Goal: Task Accomplishment & Management: Complete application form

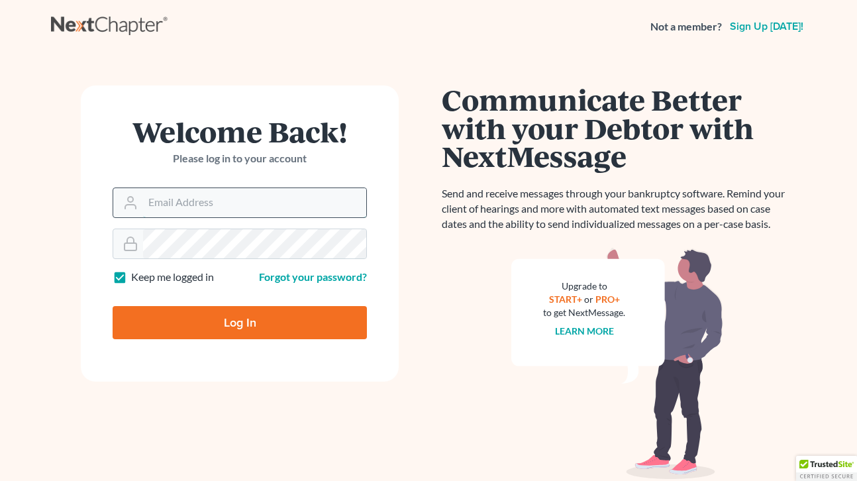
click at [301, 198] on input "Email Address" at bounding box center [254, 202] width 223 height 29
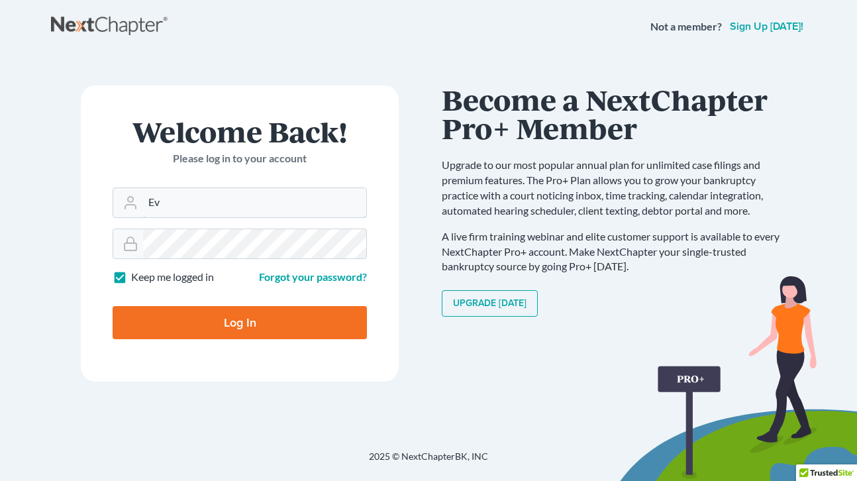
type input "E"
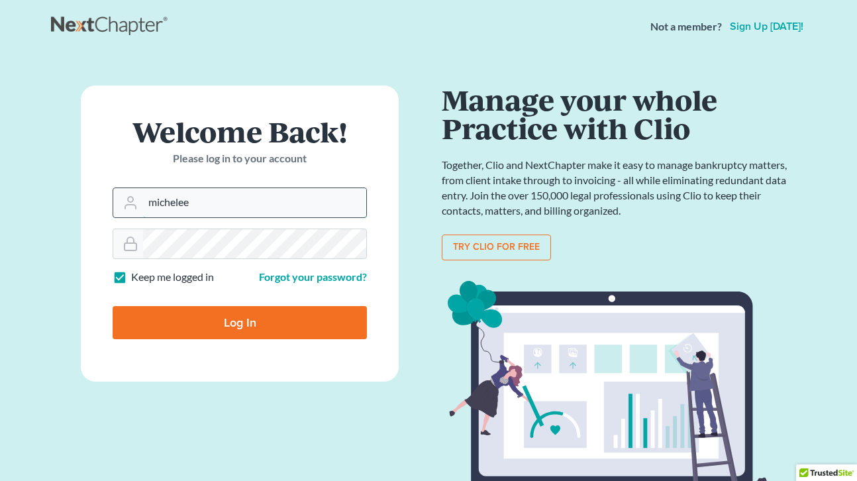
type input "michelee@opendoorlegal.org"
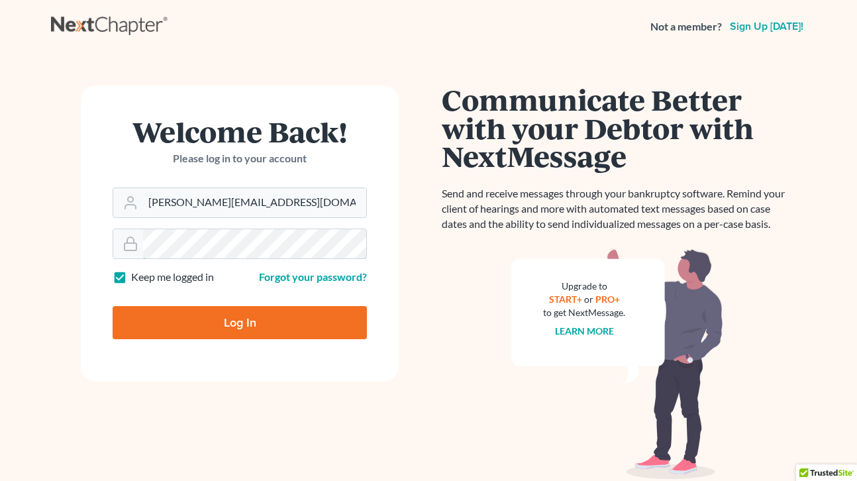
click at [128, 221] on form "Welcome Back! Please log in to your account Email Address michelee@opendoorlega…" at bounding box center [240, 233] width 318 height 296
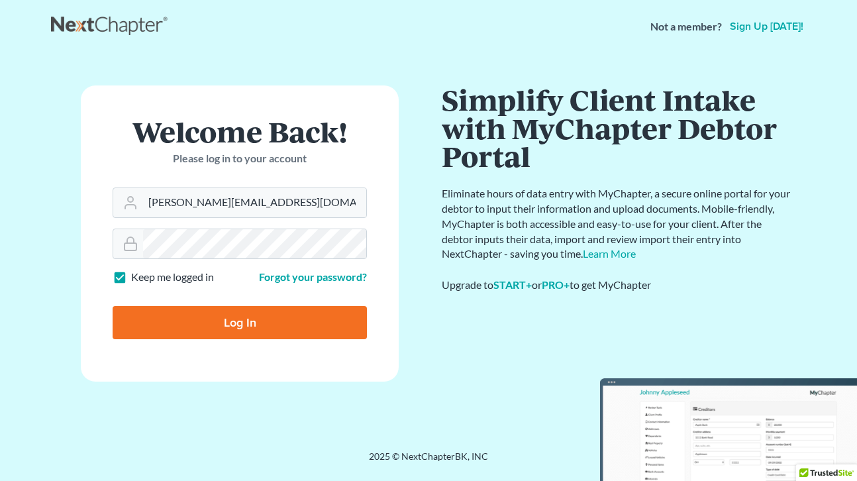
click at [216, 327] on input "Log In" at bounding box center [240, 322] width 254 height 33
type input "Thinking..."
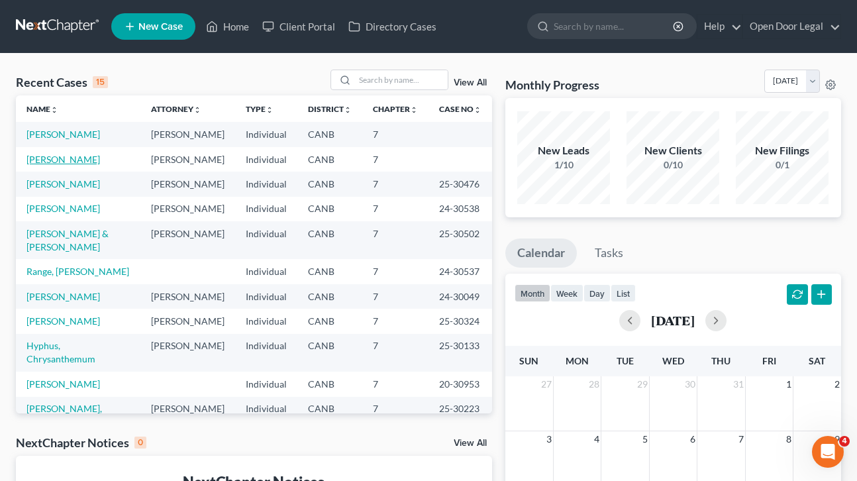
click at [78, 165] on link "[PERSON_NAME]" at bounding box center [63, 159] width 74 height 11
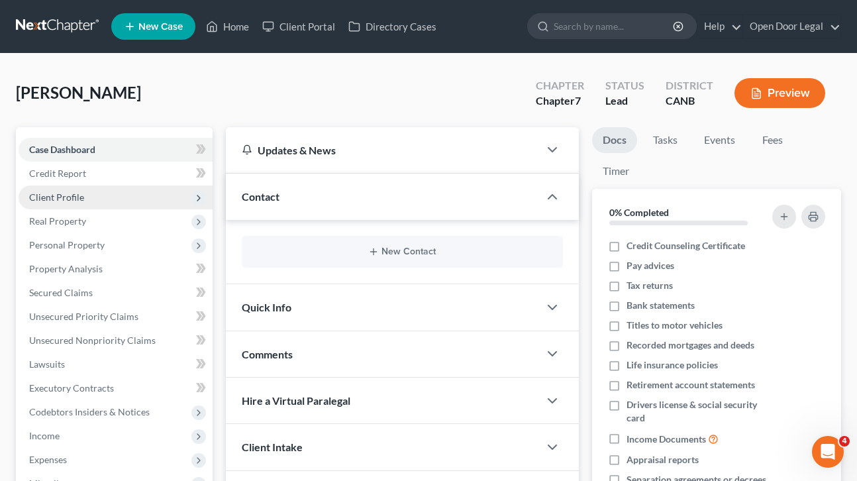
click at [81, 200] on span "Client Profile" at bounding box center [56, 196] width 55 height 11
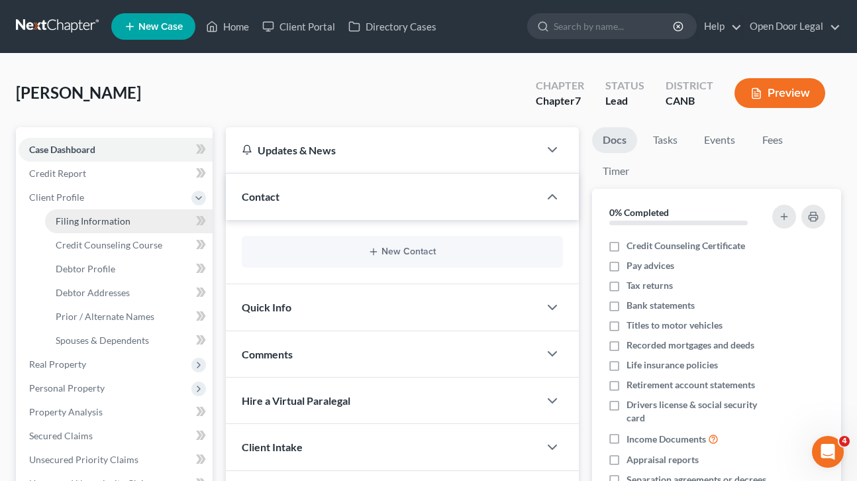
click at [86, 221] on span "Filing Information" at bounding box center [93, 220] width 75 height 11
select select "1"
select select "0"
select select "4"
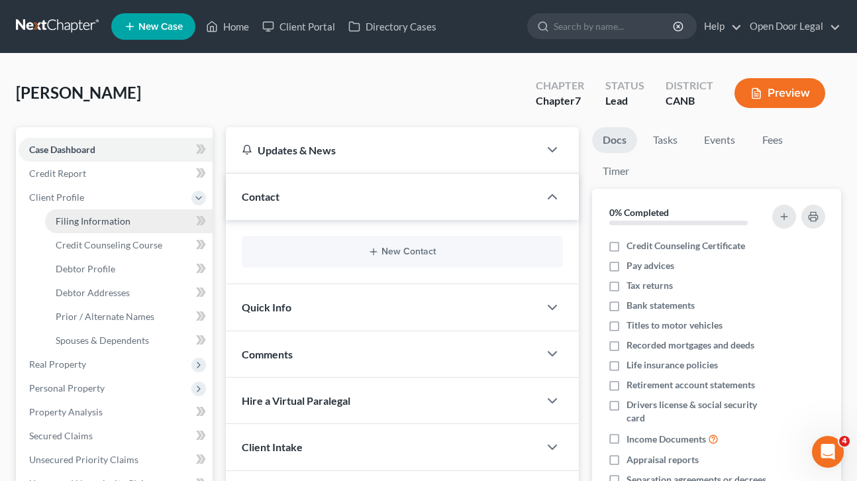
select select "0"
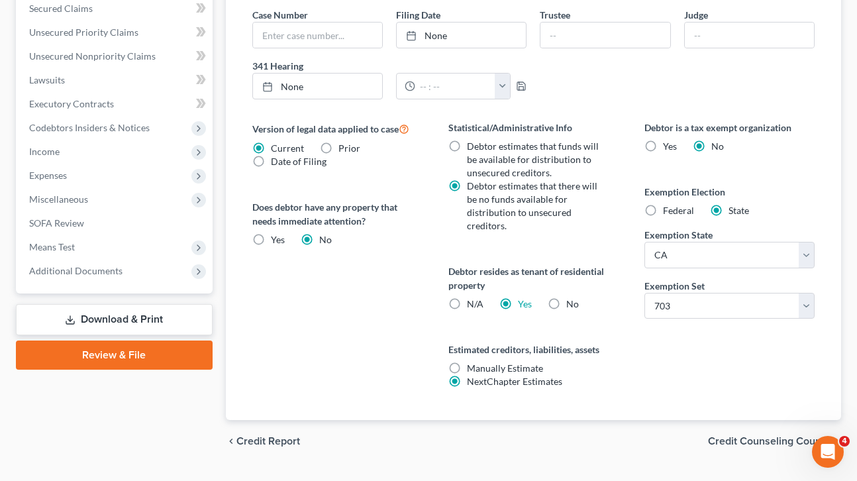
scroll to position [458, 0]
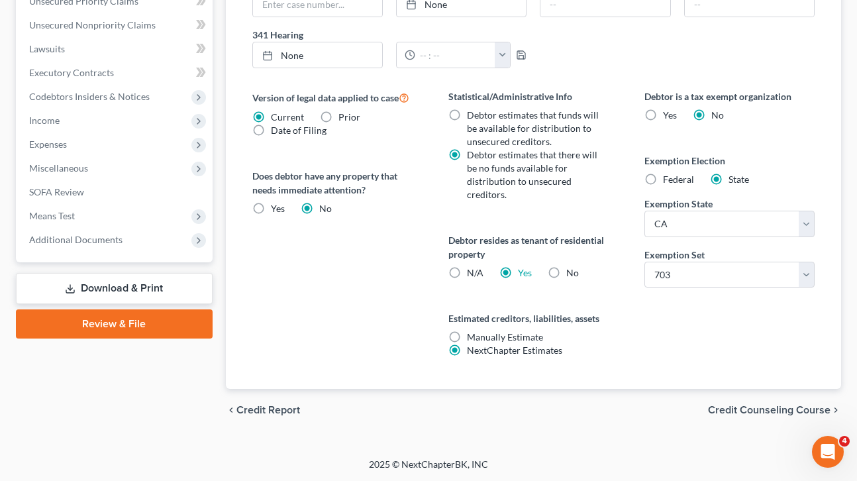
click at [758, 406] on span "Credit Counseling Course" at bounding box center [769, 410] width 123 height 11
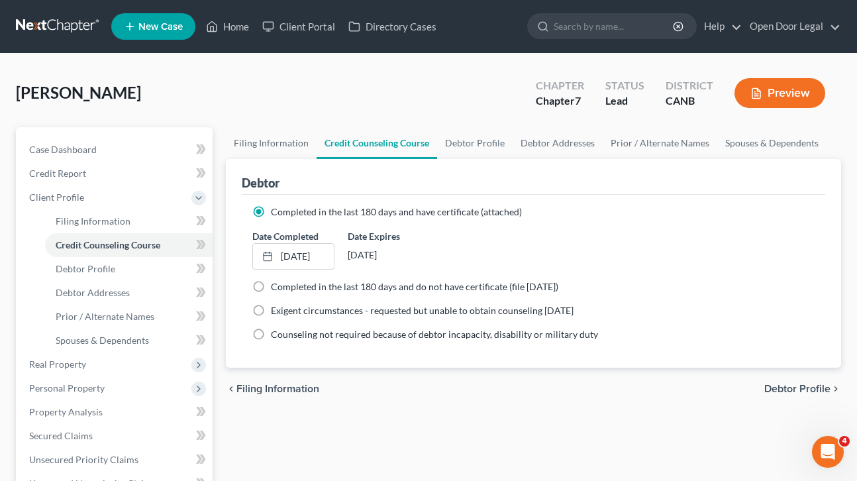
click at [789, 389] on span "Debtor Profile" at bounding box center [797, 389] width 66 height 11
select select "1"
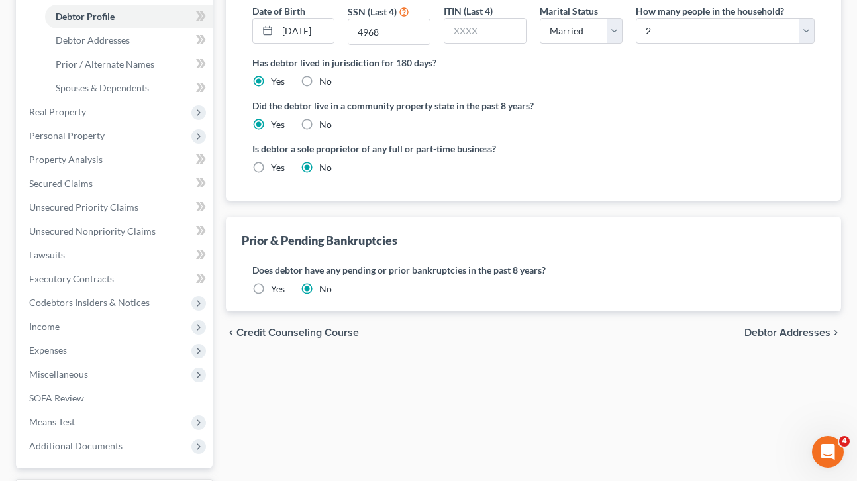
scroll to position [256, 0]
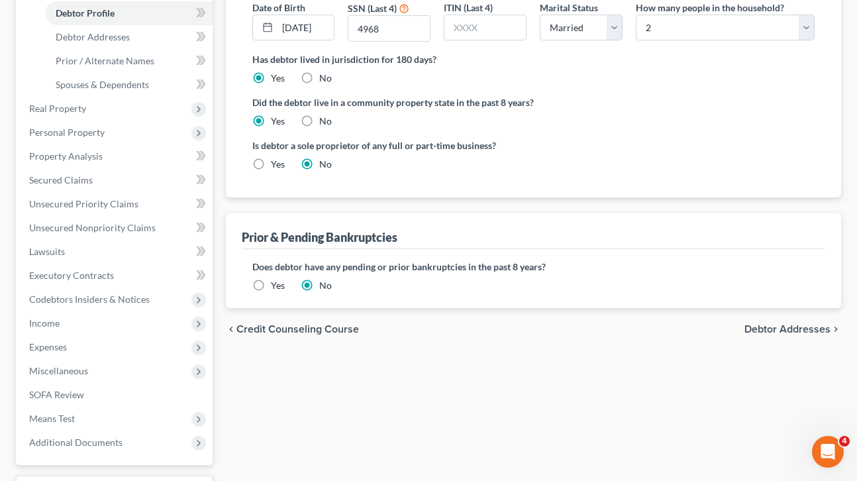
click at [778, 328] on span "Debtor Addresses" at bounding box center [788, 329] width 86 height 11
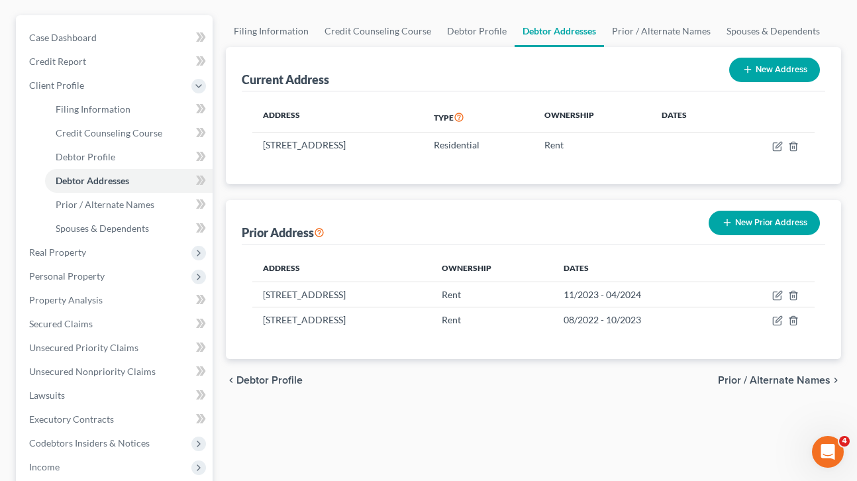
scroll to position [115, 0]
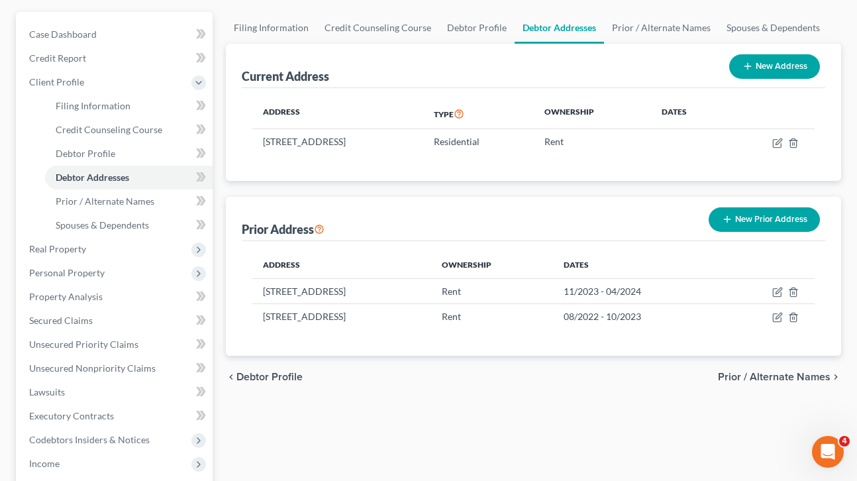
click at [786, 374] on span "Prior / Alternate Names" at bounding box center [774, 377] width 113 height 11
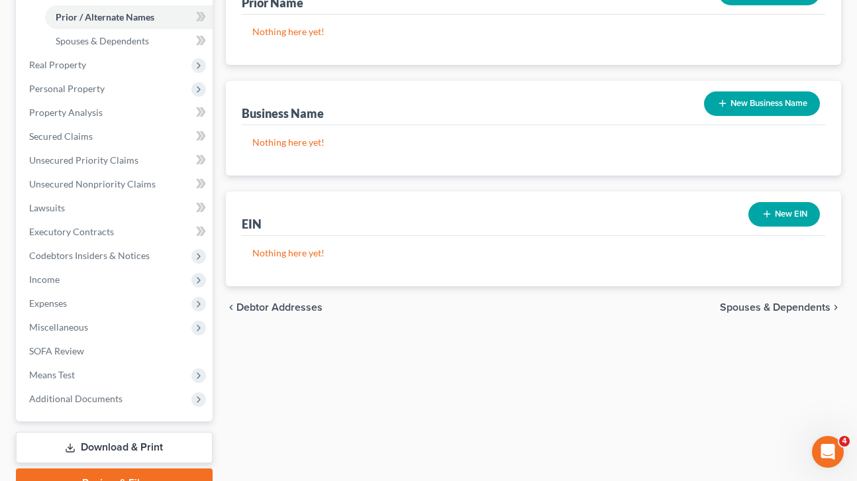
scroll to position [305, 0]
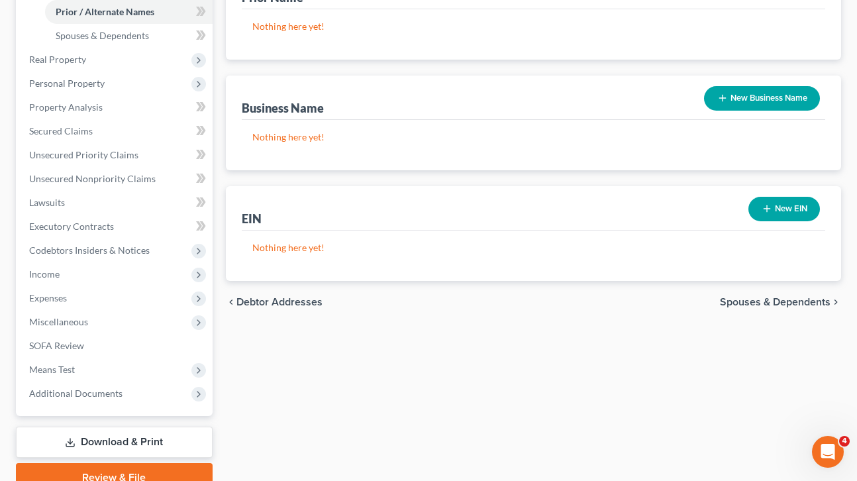
click at [743, 301] on span "Spouses & Dependents" at bounding box center [775, 302] width 111 height 11
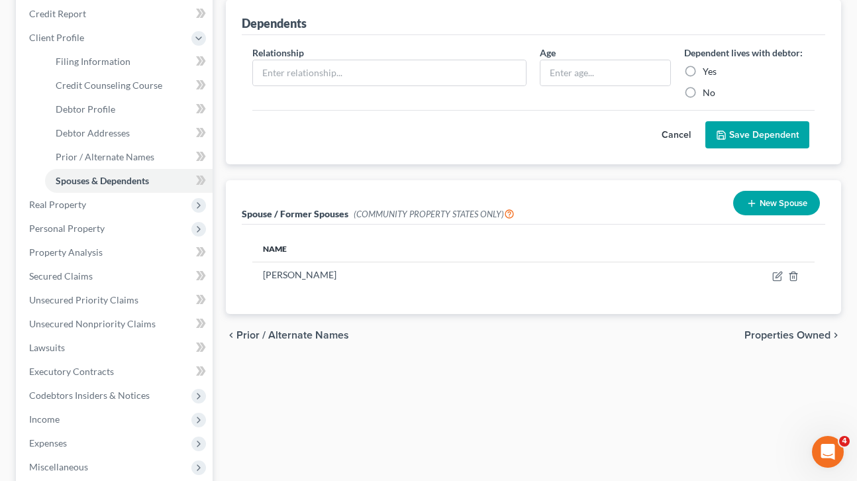
scroll to position [161, 0]
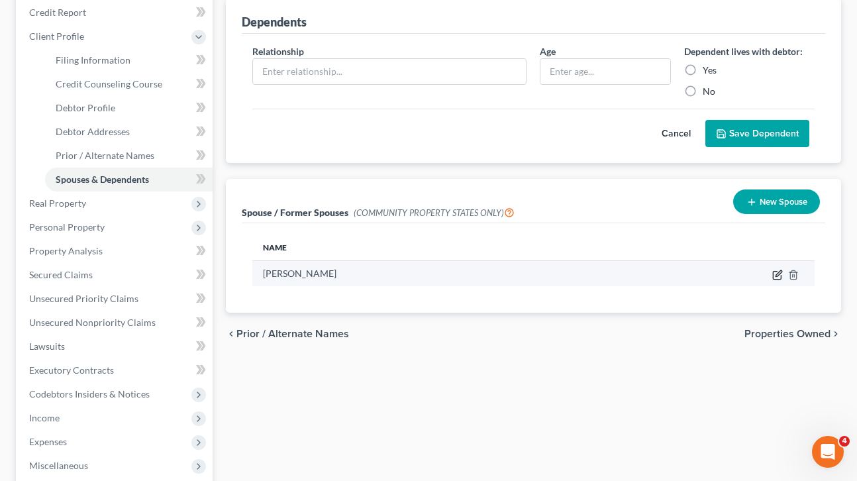
click at [777, 275] on icon "button" at bounding box center [777, 275] width 11 height 11
select select "1"
select select "4"
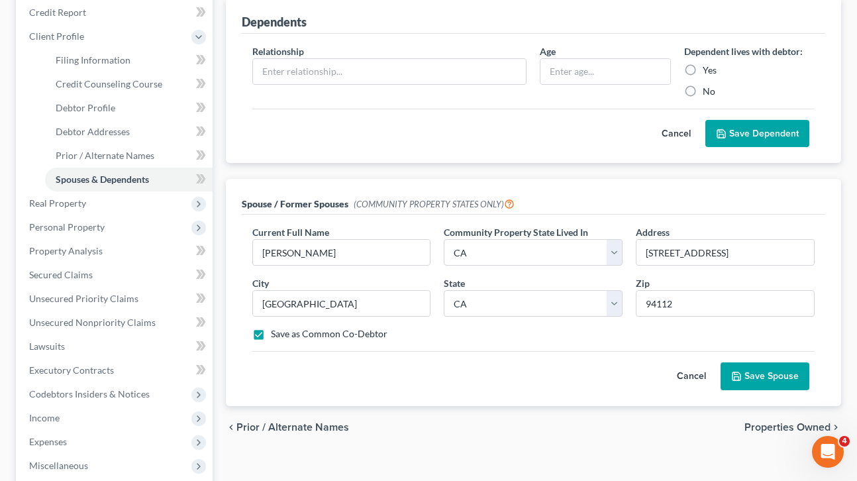
click at [694, 372] on button "Cancel" at bounding box center [691, 376] width 58 height 26
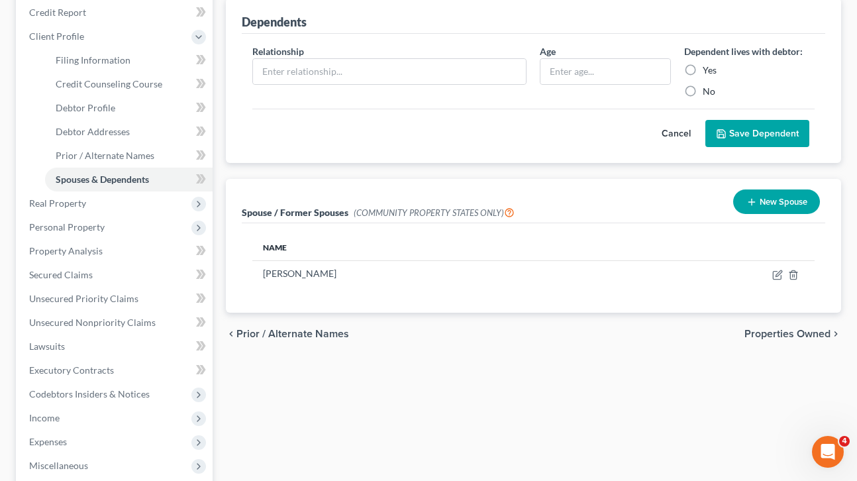
click at [785, 335] on span "Properties Owned" at bounding box center [788, 334] width 86 height 11
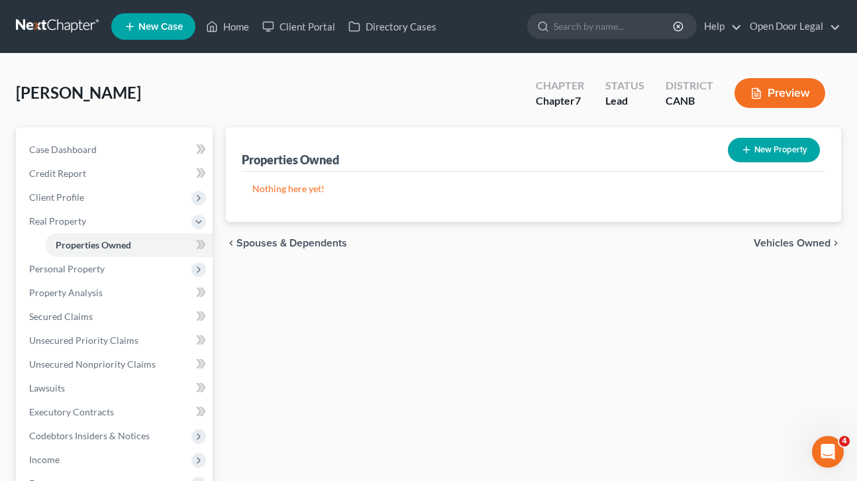
click at [794, 242] on span "Vehicles Owned" at bounding box center [792, 243] width 77 height 11
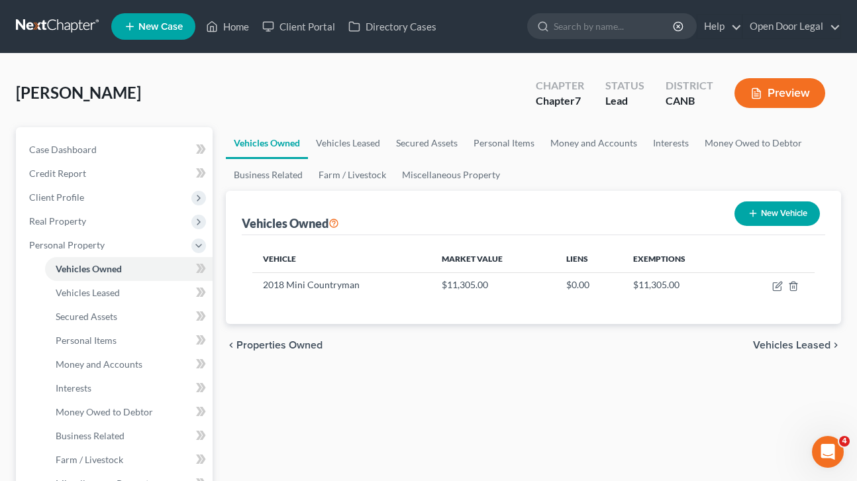
click at [793, 347] on span "Vehicles Leased" at bounding box center [792, 345] width 78 height 11
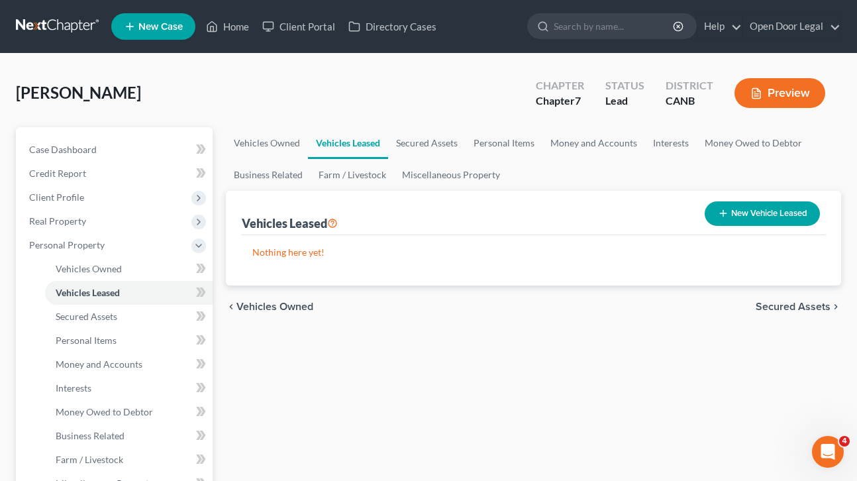
click at [768, 307] on span "Secured Assets" at bounding box center [793, 306] width 75 height 11
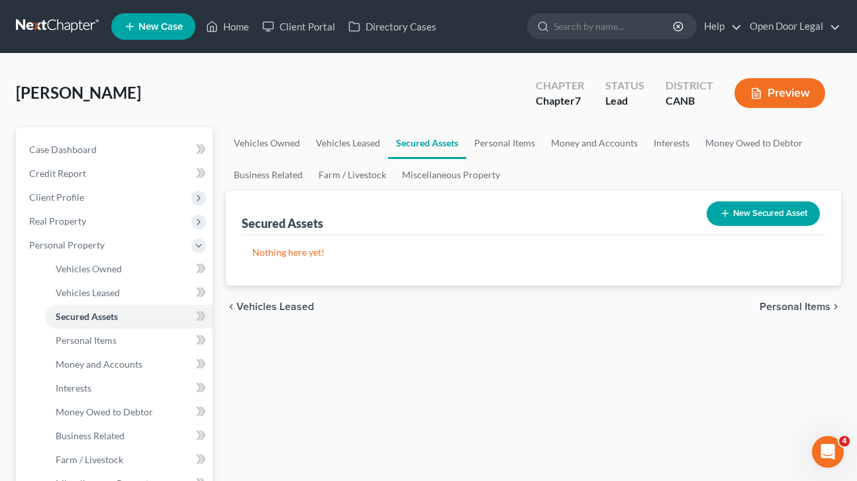
click at [789, 306] on span "Personal Items" at bounding box center [795, 306] width 71 height 11
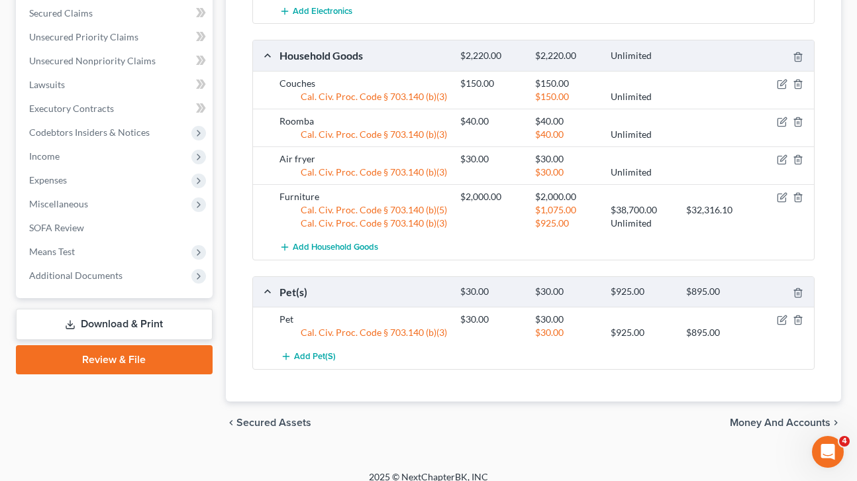
scroll to position [531, 0]
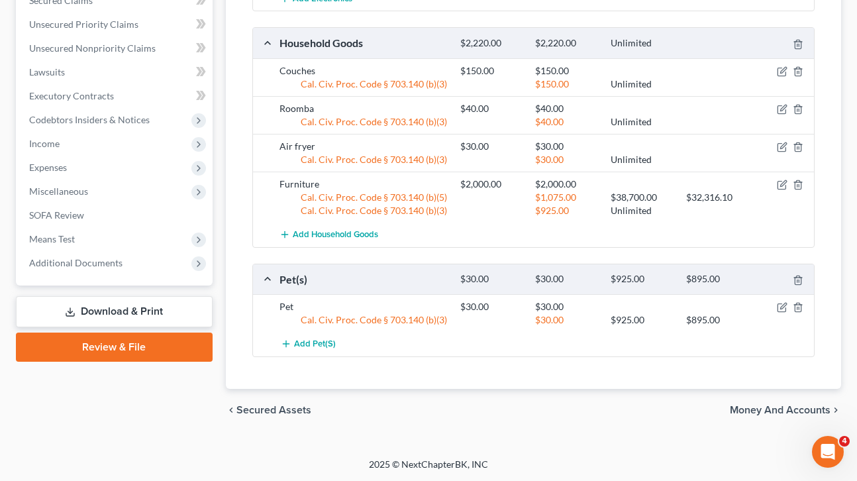
click at [794, 408] on span "Money and Accounts" at bounding box center [780, 410] width 101 height 11
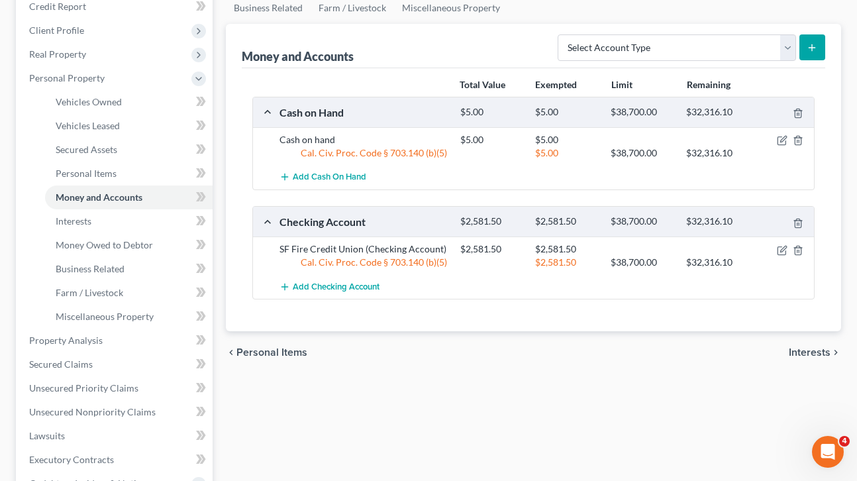
scroll to position [168, 0]
click at [811, 350] on span "Interests" at bounding box center [810, 351] width 42 height 11
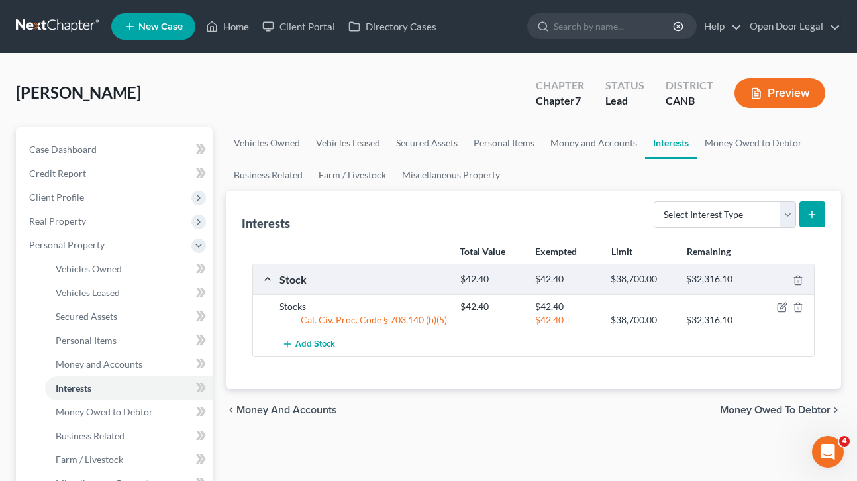
click at [789, 408] on span "Money Owed to Debtor" at bounding box center [775, 410] width 111 height 11
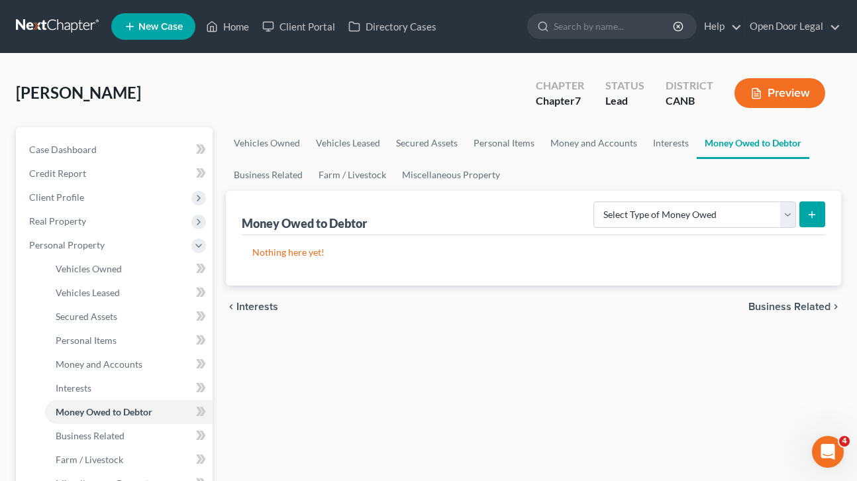
click at [789, 305] on span "Business Related" at bounding box center [790, 306] width 82 height 11
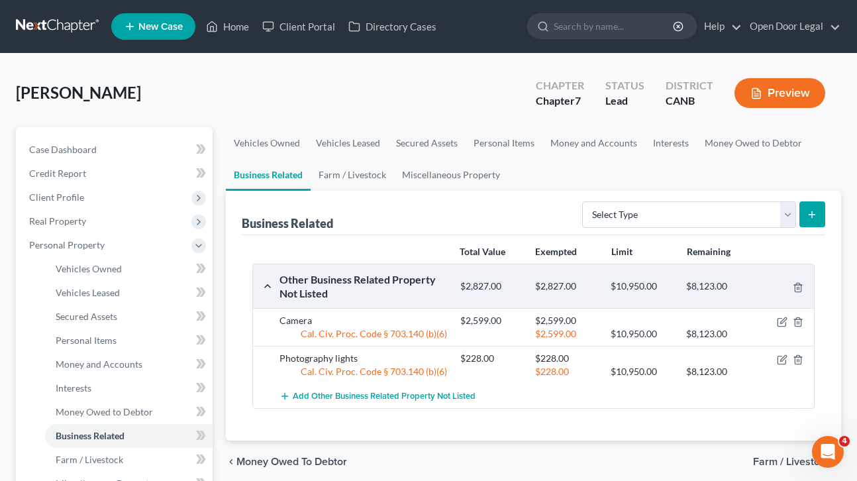
click at [794, 462] on span "Farm / Livestock" at bounding box center [792, 461] width 78 height 11
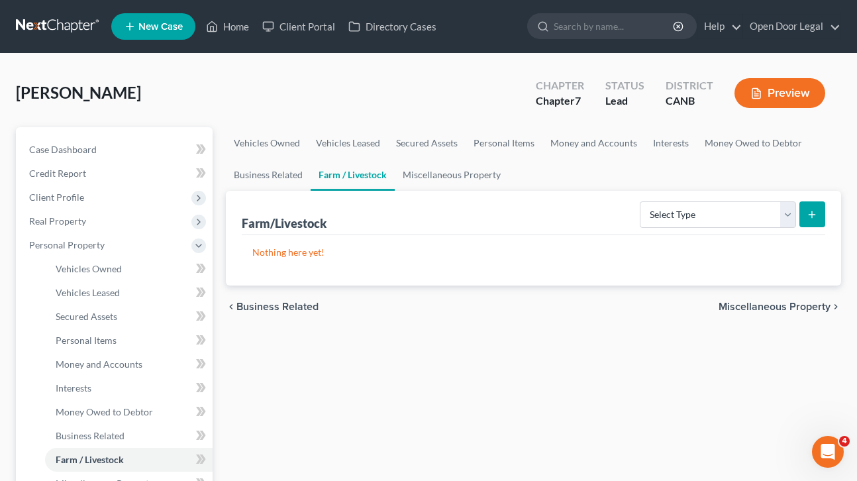
click at [775, 306] on span "Miscellaneous Property" at bounding box center [775, 306] width 112 height 11
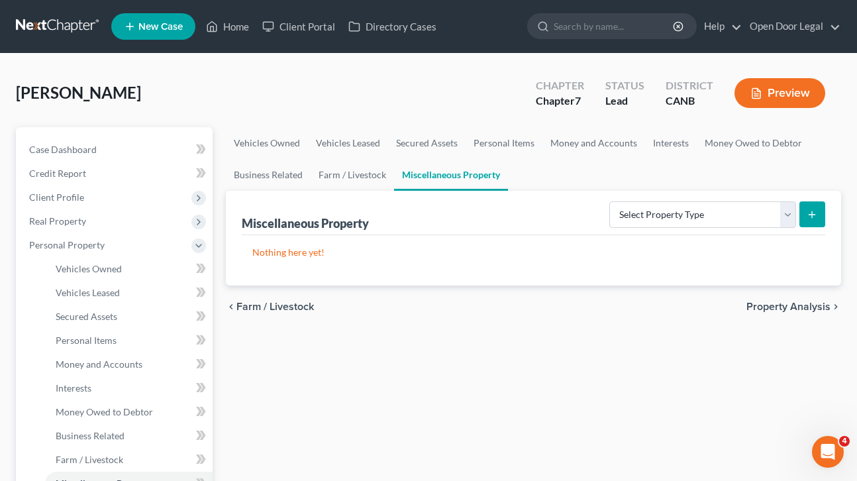
click at [775, 305] on span "Property Analysis" at bounding box center [789, 306] width 84 height 11
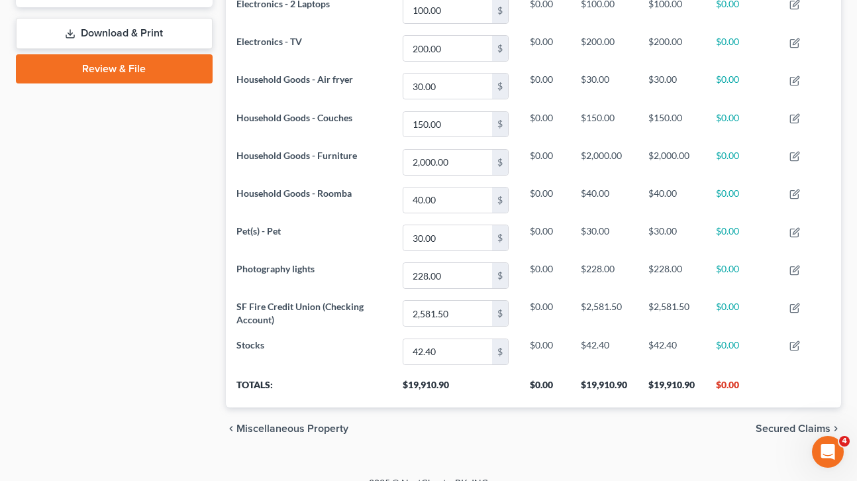
scroll to position [590, 0]
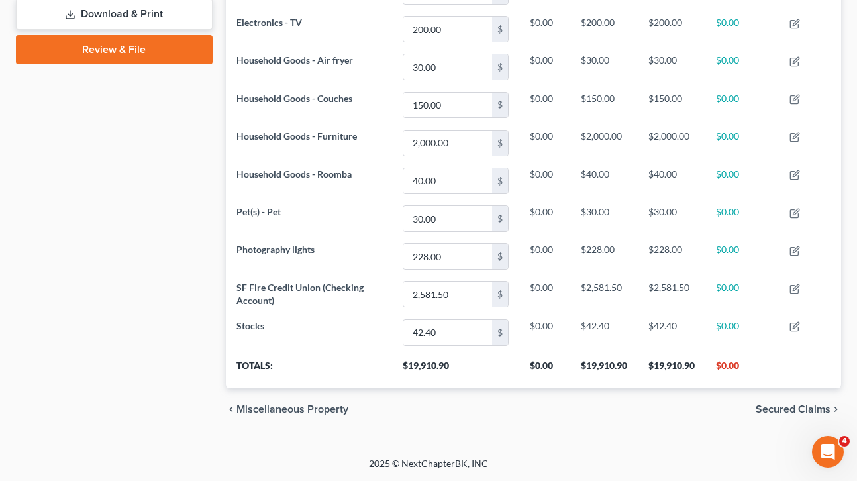
click at [778, 409] on span "Secured Claims" at bounding box center [793, 409] width 75 height 11
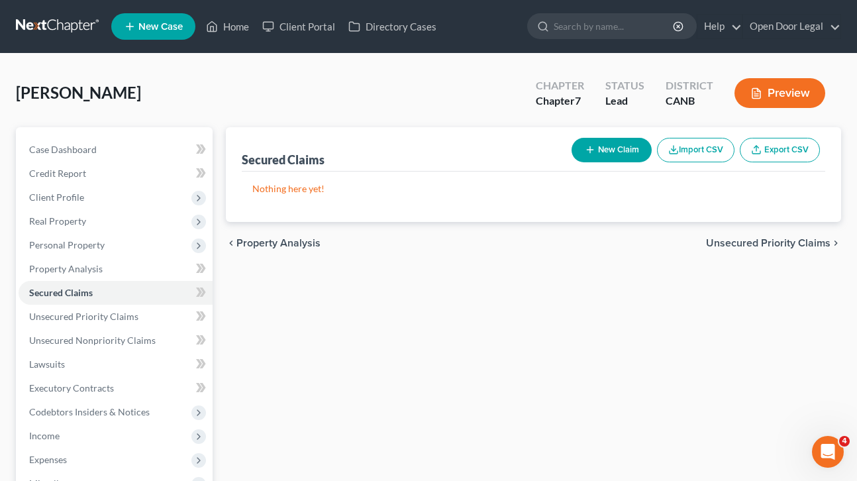
click at [600, 146] on button "New Claim" at bounding box center [612, 150] width 80 height 25
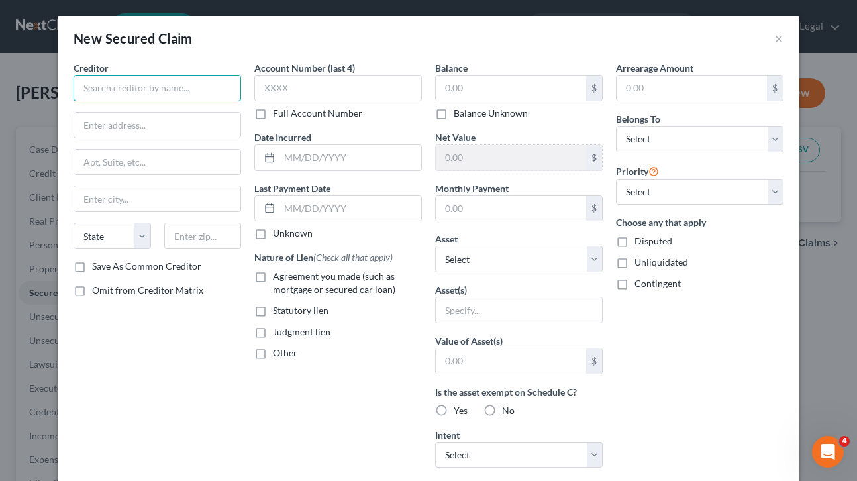
click at [207, 85] on input "text" at bounding box center [158, 88] width 168 height 26
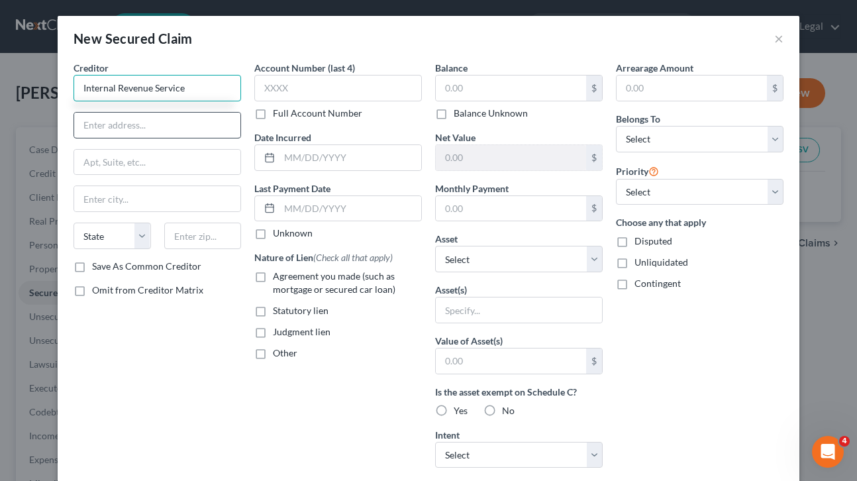
type input "Internal Revenue Service"
click at [144, 129] on input "text" at bounding box center [157, 125] width 166 height 25
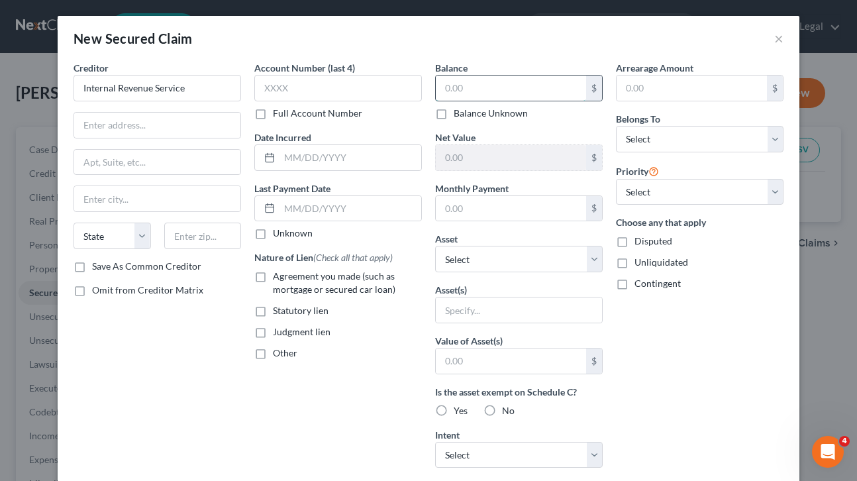
click at [492, 82] on input "text" at bounding box center [511, 88] width 150 height 25
type input "6,411.70"
click at [776, 191] on select "Select 1st 2nd 3rd 4th 5th 6th 7th 8th 9th 10th 11th 12th 13th 14th 15th 16th 1…" at bounding box center [700, 192] width 168 height 26
select select "0"
click at [773, 140] on select "Select Debtor 1 Only Debtor 2 Only Debtor 1 And Debtor 2 Only At Least One Of T…" at bounding box center [700, 139] width 168 height 26
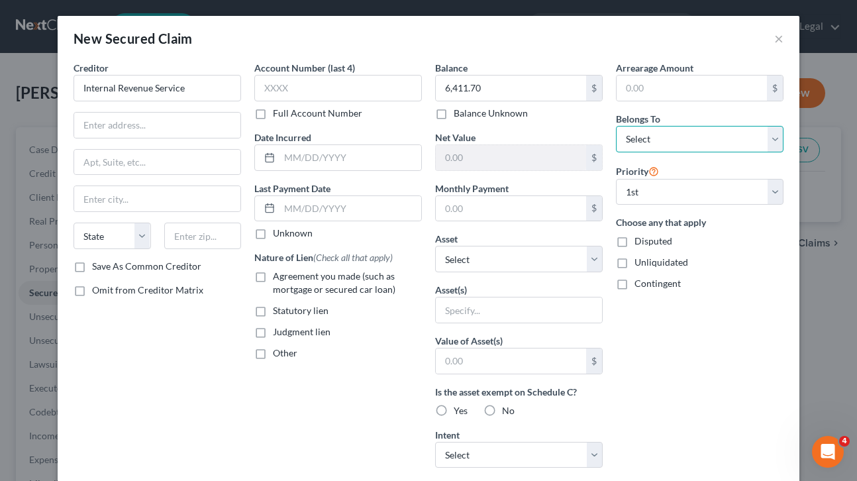
select select "0"
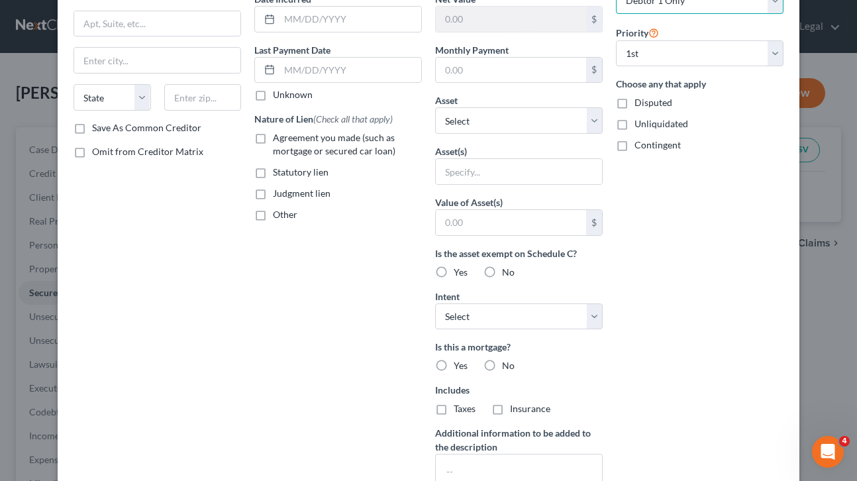
scroll to position [143, 0]
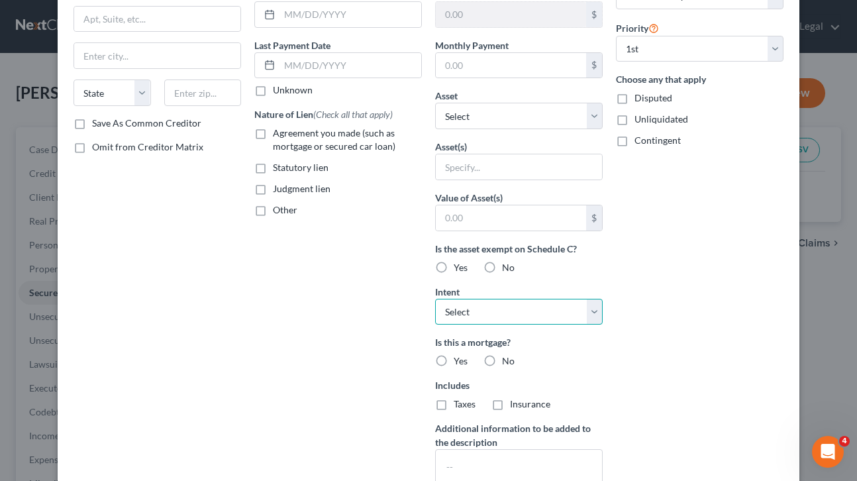
click at [596, 316] on select "Select Surrender Redeem Reaffirm Avoid Other" at bounding box center [519, 312] width 168 height 26
click at [502, 357] on label "No" at bounding box center [508, 360] width 13 height 13
click at [507, 357] on input "No" at bounding box center [511, 358] width 9 height 9
radio input "true"
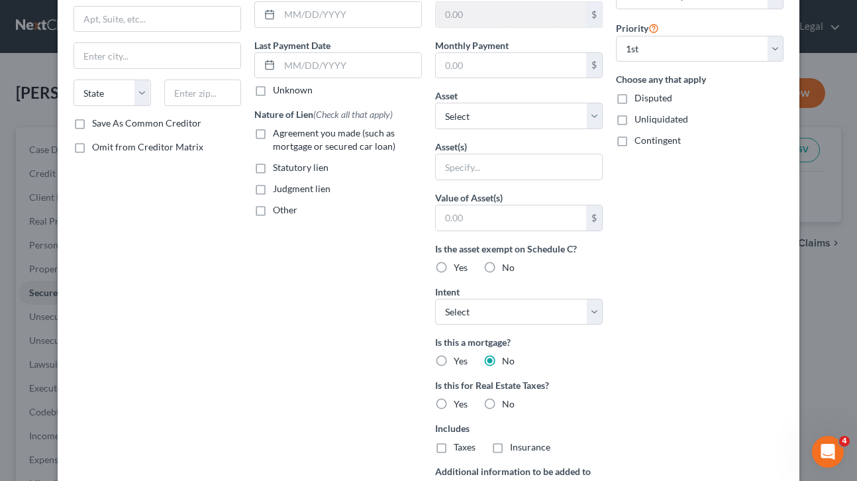
click at [502, 403] on label "No" at bounding box center [508, 403] width 13 height 13
click at [507, 403] on input "No" at bounding box center [511, 401] width 9 height 9
radio input "true"
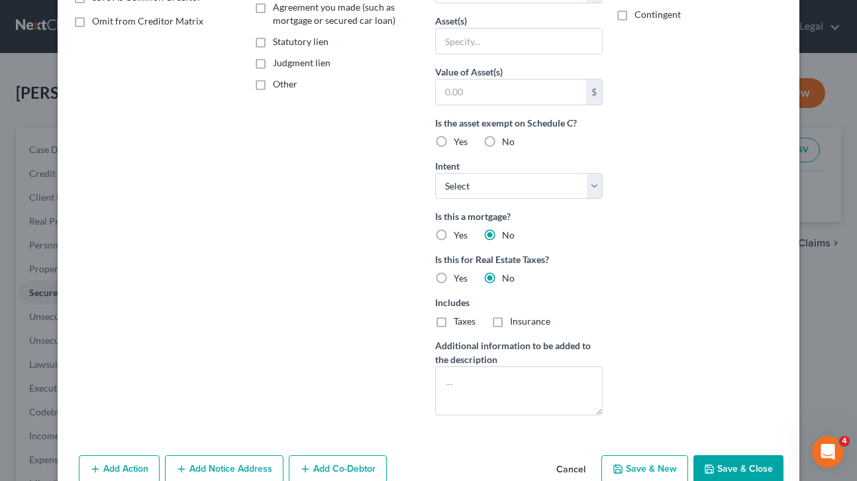
scroll to position [272, 0]
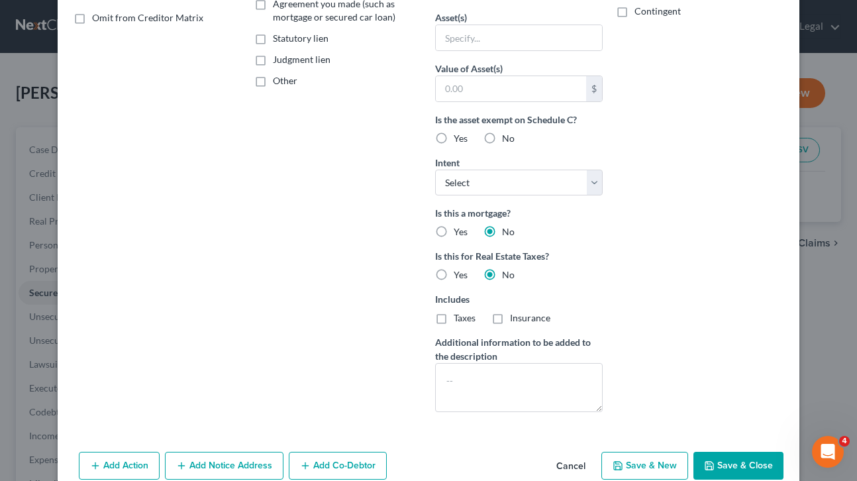
click at [454, 319] on label "Taxes" at bounding box center [465, 317] width 22 height 13
click at [459, 319] on input "Taxes" at bounding box center [463, 315] width 9 height 9
checkbox input "true"
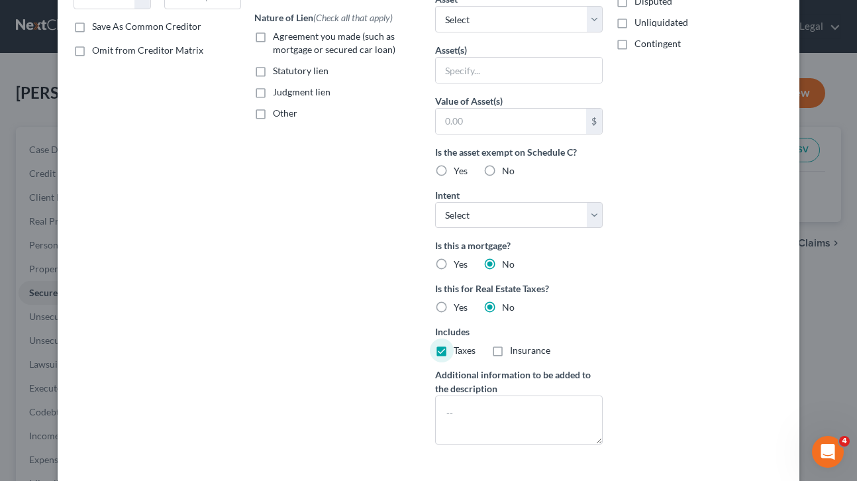
scroll to position [297, 0]
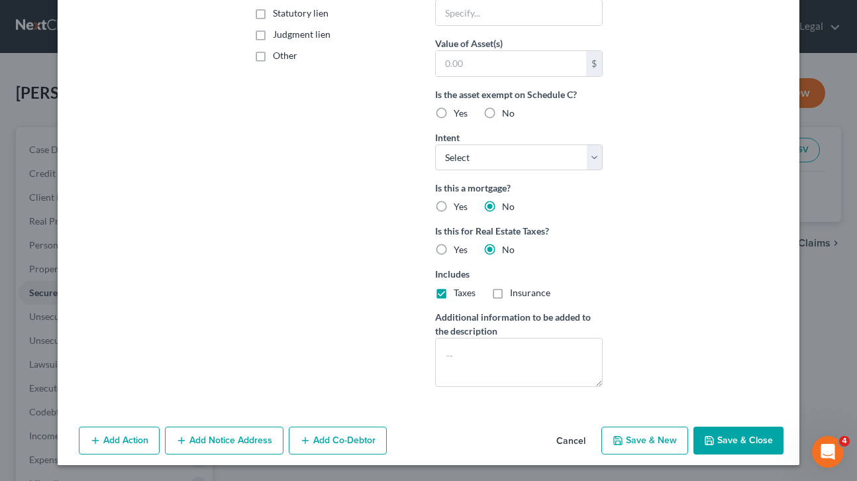
click at [739, 439] on button "Save & Close" at bounding box center [739, 441] width 90 height 28
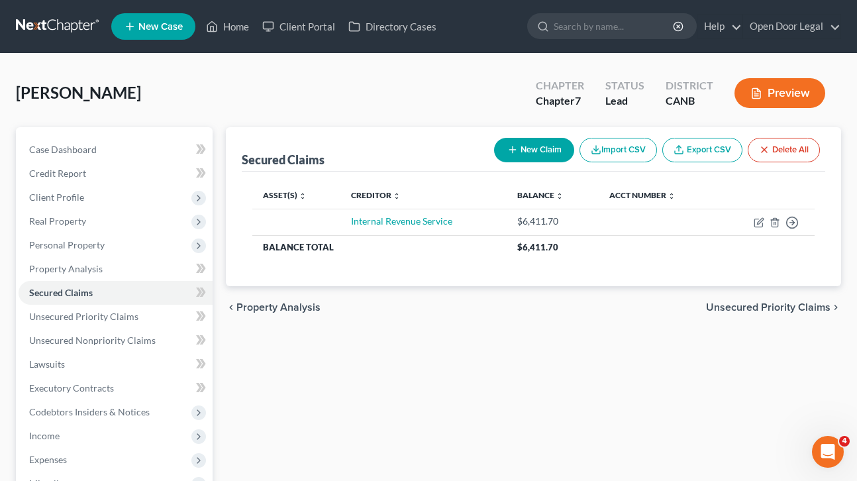
click at [746, 305] on span "Unsecured Priority Claims" at bounding box center [768, 307] width 125 height 11
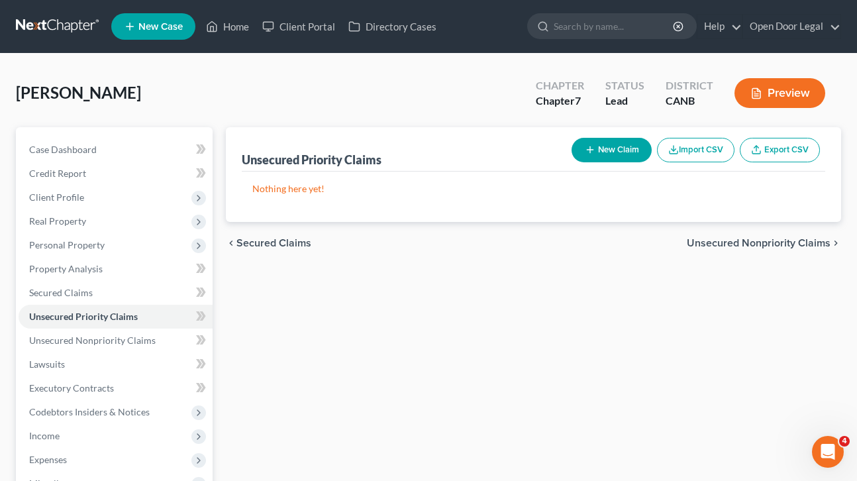
click at [731, 242] on span "Unsecured Nonpriority Claims" at bounding box center [759, 243] width 144 height 11
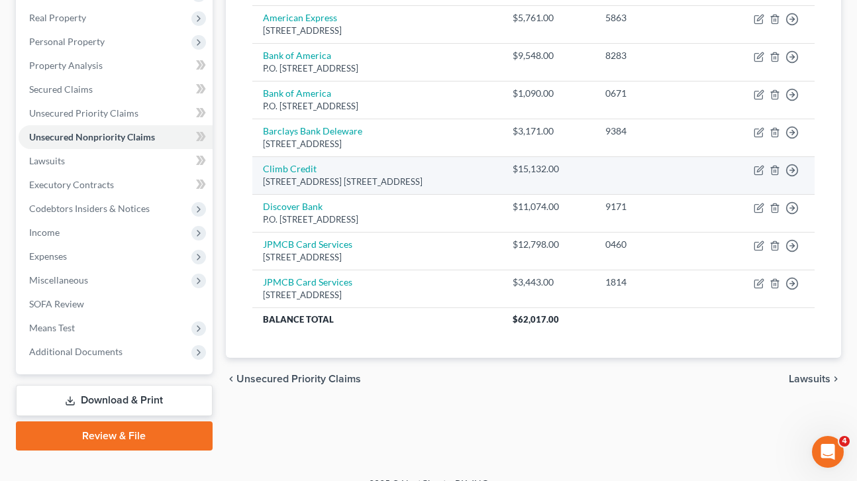
scroll to position [208, 0]
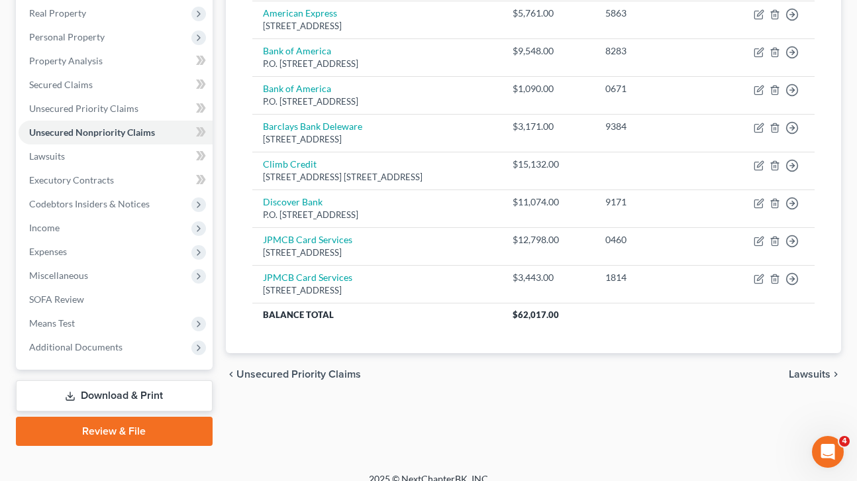
click at [813, 374] on span "Lawsuits" at bounding box center [810, 374] width 42 height 11
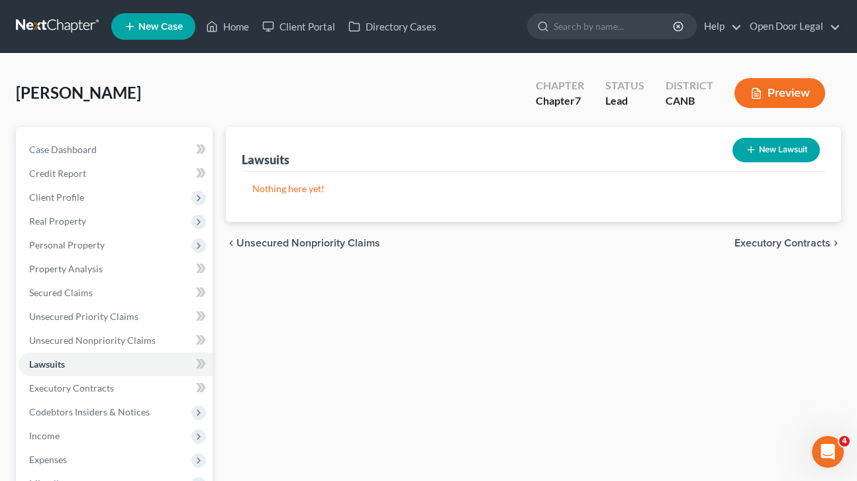
click at [804, 242] on span "Executory Contracts" at bounding box center [783, 243] width 96 height 11
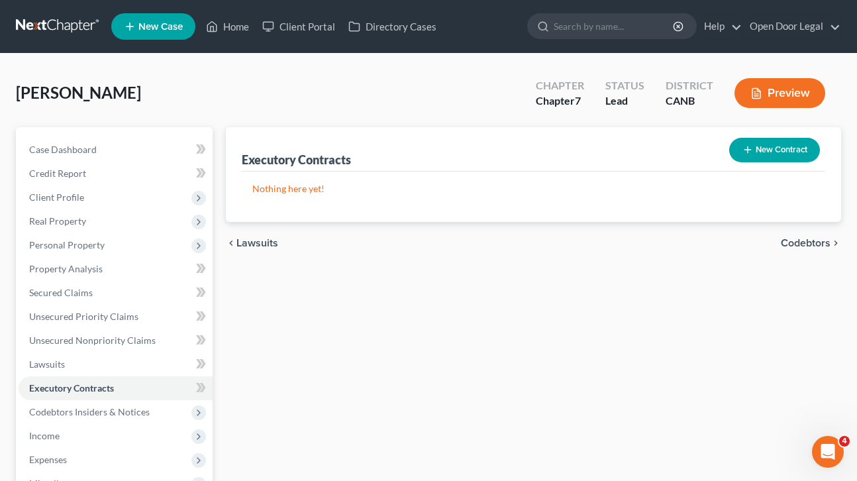
click at [797, 238] on span "Codebtors" at bounding box center [806, 243] width 50 height 11
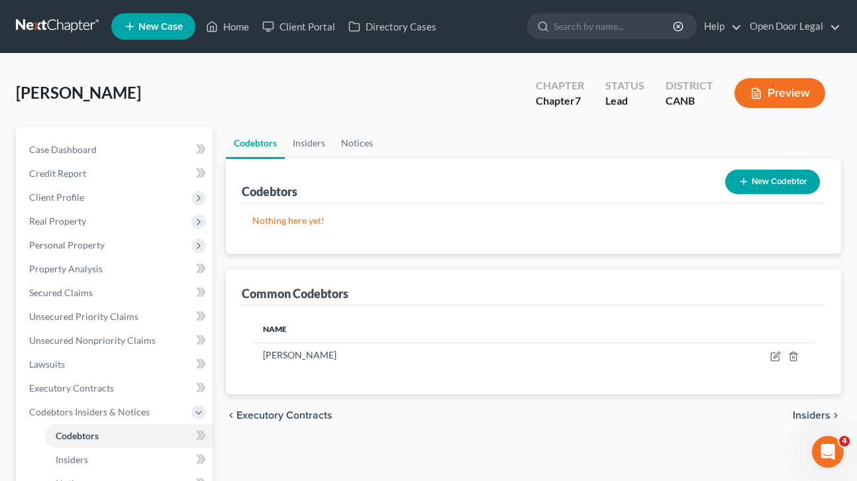
click at [806, 415] on span "Insiders" at bounding box center [812, 415] width 38 height 11
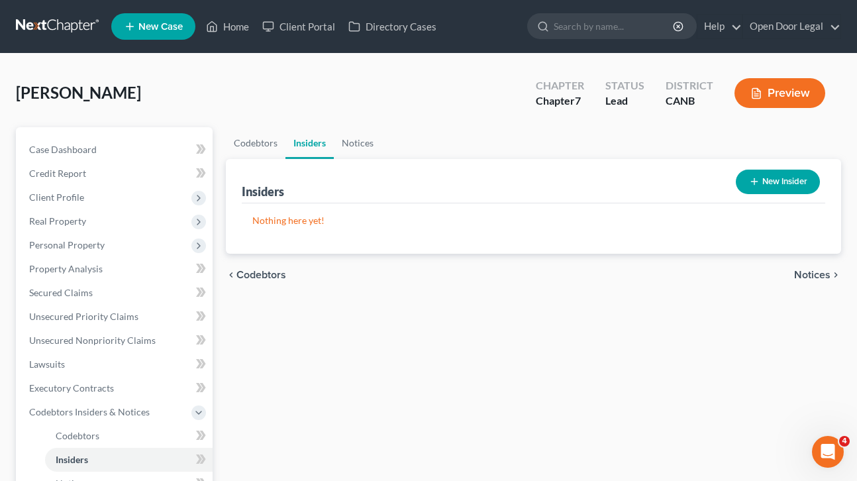
click at [811, 274] on span "Notices" at bounding box center [812, 275] width 36 height 11
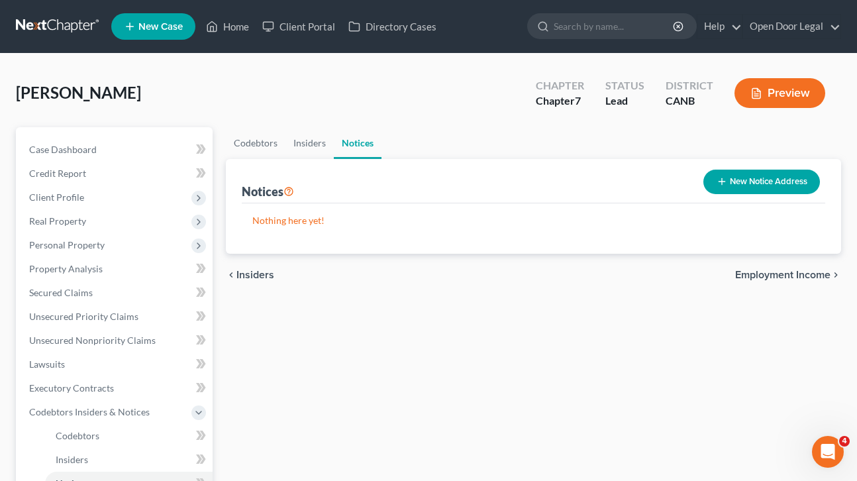
click at [794, 272] on span "Employment Income" at bounding box center [782, 275] width 95 height 11
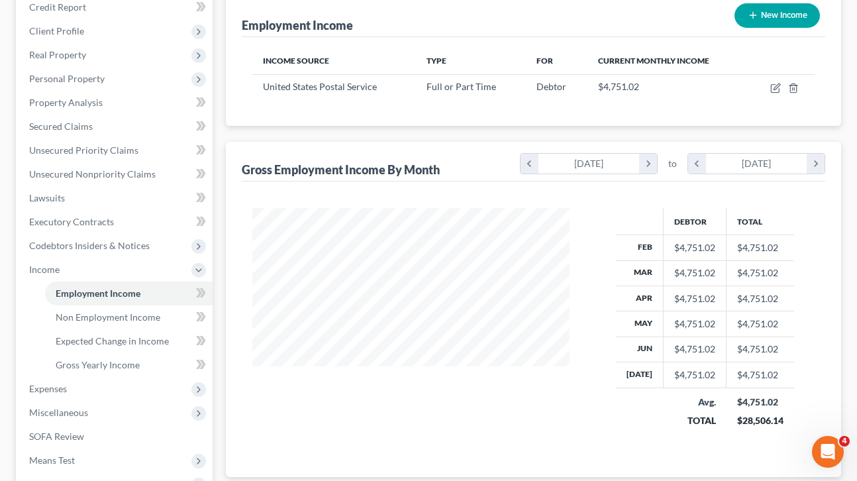
scroll to position [168, 0]
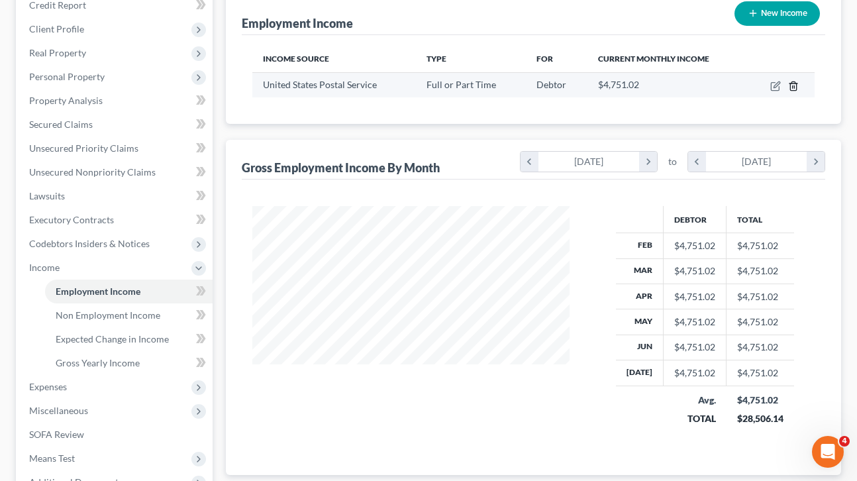
click at [791, 83] on icon "button" at bounding box center [793, 86] width 11 height 11
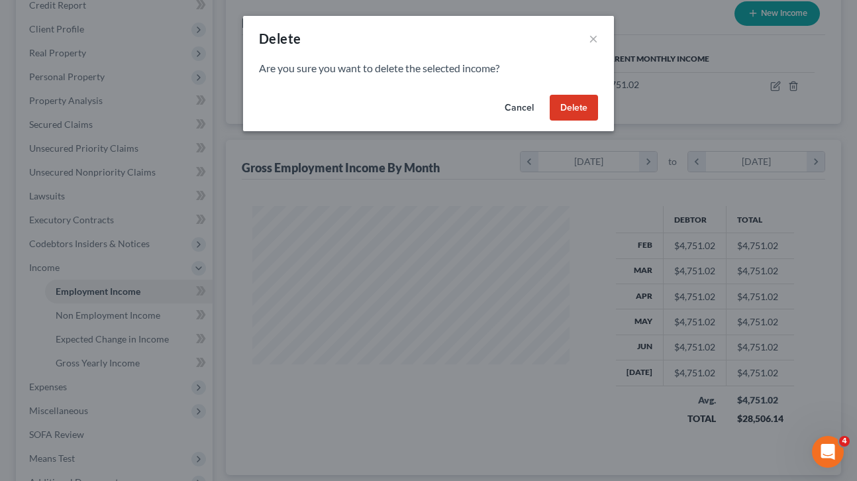
click at [580, 108] on button "Delete" at bounding box center [574, 108] width 48 height 26
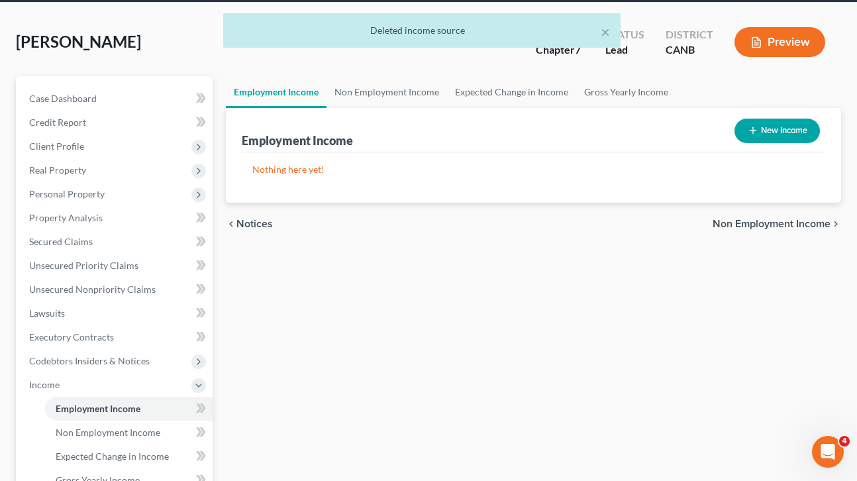
scroll to position [0, 0]
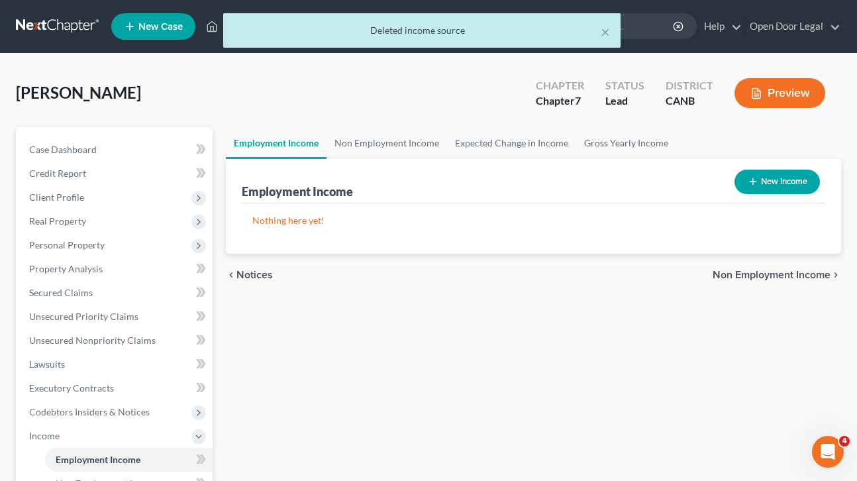
click at [771, 183] on button "New Income" at bounding box center [777, 182] width 85 height 25
select select "0"
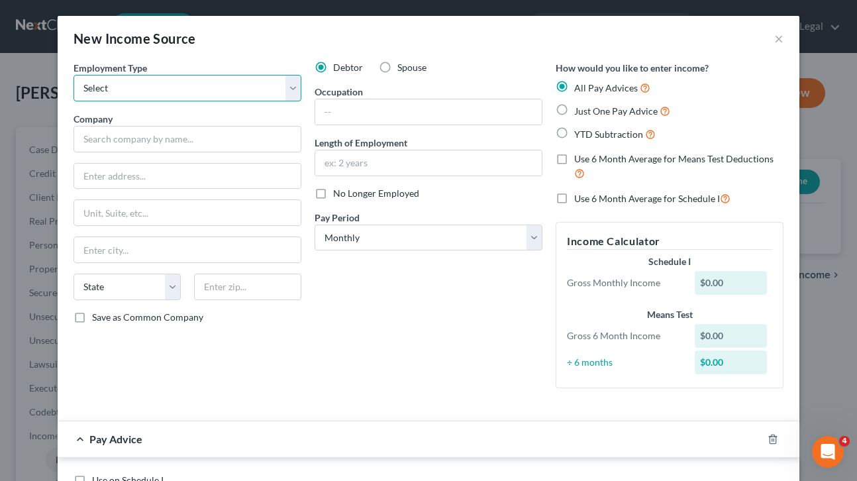
click at [294, 86] on select "Select Full or [DEMOGRAPHIC_DATA] Employment Self Employment" at bounding box center [188, 88] width 228 height 26
select select "0"
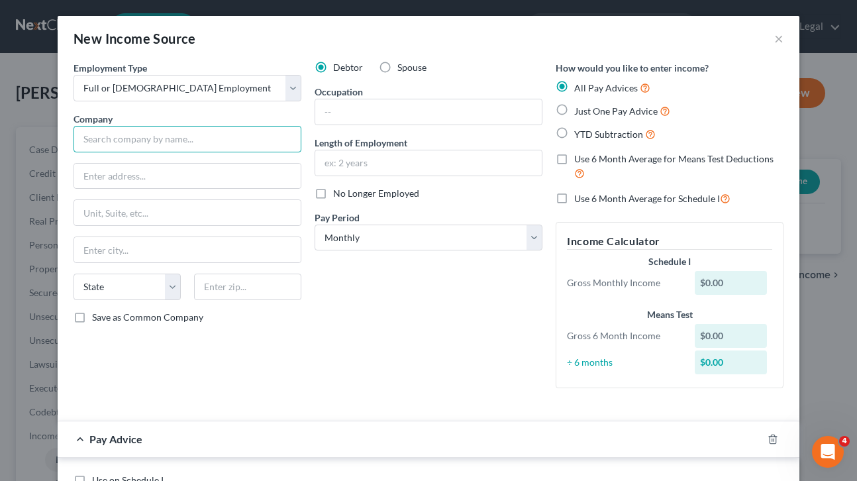
click at [237, 139] on input "text" at bounding box center [188, 139] width 228 height 26
type input "United States Postal Service"
click at [364, 162] on input "text" at bounding box center [428, 162] width 227 height 25
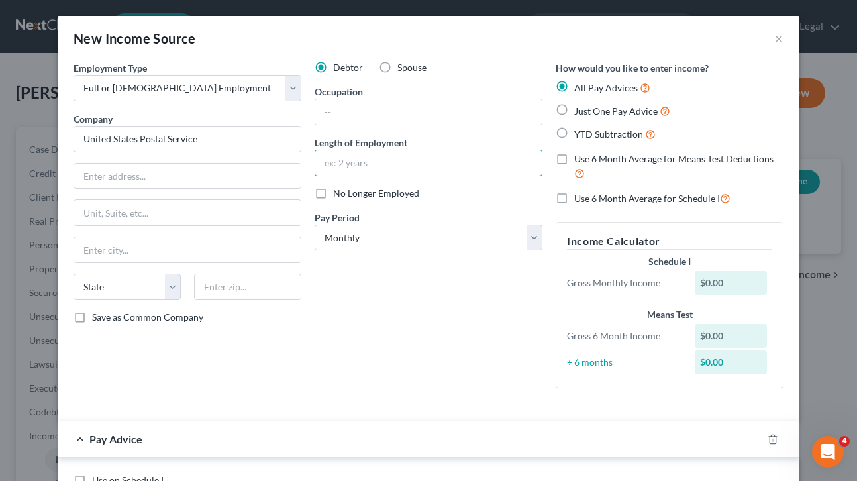
type input "3 months"
click at [534, 236] on select "Select Monthly Twice Monthly Every Other Week Weekly" at bounding box center [429, 238] width 228 height 26
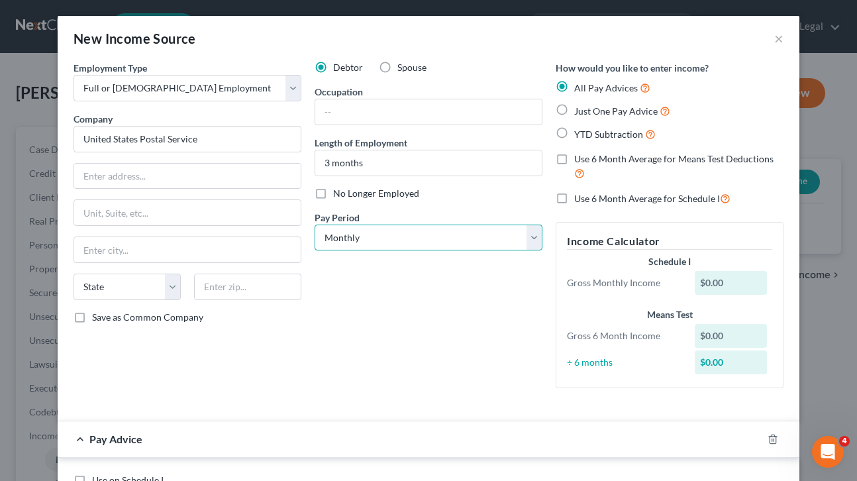
select select "2"
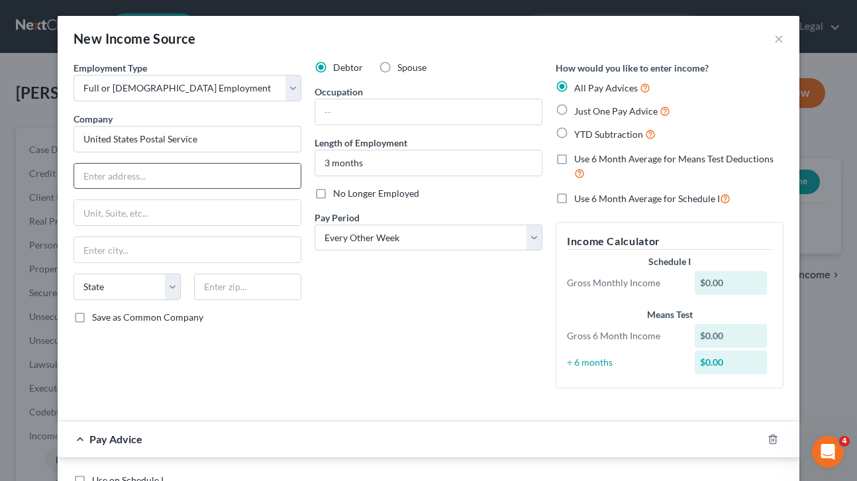
click at [224, 176] on input "text" at bounding box center [187, 176] width 227 height 25
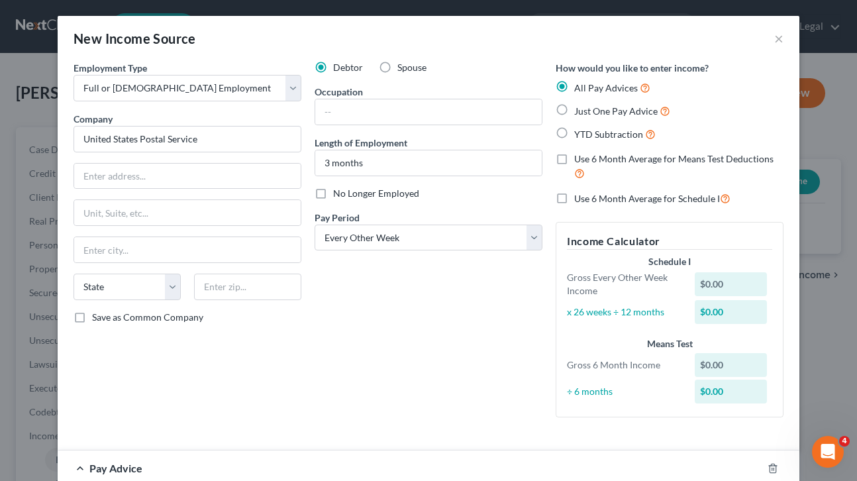
click at [574, 109] on label "Just One Pay Advice" at bounding box center [622, 110] width 96 height 15
click at [580, 109] on input "Just One Pay Advice" at bounding box center [584, 107] width 9 height 9
radio input "true"
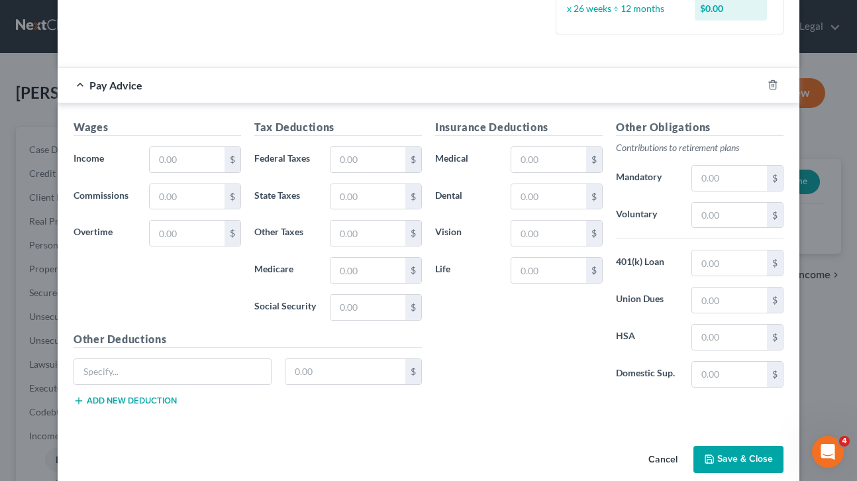
scroll to position [364, 0]
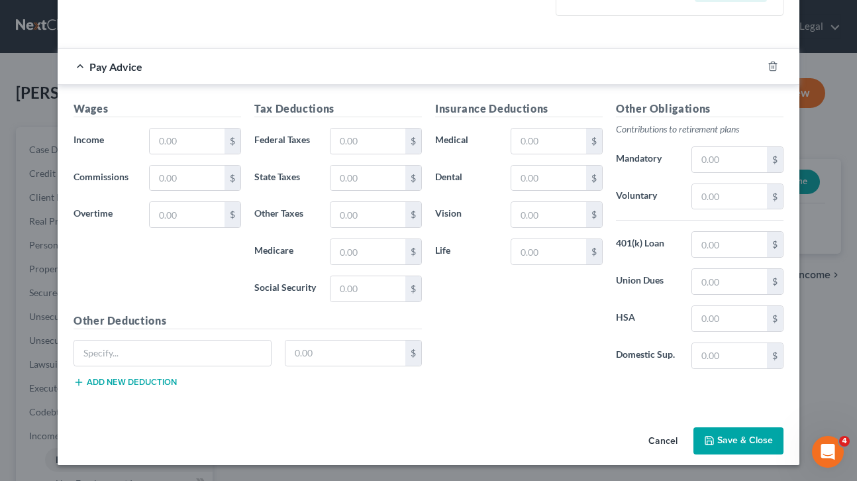
click at [739, 442] on button "Save & Close" at bounding box center [739, 441] width 90 height 28
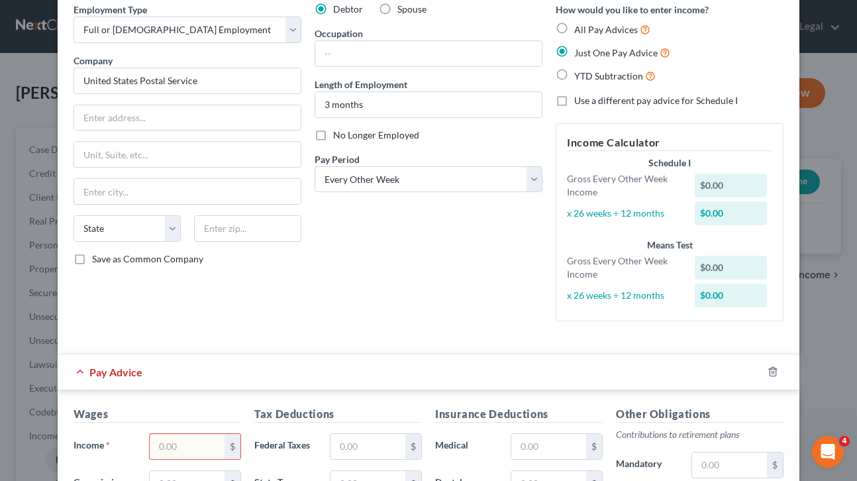
scroll to position [60, 0]
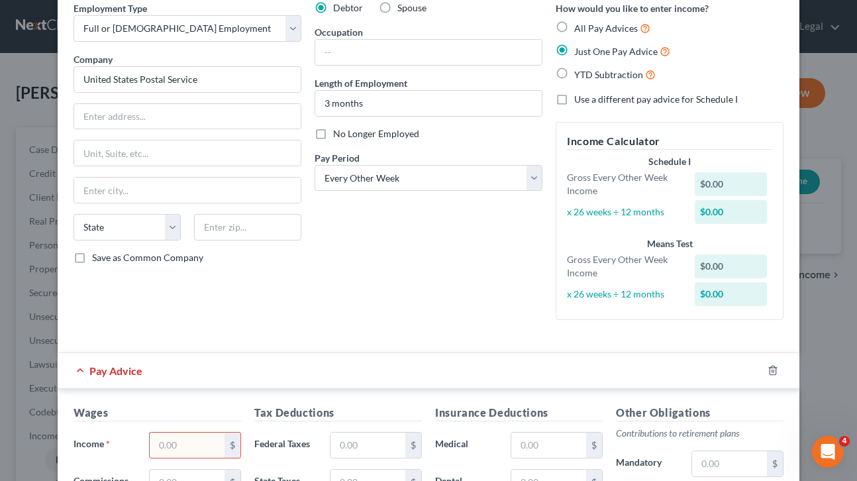
click at [574, 25] on label "All Pay Advices" at bounding box center [612, 28] width 76 height 15
click at [580, 25] on input "All Pay Advices" at bounding box center [584, 25] width 9 height 9
radio input "true"
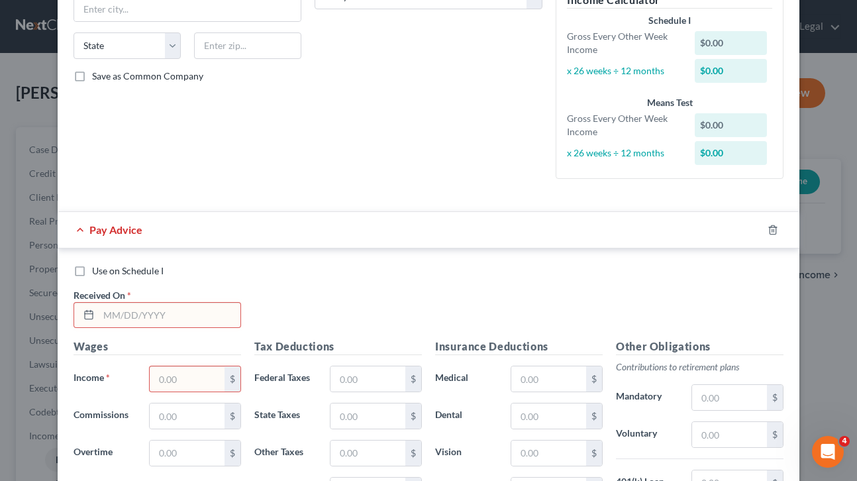
scroll to position [261, 0]
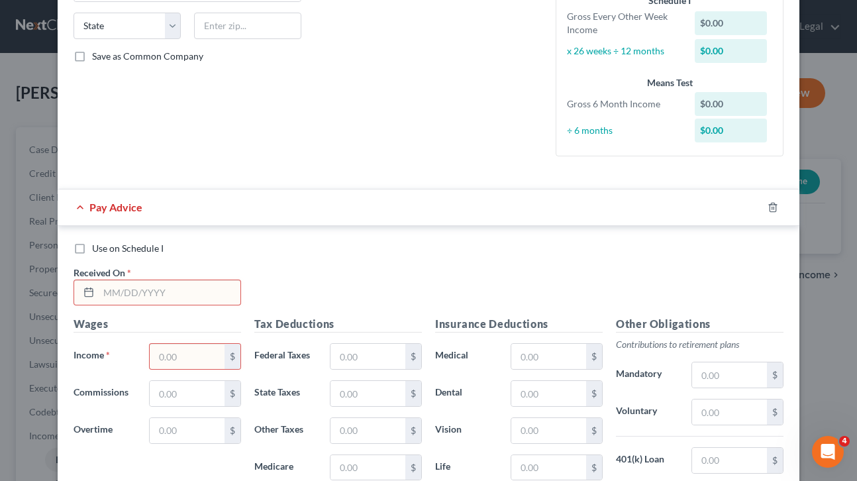
click at [213, 291] on input "text" at bounding box center [170, 292] width 142 height 25
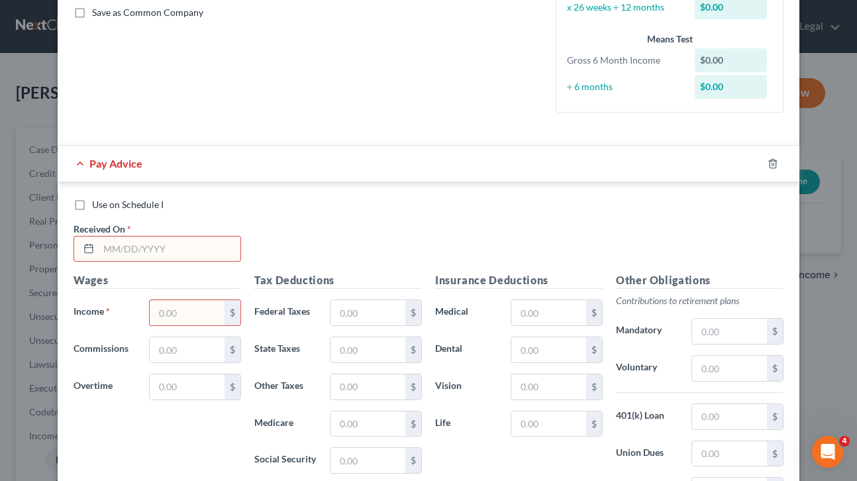
scroll to position [323, 0]
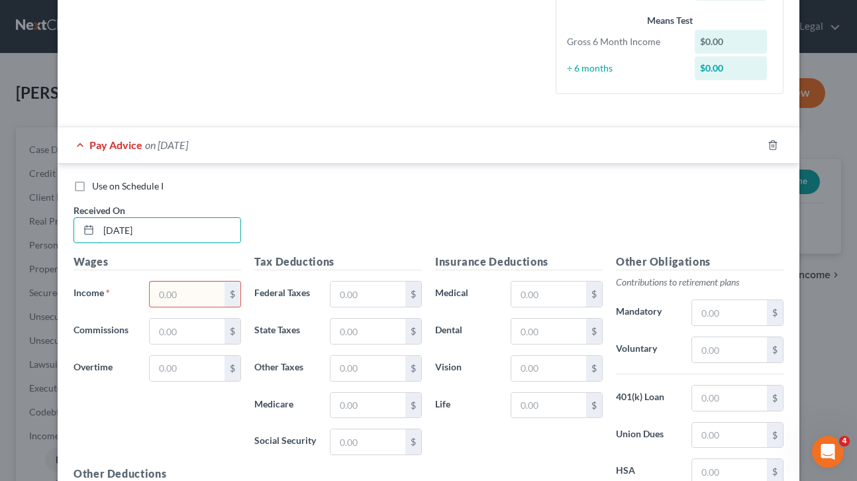
type input "[DATE]"
click at [199, 289] on input "text" at bounding box center [187, 294] width 75 height 25
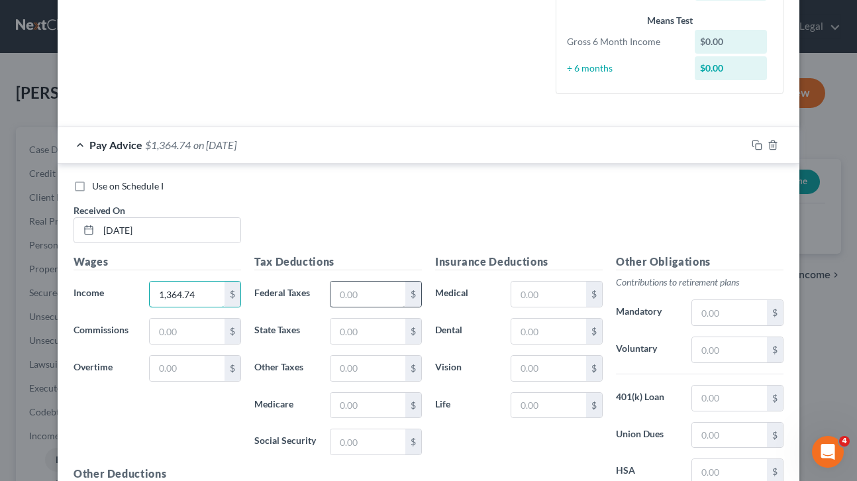
type input "1,364.74"
click at [378, 291] on input "text" at bounding box center [368, 294] width 75 height 25
type input "77.18"
click at [355, 337] on input "text" at bounding box center [368, 331] width 75 height 25
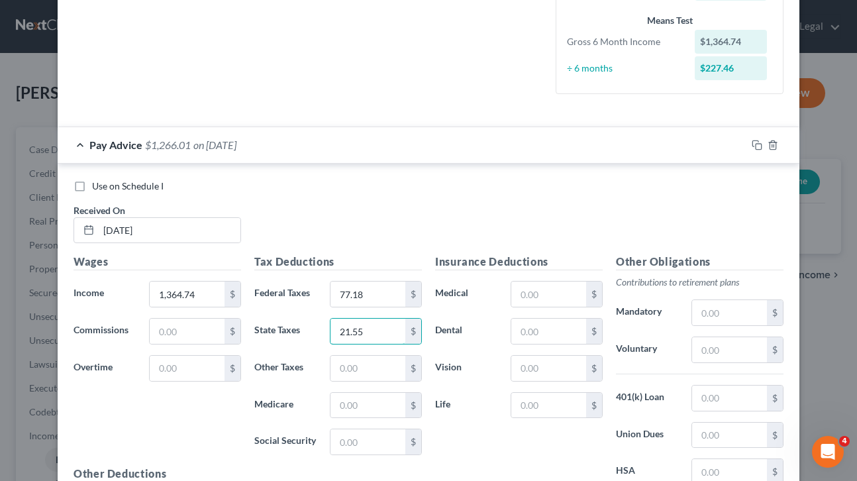
type input "21.55"
click at [352, 410] on input "text" at bounding box center [368, 405] width 75 height 25
type input "19.82"
click at [362, 450] on input "text" at bounding box center [368, 441] width 75 height 25
type input "84.73"
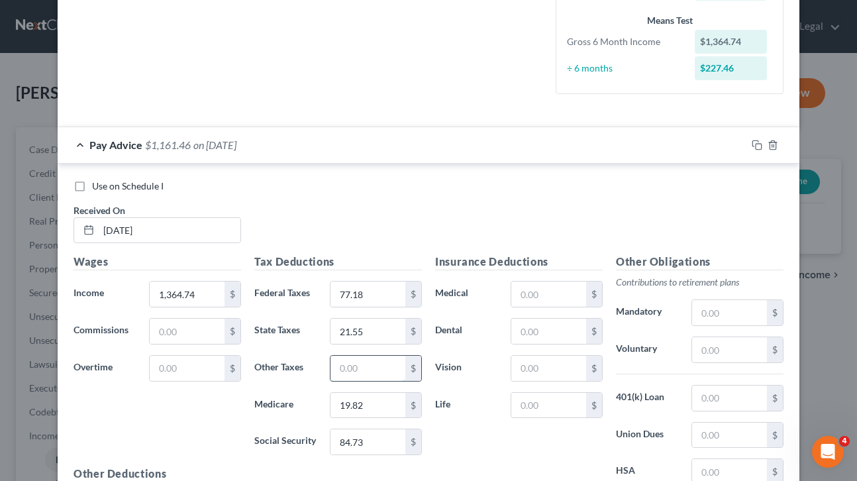
click at [386, 357] on input "text" at bounding box center [368, 368] width 75 height 25
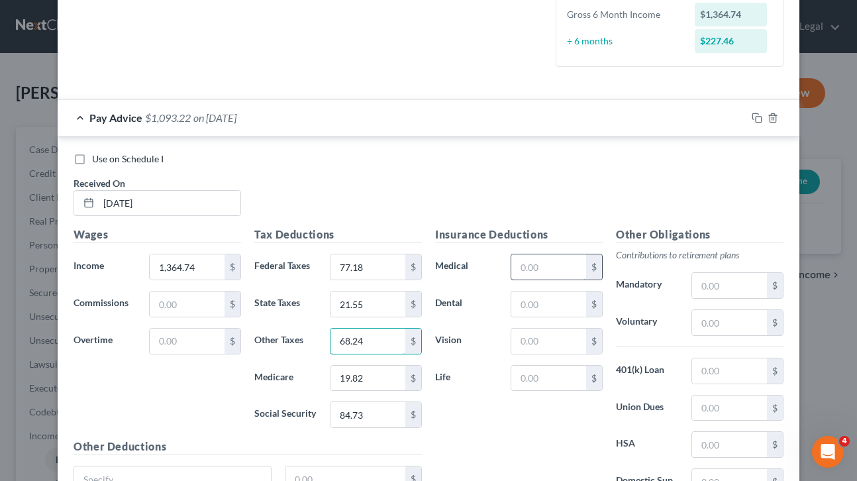
scroll to position [356, 0]
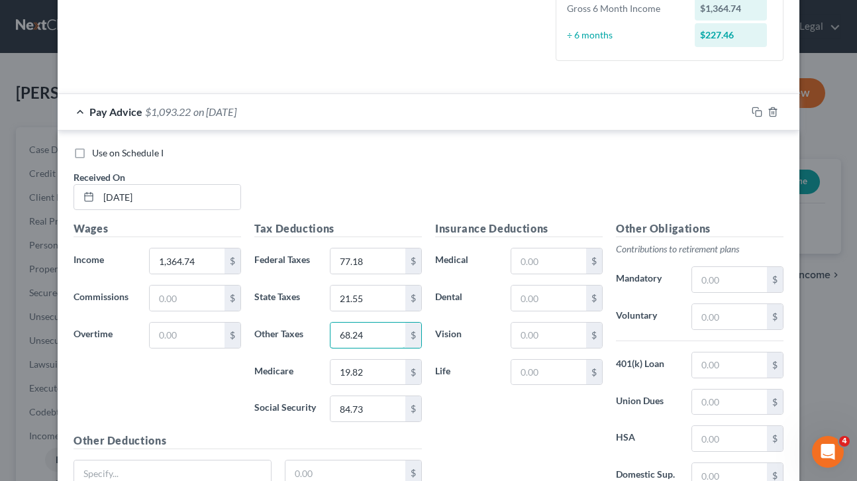
type input "68.24"
click at [723, 320] on input "text" at bounding box center [729, 316] width 75 height 25
click at [719, 282] on input "text" at bounding box center [729, 279] width 75 height 25
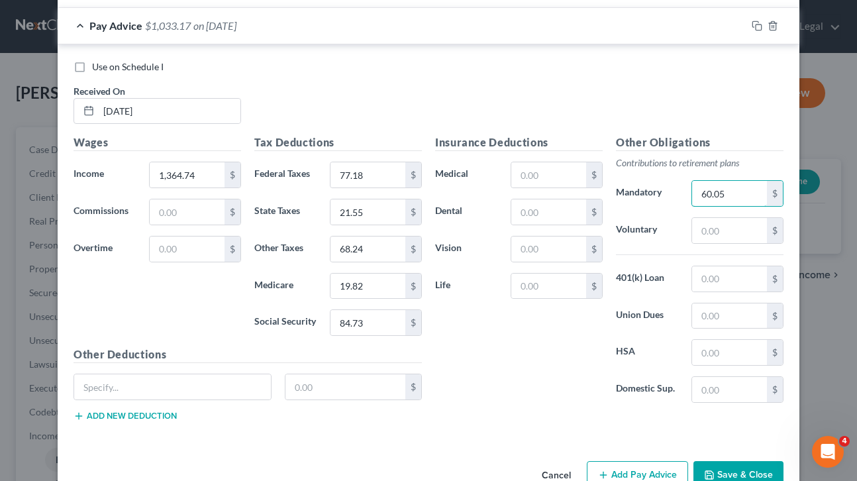
scroll to position [477, 0]
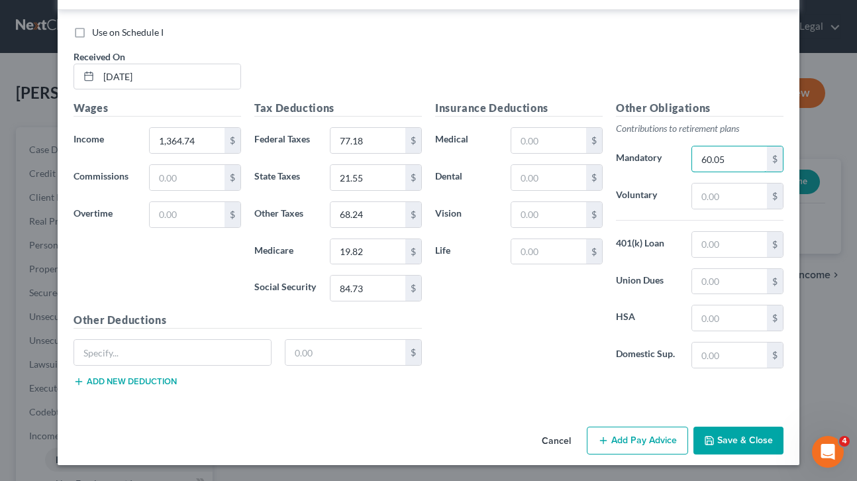
type input "60.05"
click at [732, 437] on button "Save & Close" at bounding box center [739, 441] width 90 height 28
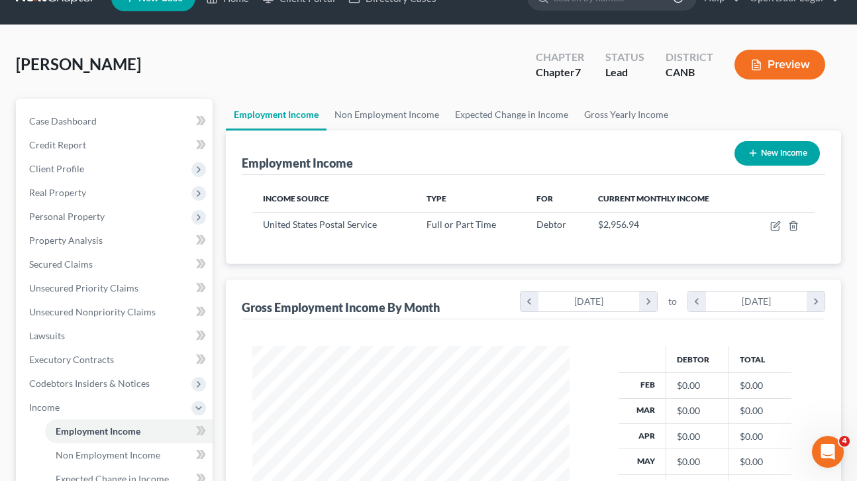
scroll to position [0, 0]
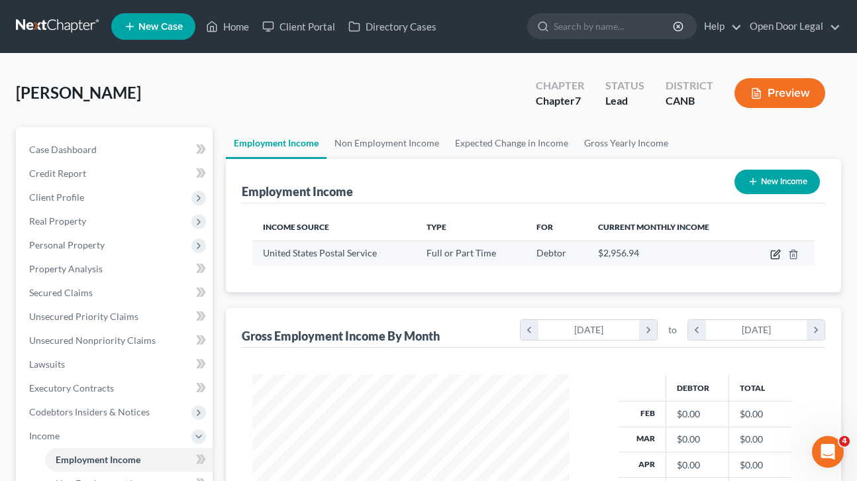
click at [774, 253] on icon "button" at bounding box center [775, 254] width 11 height 11
select select "0"
select select "2"
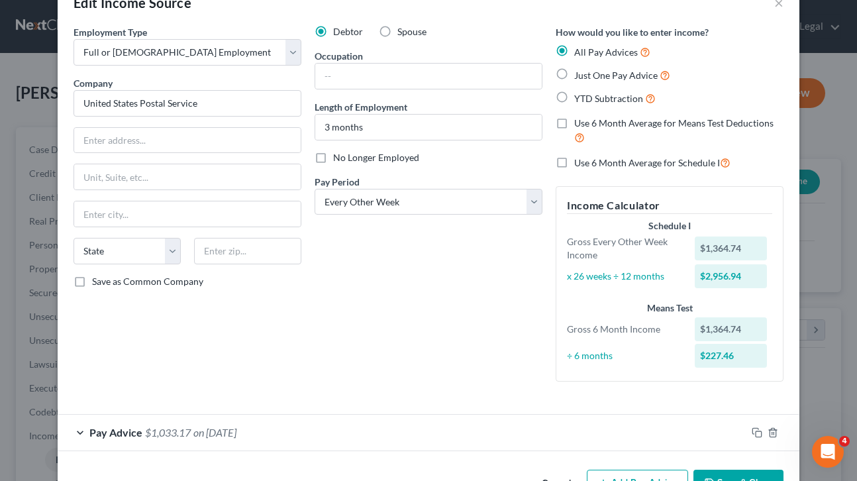
scroll to position [78, 0]
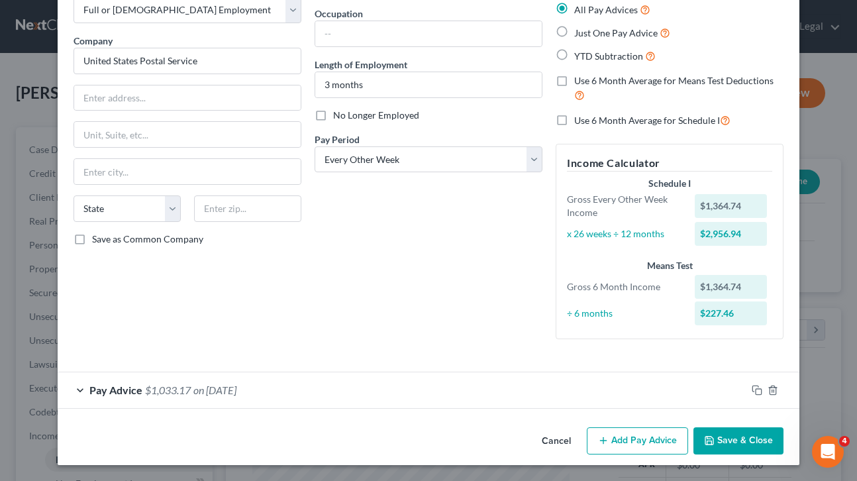
click at [633, 439] on button "Add Pay Advice" at bounding box center [637, 441] width 101 height 28
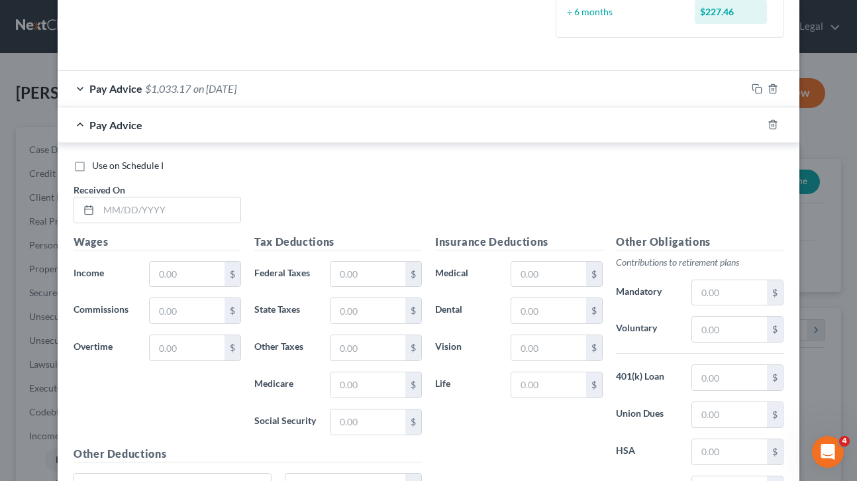
scroll to position [392, 0]
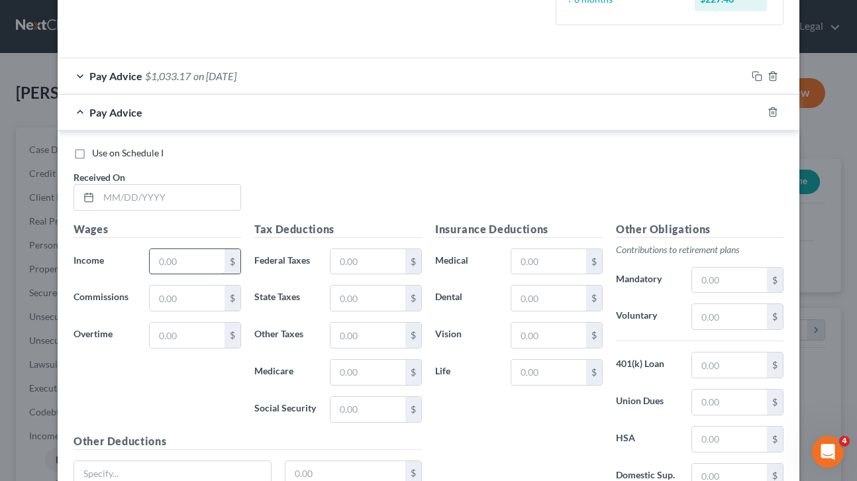
click at [206, 260] on input "text" at bounding box center [187, 261] width 75 height 25
type input "2,192.78"
click at [349, 266] on input "text" at bounding box center [368, 261] width 75 height 25
type input "173.43"
click at [348, 301] on input "text" at bounding box center [368, 298] width 75 height 25
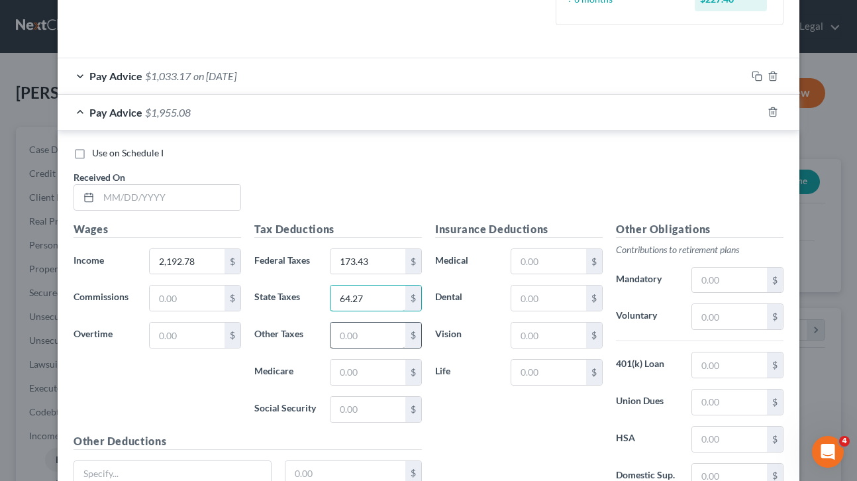
type input "64.27"
click at [356, 339] on input "text" at bounding box center [368, 335] width 75 height 25
type input "94.13"
click at [376, 371] on input "text" at bounding box center [368, 372] width 75 height 25
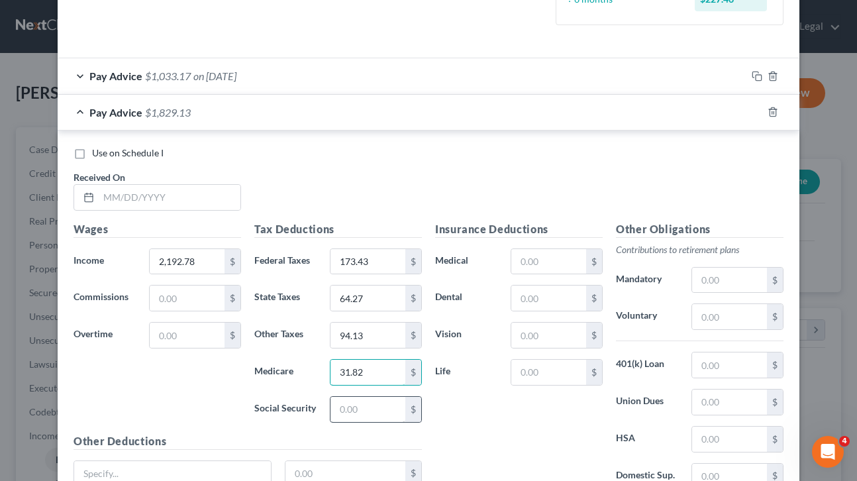
type input "31.82"
click at [366, 405] on input "text" at bounding box center [368, 409] width 75 height 25
type input "136.08"
click at [709, 282] on input "text" at bounding box center [729, 280] width 75 height 25
click at [841, 123] on div "Edit Income Source × Employment Type * Select Full or [DEMOGRAPHIC_DATA] Employ…" at bounding box center [428, 240] width 857 height 481
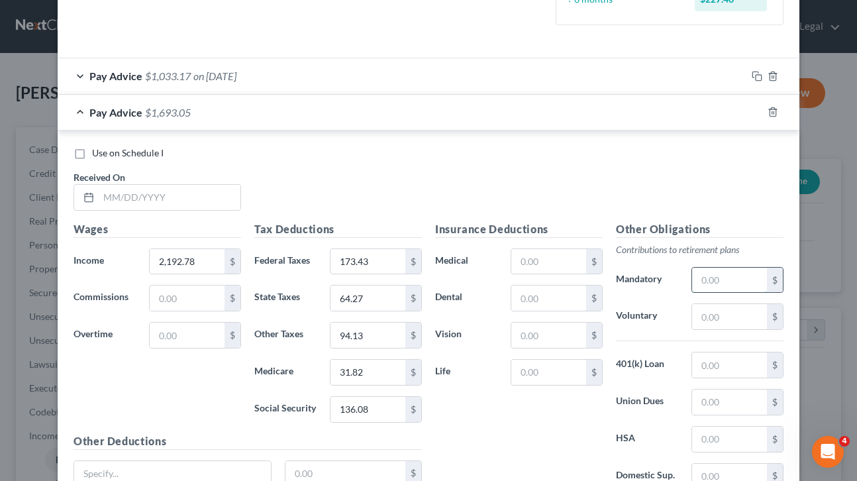
click at [723, 277] on input "text" at bounding box center [729, 280] width 75 height 25
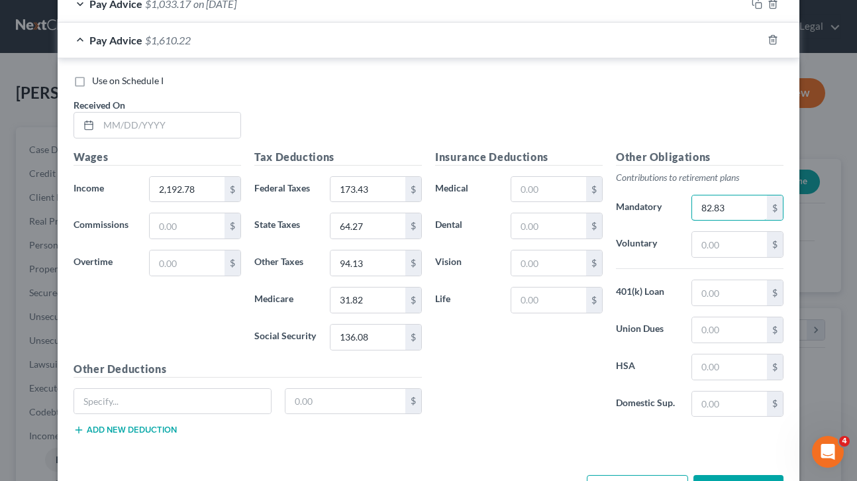
scroll to position [513, 0]
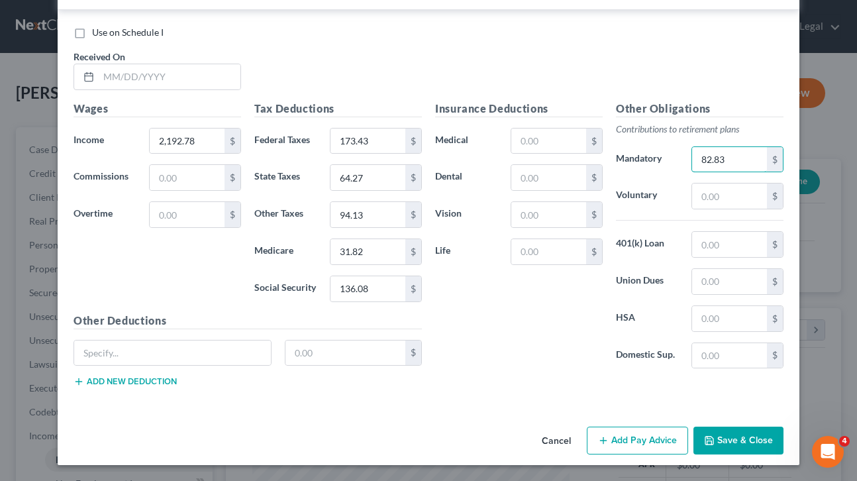
type input "82.83"
click at [638, 439] on button "Add Pay Advice" at bounding box center [637, 441] width 101 height 28
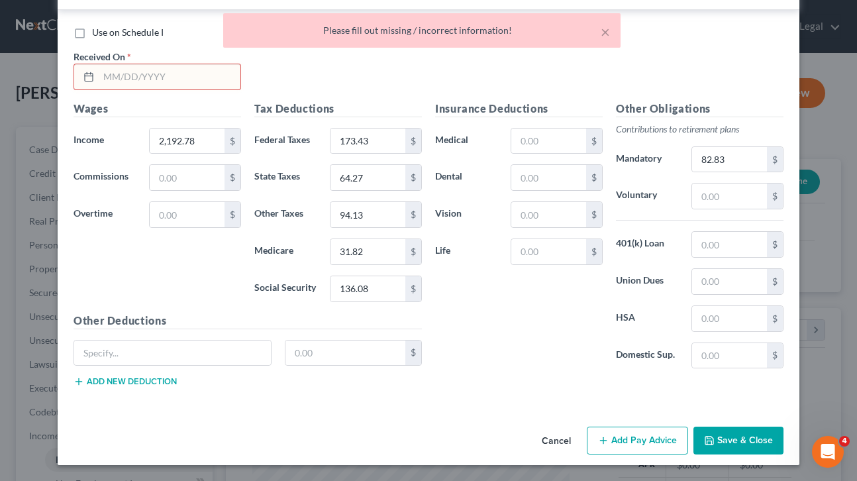
click at [152, 79] on input "text" at bounding box center [170, 76] width 142 height 25
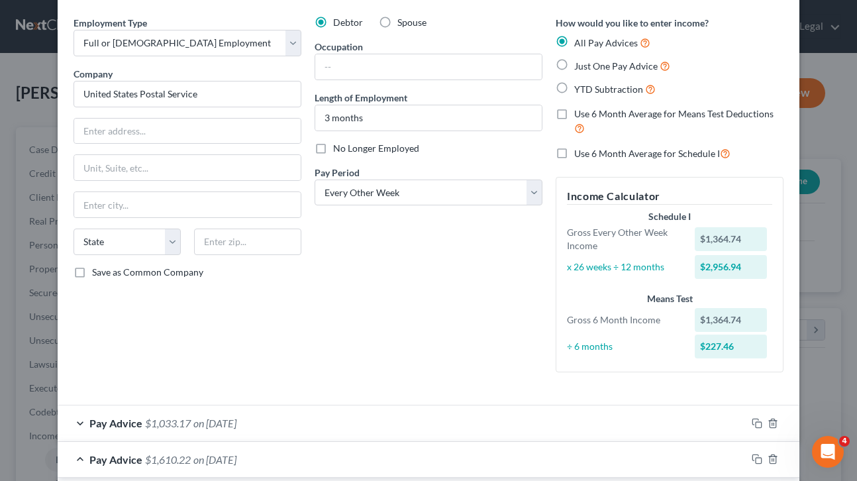
scroll to position [30, 0]
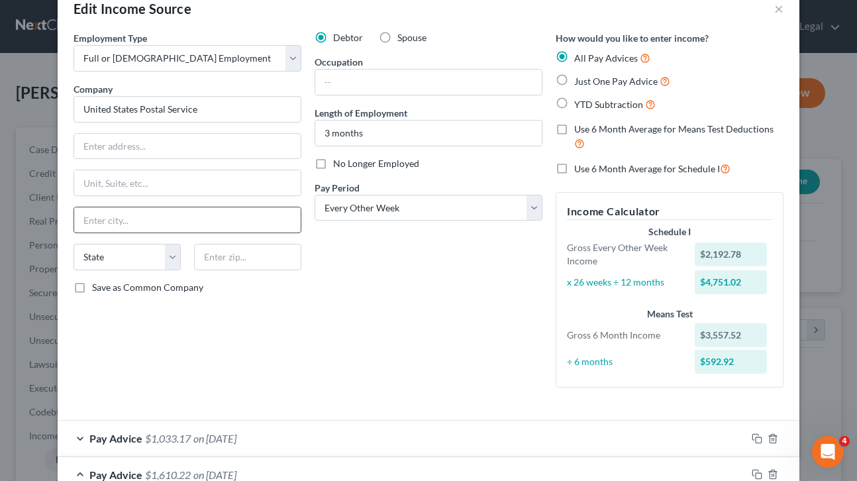
type input "[DATE]"
click at [199, 220] on input "text" at bounding box center [187, 219] width 227 height 25
type input "Eagagn"
click at [171, 260] on select "State [US_STATE] AK AR AZ CA CO CT DE DC [GEOGRAPHIC_DATA] [GEOGRAPHIC_DATA] GU…" at bounding box center [127, 257] width 107 height 26
select select "24"
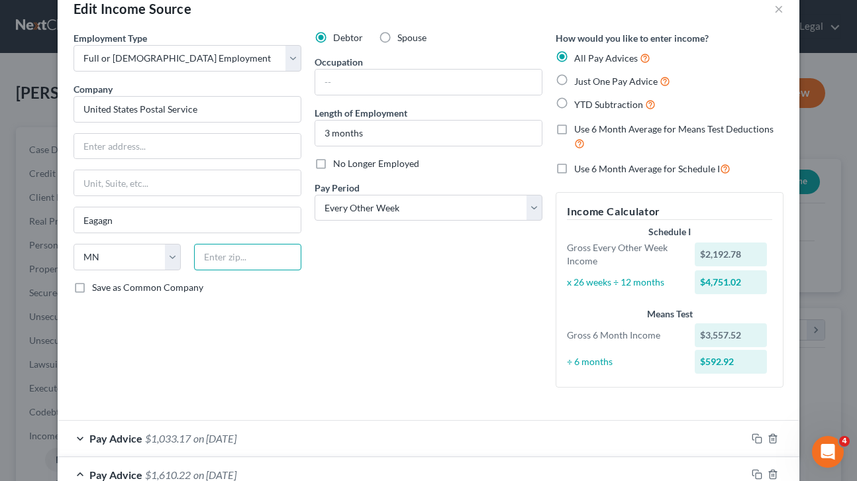
click at [232, 256] on input "text" at bounding box center [247, 257] width 107 height 26
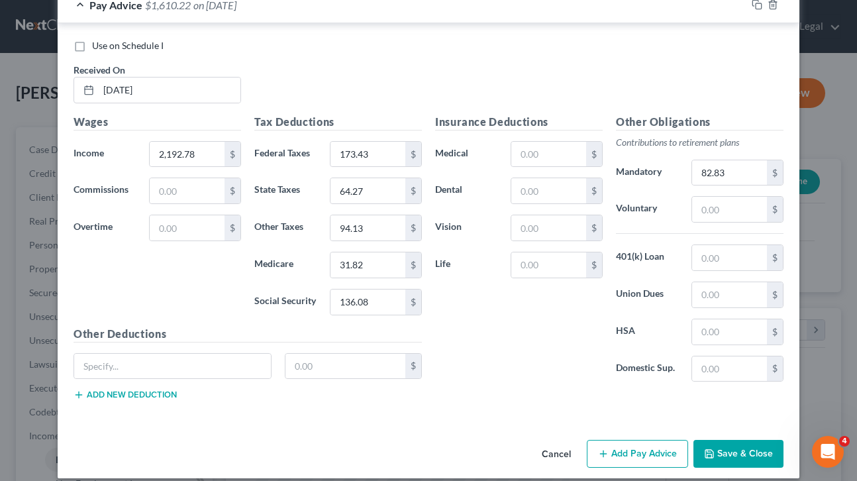
scroll to position [513, 0]
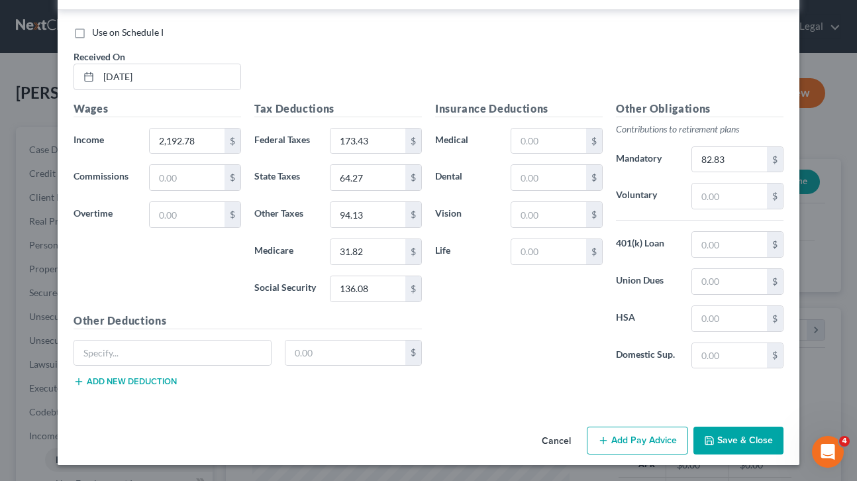
type input "55121-9640"
click at [628, 440] on button "Add Pay Advice" at bounding box center [637, 441] width 101 height 28
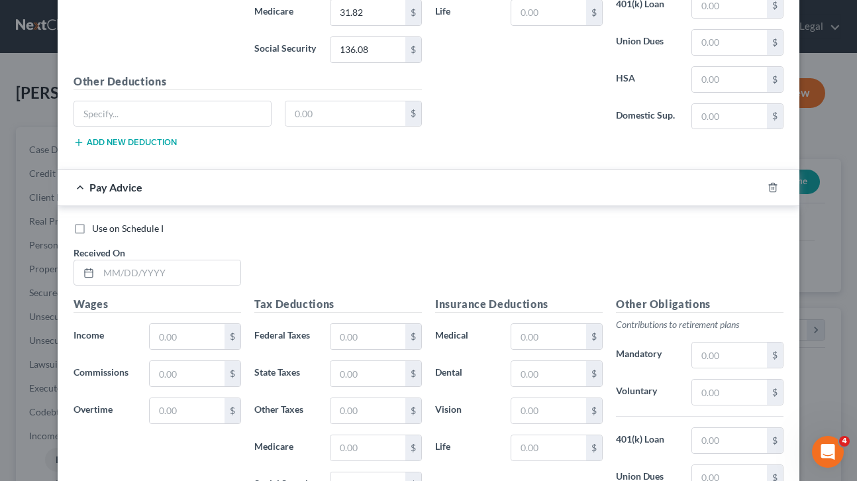
scroll to position [755, 0]
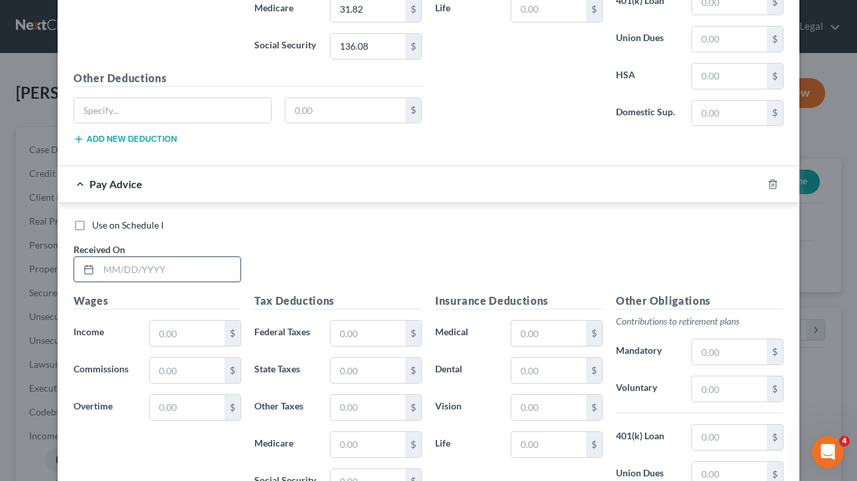
click at [189, 271] on input "text" at bounding box center [170, 269] width 142 height 25
type input "[DATE]"
click at [177, 338] on input "text" at bounding box center [187, 333] width 75 height 25
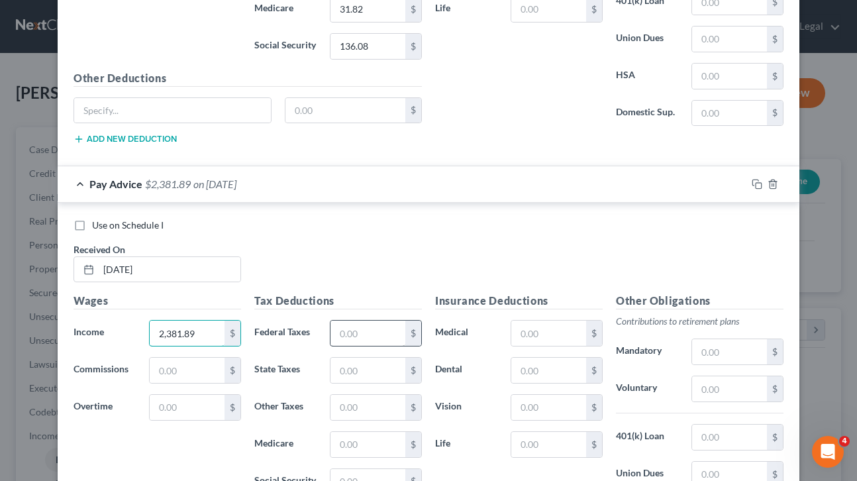
type input "2,381.89"
click at [356, 335] on input "text" at bounding box center [368, 333] width 75 height 25
type input "196.13"
click at [368, 372] on input "text" at bounding box center [368, 370] width 75 height 25
type input "76.75"
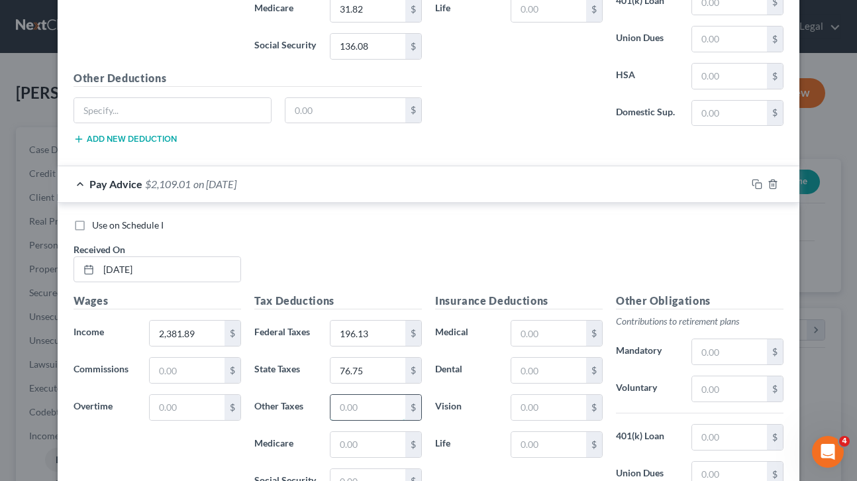
click at [368, 411] on input "text" at bounding box center [368, 407] width 75 height 25
type input "94.13"
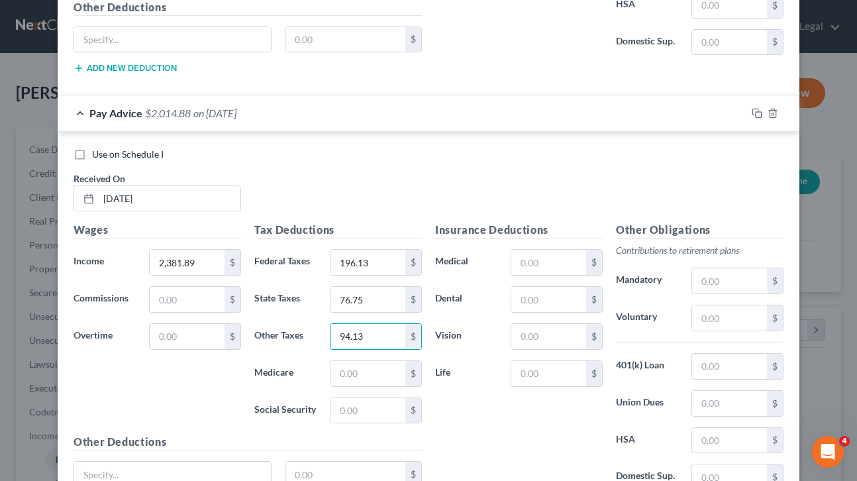
scroll to position [833, 0]
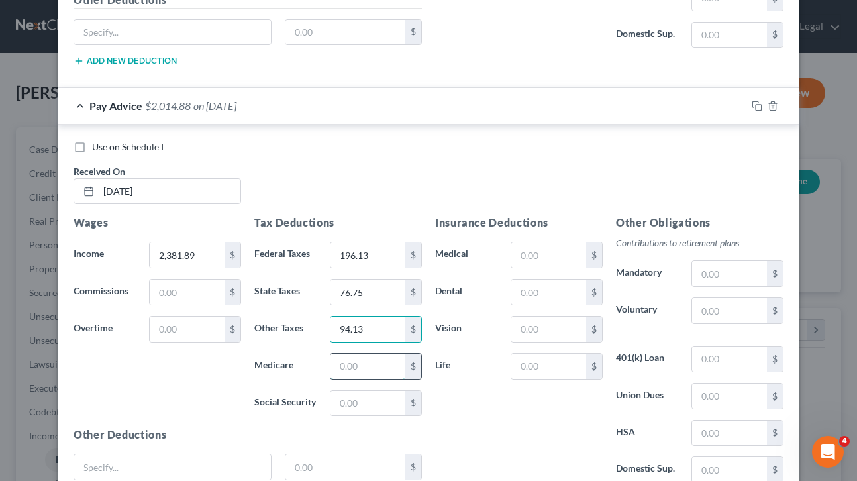
click at [389, 363] on input "text" at bounding box center [368, 366] width 75 height 25
type input "34.57"
click at [348, 402] on input "text" at bounding box center [368, 403] width 75 height 25
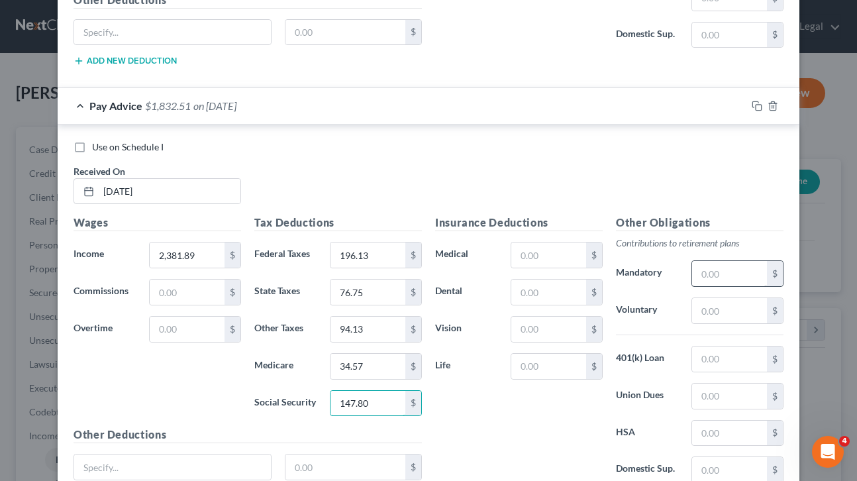
type input "147.80"
click at [719, 273] on input "text" at bounding box center [729, 273] width 75 height 25
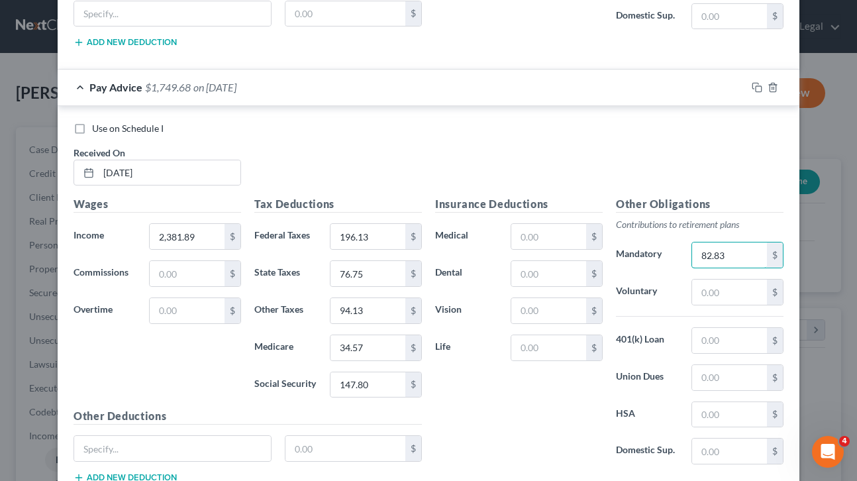
scroll to position [853, 0]
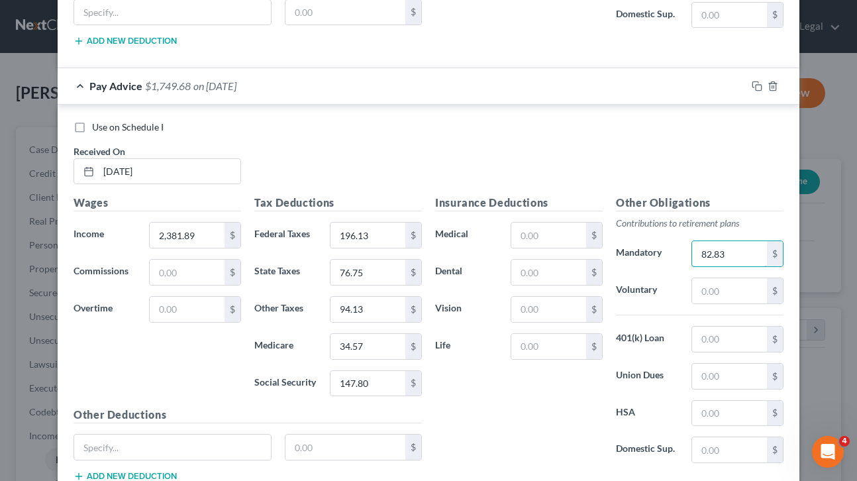
type input "82.83"
click at [714, 381] on input "text" at bounding box center [729, 376] width 75 height 25
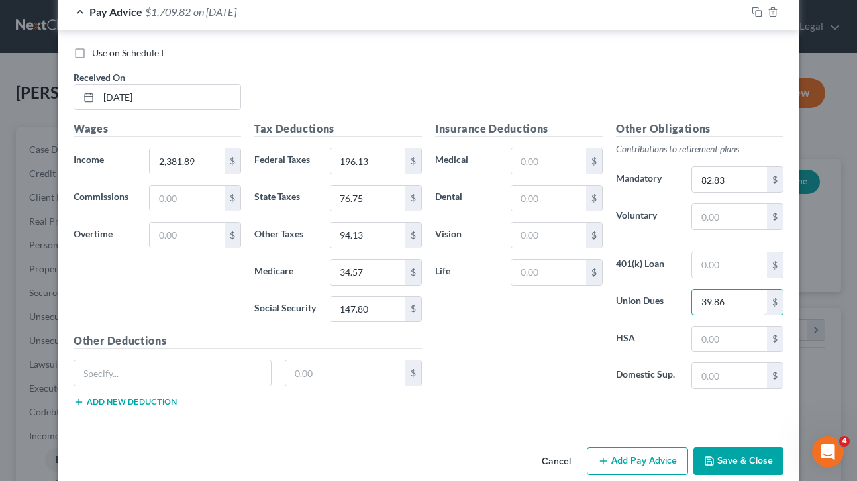
scroll to position [948, 0]
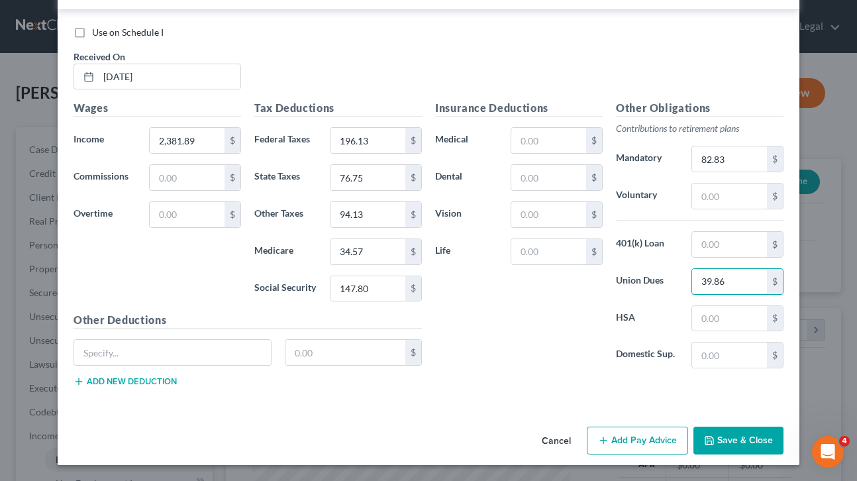
type input "39.86"
click at [635, 443] on button "Add Pay Advice" at bounding box center [637, 441] width 101 height 28
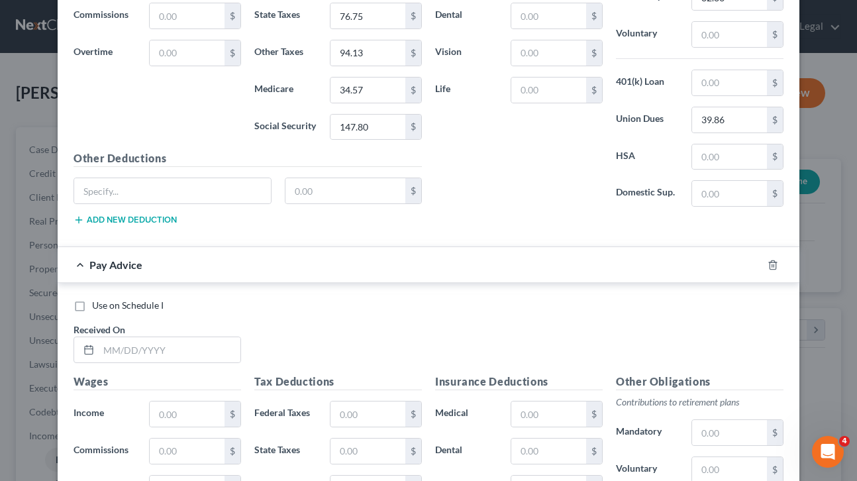
scroll to position [1154, 0]
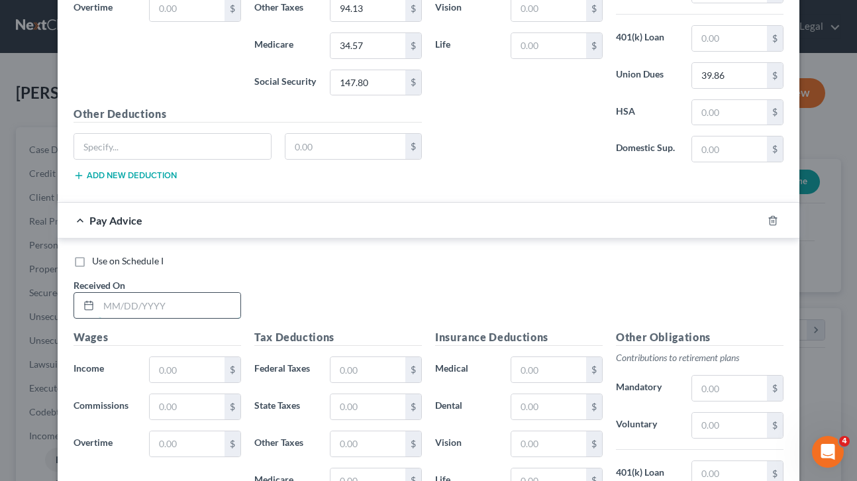
click at [106, 304] on input "text" at bounding box center [170, 305] width 142 height 25
type input "[DATE]"
click at [178, 368] on input "text" at bounding box center [187, 369] width 75 height 25
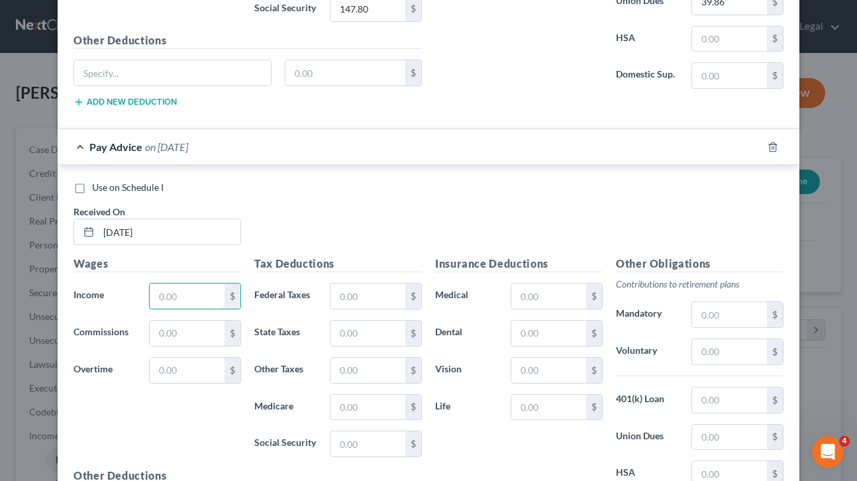
scroll to position [1237, 0]
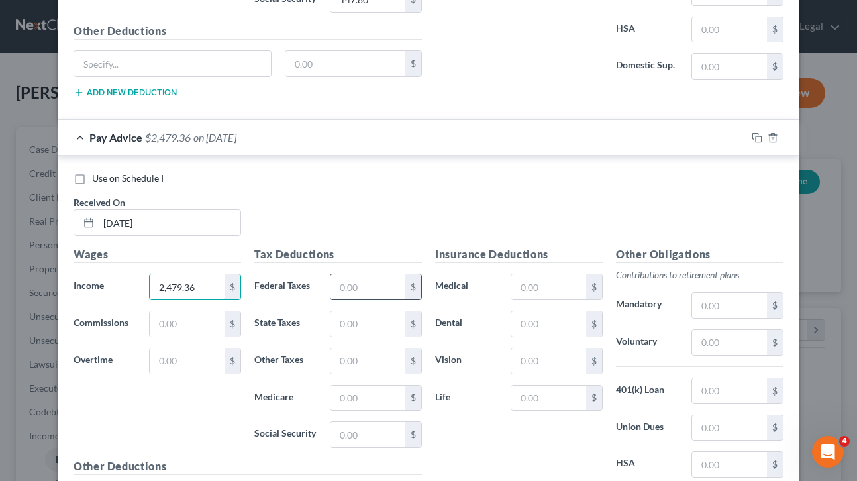
type input "2,479.36"
click at [356, 287] on input "text" at bounding box center [368, 286] width 75 height 25
type input "202.67"
click at [359, 320] on input "text" at bounding box center [368, 323] width 75 height 25
type input "80.35"
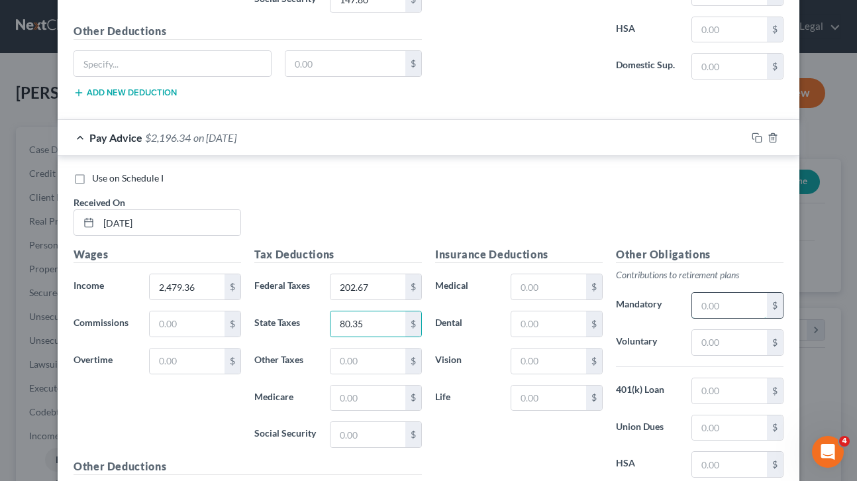
click at [714, 300] on input "text" at bounding box center [729, 305] width 75 height 25
type input "82.83"
click at [389, 359] on input "text" at bounding box center [368, 360] width 75 height 25
type input "94.13"
click at [356, 401] on input "text" at bounding box center [368, 398] width 75 height 25
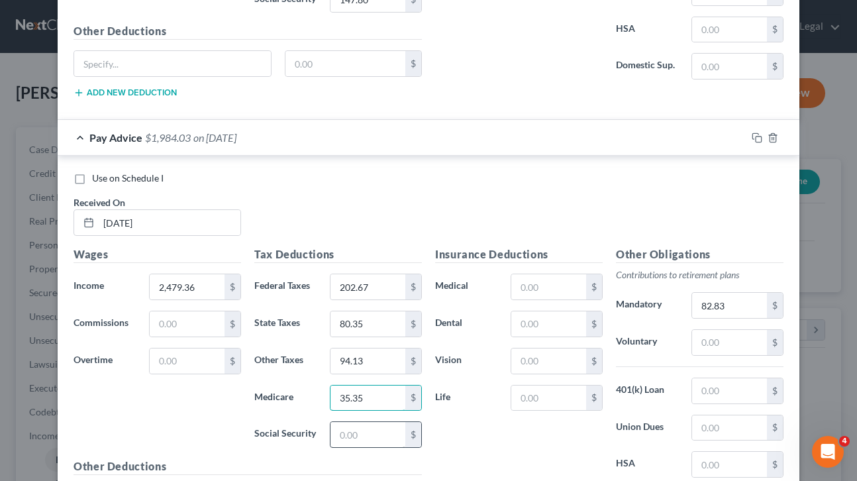
type input "35.35"
click at [365, 431] on input "text" at bounding box center [368, 434] width 75 height 25
type input "151.17"
click at [700, 429] on input "text" at bounding box center [729, 427] width 75 height 25
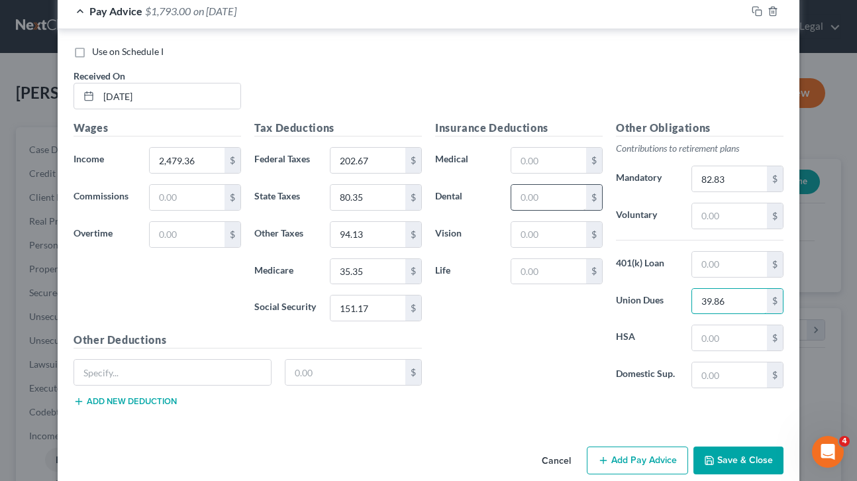
scroll to position [1365, 0]
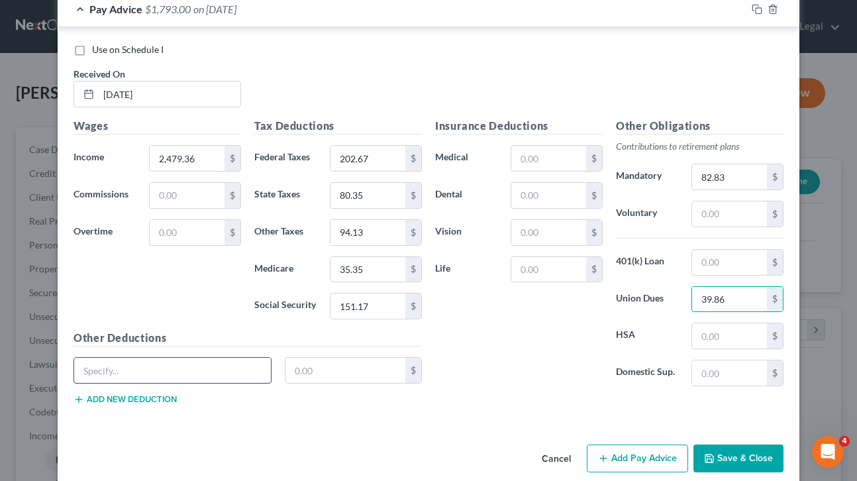
type input "39.86"
click at [238, 372] on input "text" at bounding box center [172, 370] width 197 height 25
type input "TBD"
click at [345, 375] on input "text" at bounding box center [346, 370] width 121 height 25
type input "42.99"
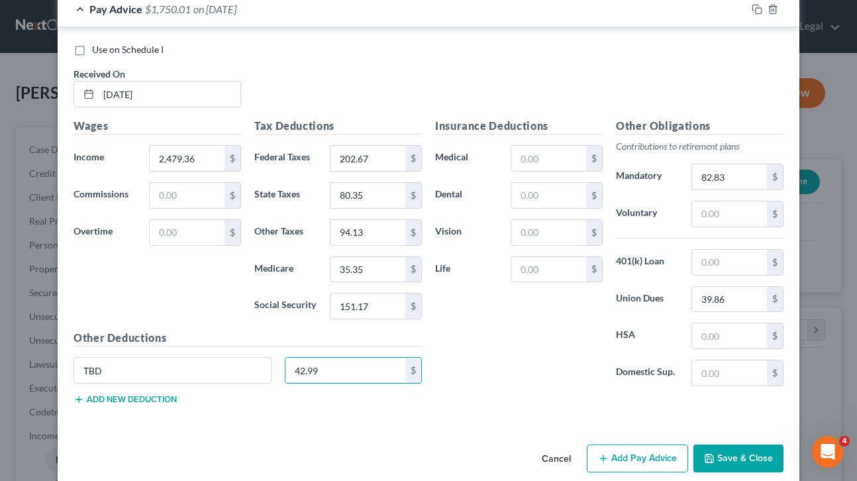
click at [638, 455] on button "Add Pay Advice" at bounding box center [637, 458] width 101 height 28
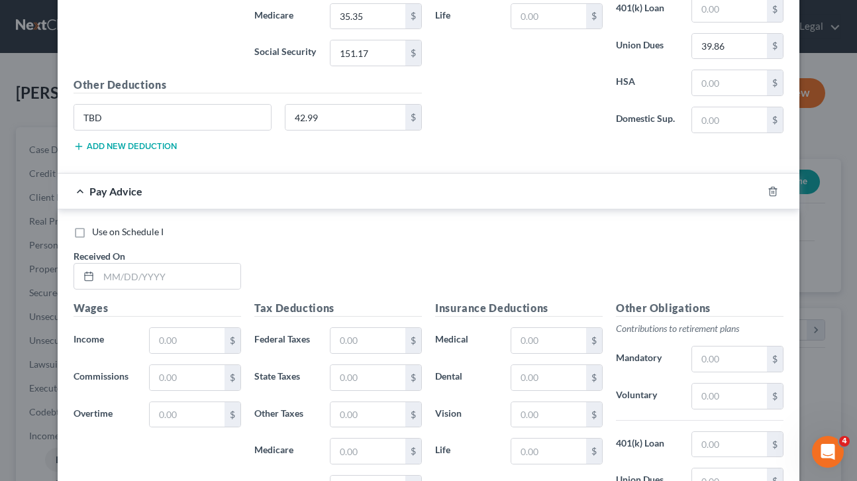
scroll to position [1622, 0]
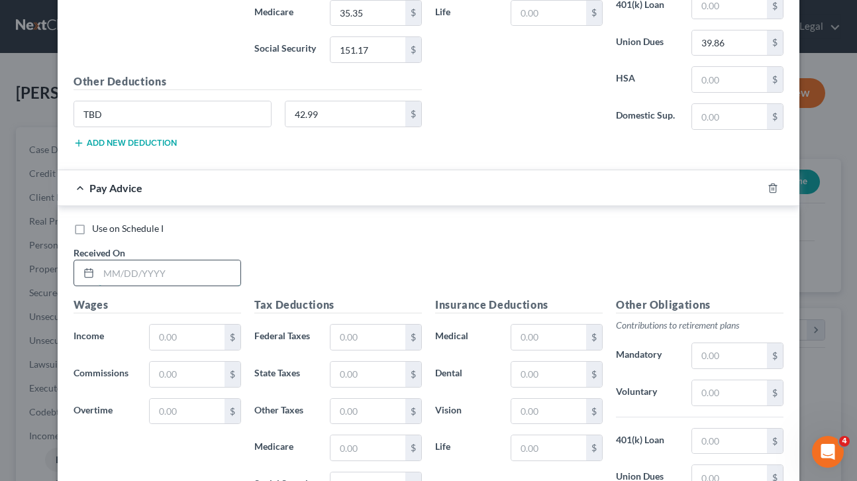
click at [193, 274] on input "text" at bounding box center [170, 272] width 142 height 25
type input "[DATE]"
click at [196, 331] on input "text" at bounding box center [187, 337] width 75 height 25
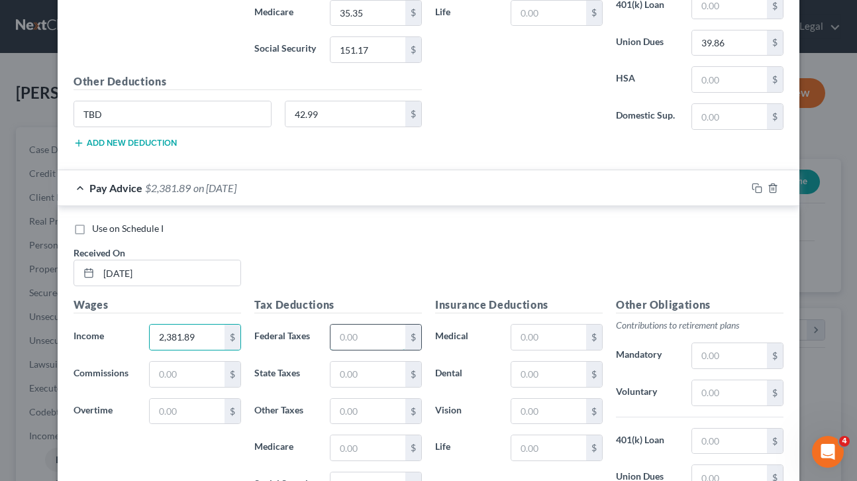
click at [356, 337] on input "text" at bounding box center [368, 337] width 75 height 25
type input "3,385.38"
click at [346, 341] on input "text" at bounding box center [368, 337] width 75 height 25
type input "391.15"
click at [367, 374] on input "text" at bounding box center [368, 374] width 75 height 25
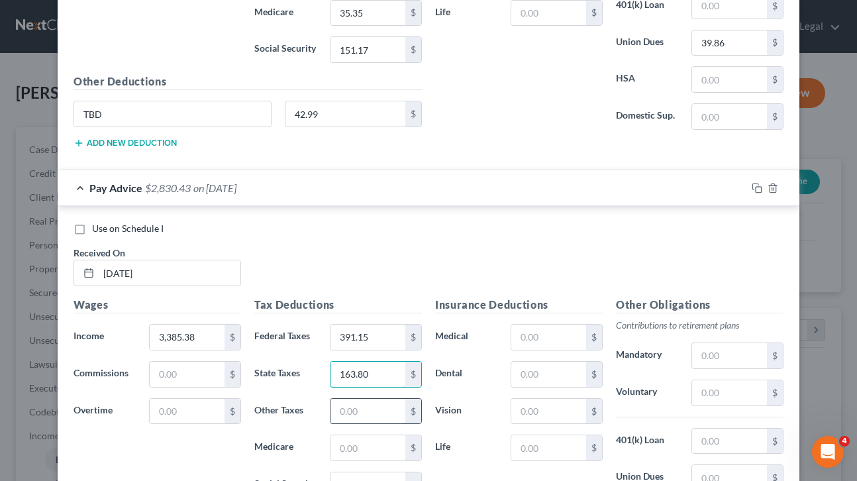
type input "163.80"
click at [344, 409] on input "text" at bounding box center [368, 411] width 75 height 25
click at [711, 362] on input "text" at bounding box center [729, 355] width 75 height 25
type input "86.53"
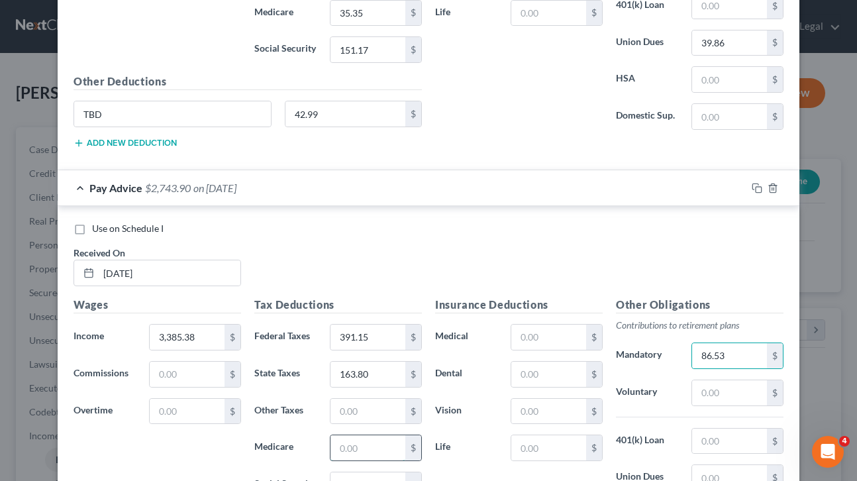
click at [362, 443] on input "text" at bounding box center [368, 447] width 75 height 25
type input "48.50"
click at [367, 411] on input "text" at bounding box center [368, 411] width 75 height 25
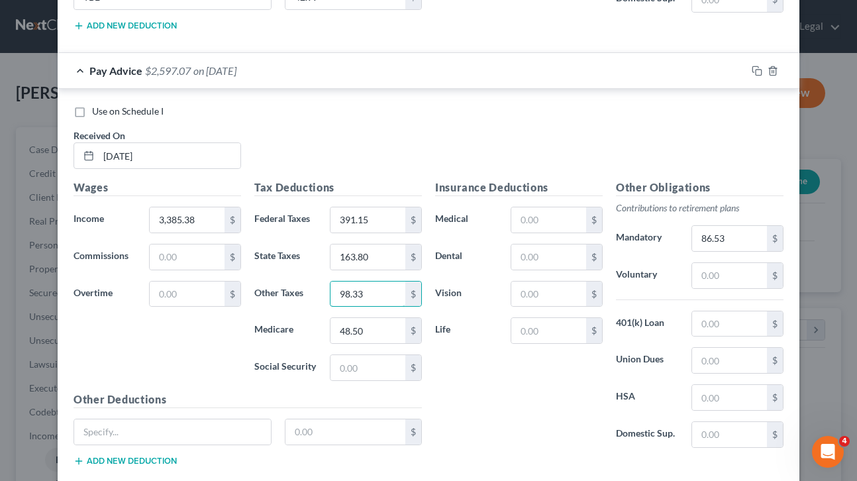
scroll to position [1771, 0]
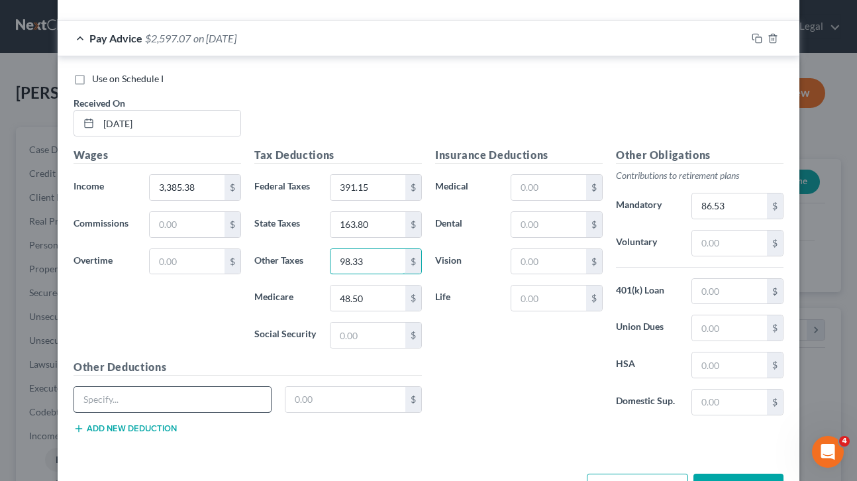
type input "98.33"
click at [226, 401] on input "text" at bounding box center [172, 399] width 197 height 25
type input "TBD"
click at [341, 399] on input "text" at bounding box center [346, 399] width 121 height 25
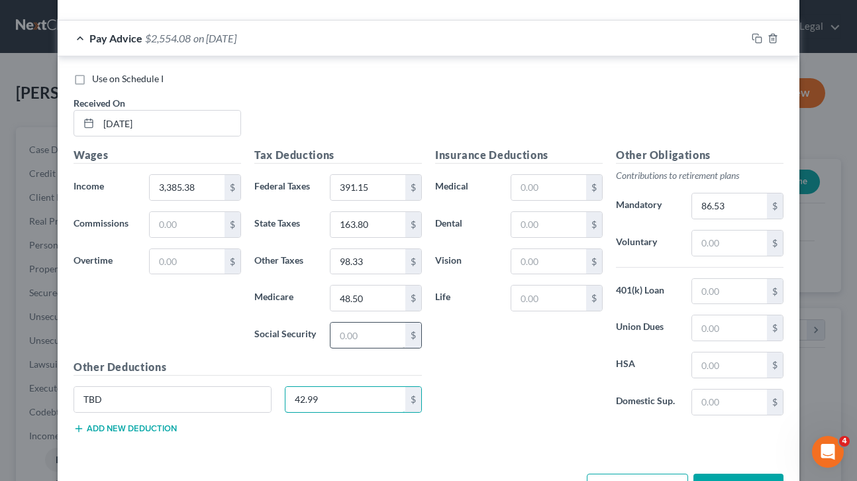
type input "42.99"
click at [378, 338] on input "text" at bounding box center [368, 335] width 75 height 25
type input "207.37"
click at [706, 331] on input "text" at bounding box center [729, 327] width 75 height 25
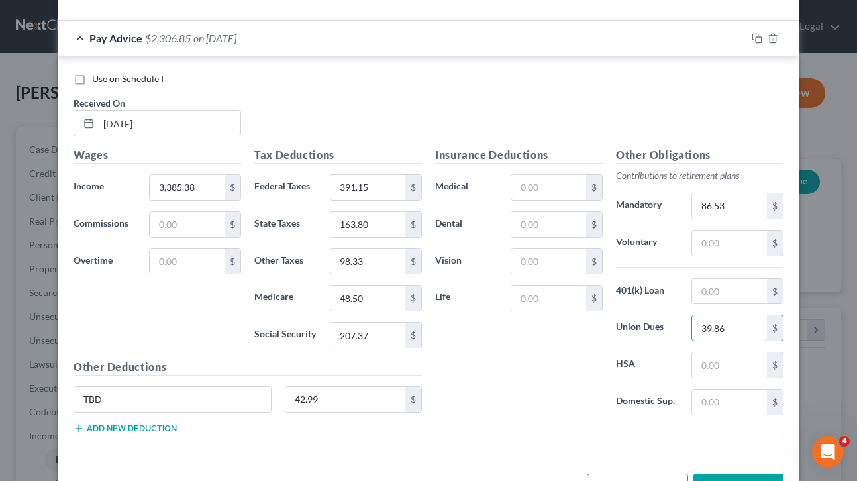
scroll to position [1818, 0]
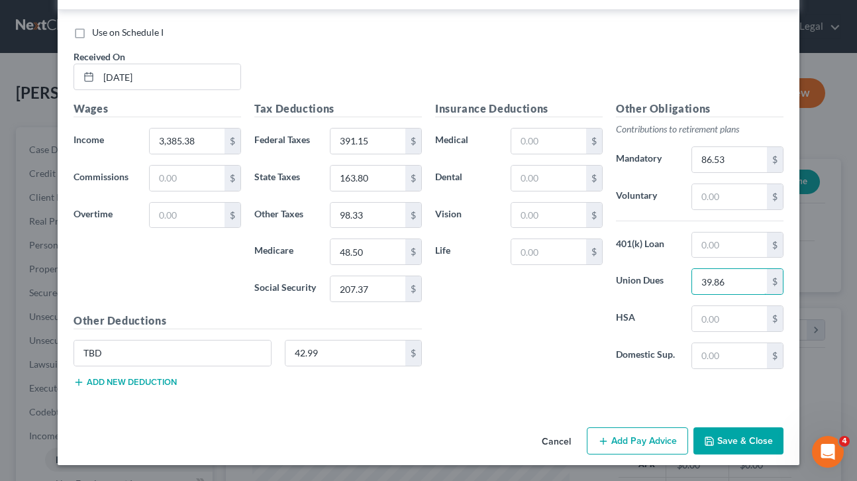
type input "39.86"
click at [737, 441] on button "Save & Close" at bounding box center [739, 441] width 90 height 28
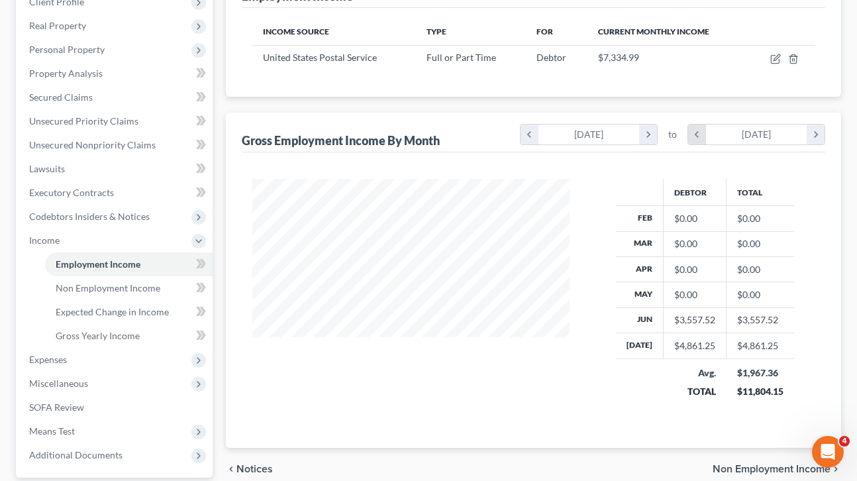
scroll to position [0, 0]
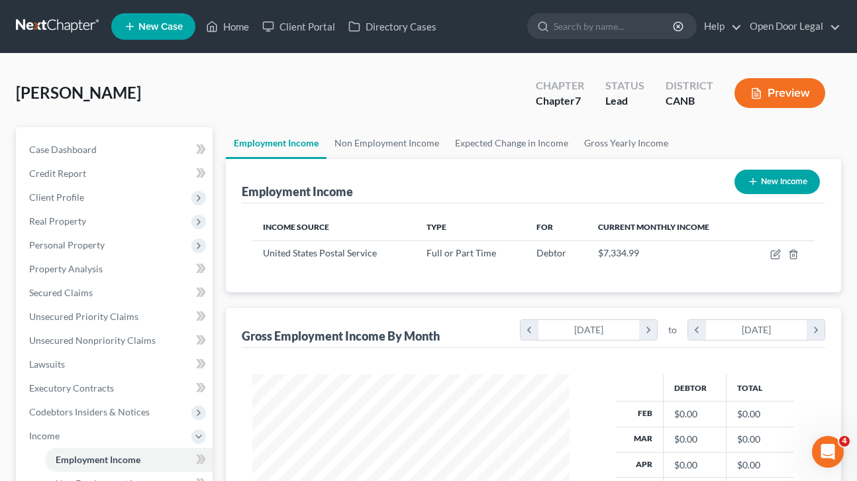
click at [773, 181] on button "New Income" at bounding box center [777, 182] width 85 height 25
select select "0"
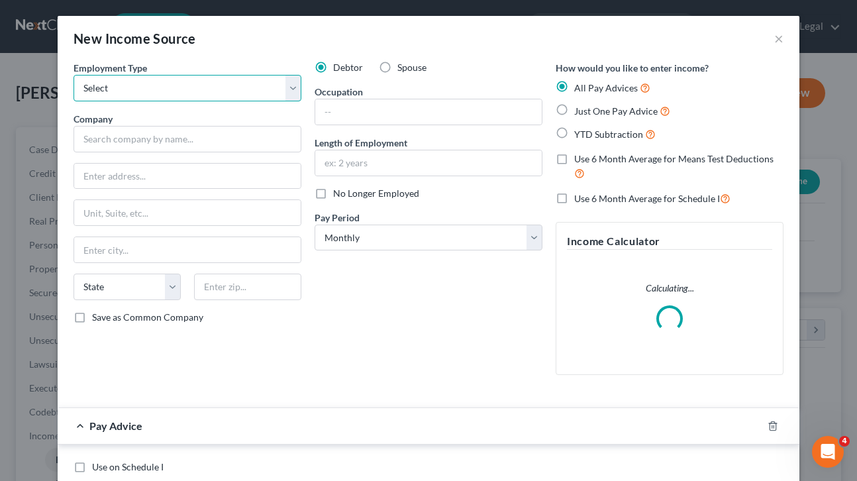
click at [289, 89] on select "Select Full or [DEMOGRAPHIC_DATA] Employment Self Employment" at bounding box center [188, 88] width 228 height 26
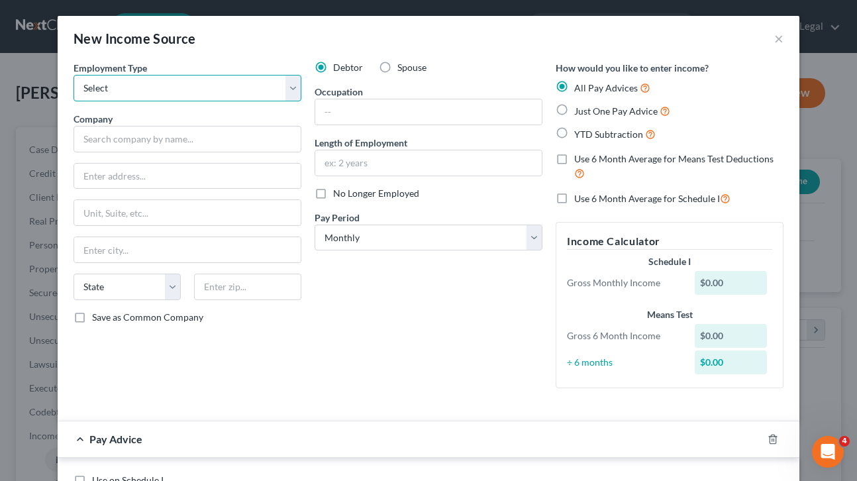
select select "0"
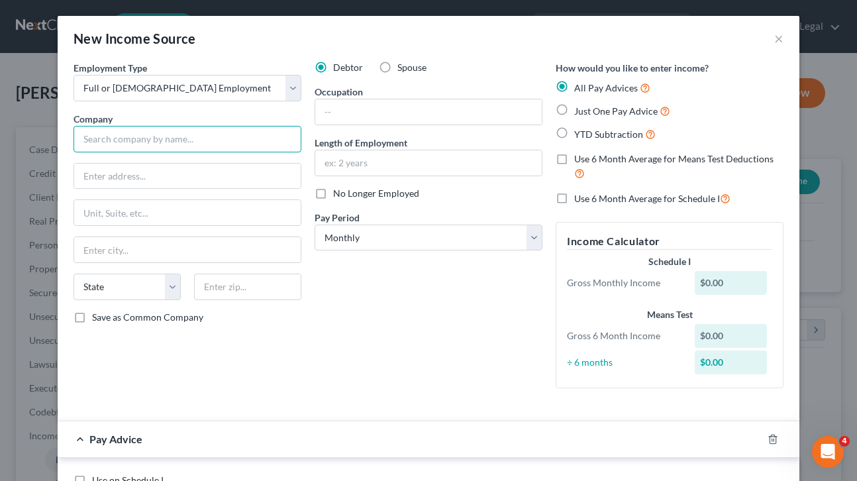
click at [250, 140] on input "text" at bounding box center [188, 139] width 228 height 26
type input "Experis US LLC"
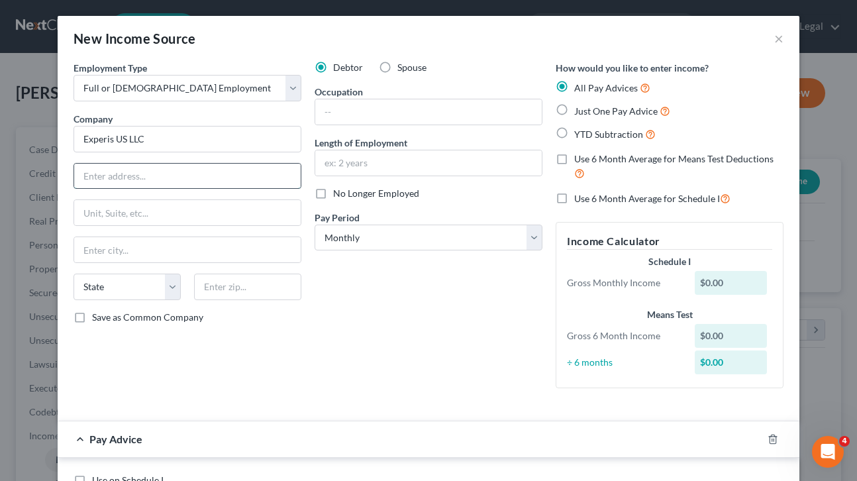
click at [273, 171] on input "text" at bounding box center [187, 176] width 227 height 25
type input "[STREET_ADDRESS]"
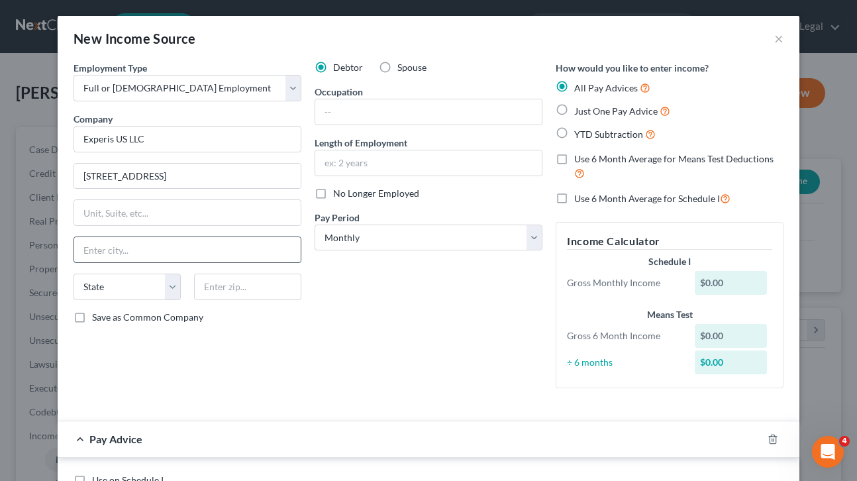
click at [290, 252] on input "text" at bounding box center [187, 249] width 227 height 25
type input "[GEOGRAPHIC_DATA]"
click at [174, 288] on select "State [US_STATE] AK AR AZ CA CO CT DE DC [GEOGRAPHIC_DATA] [GEOGRAPHIC_DATA] GU…" at bounding box center [127, 287] width 107 height 26
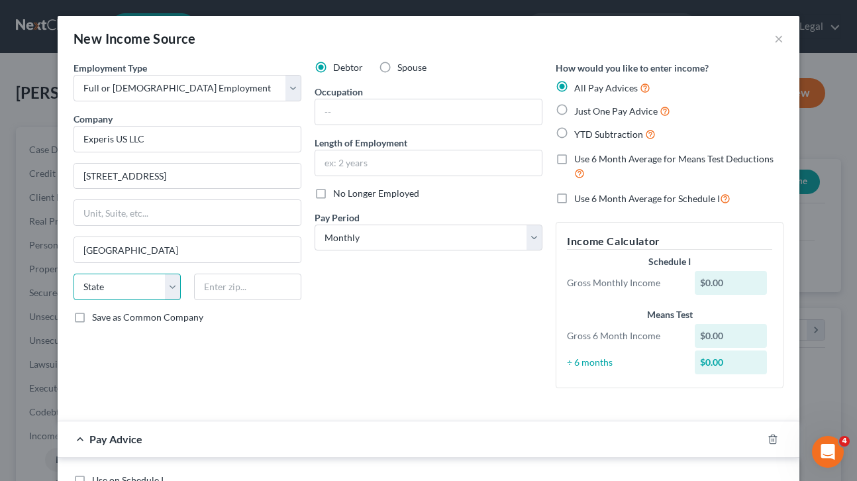
select select "52"
click at [250, 288] on input "text" at bounding box center [247, 287] width 107 height 26
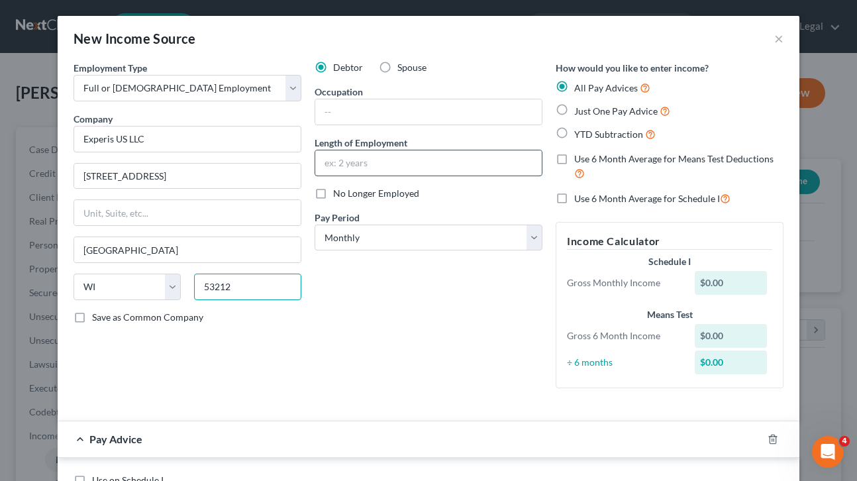
type input "53212"
click at [460, 160] on input "text" at bounding box center [428, 162] width 227 height 25
type input "2 weeks"
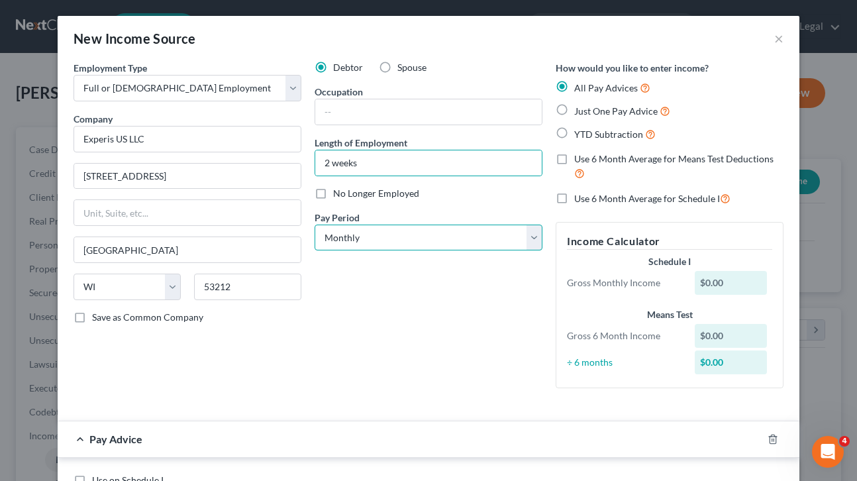
click at [534, 236] on select "Select Monthly Twice Monthly Every Other Week Weekly" at bounding box center [429, 238] width 228 height 26
select select "2"
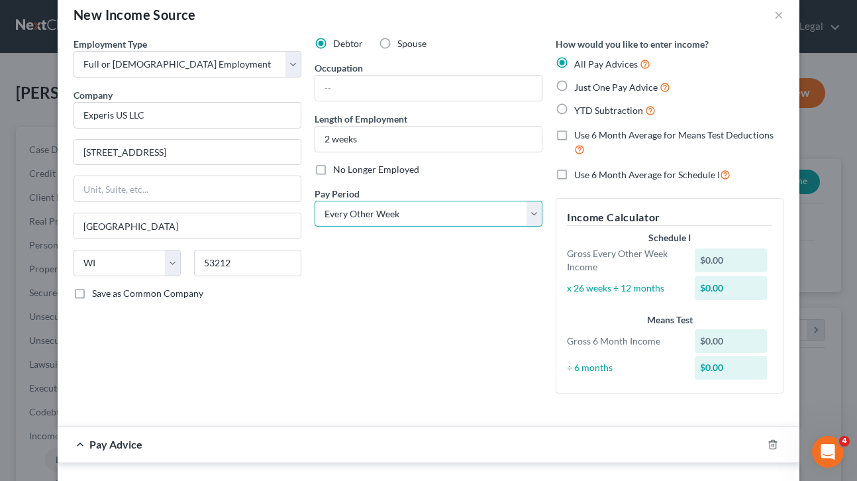
scroll to position [23, 0]
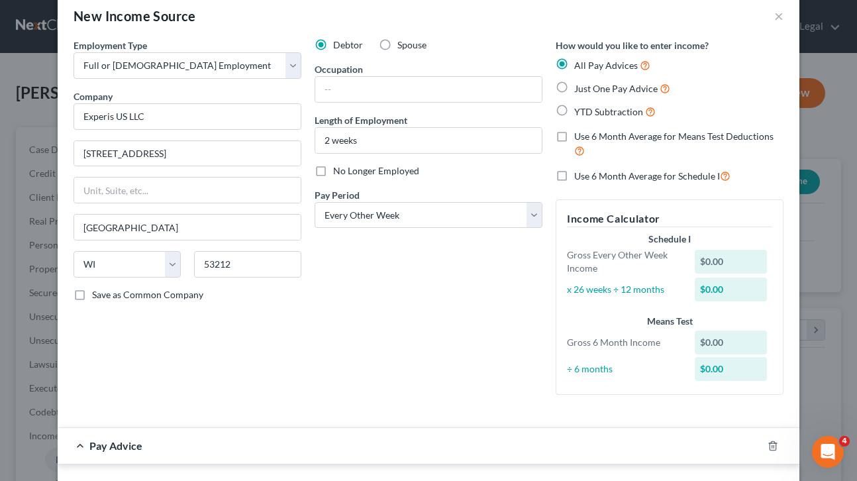
click at [574, 87] on label "Just One Pay Advice" at bounding box center [622, 88] width 96 height 15
click at [580, 87] on input "Just One Pay Advice" at bounding box center [584, 85] width 9 height 9
radio input "true"
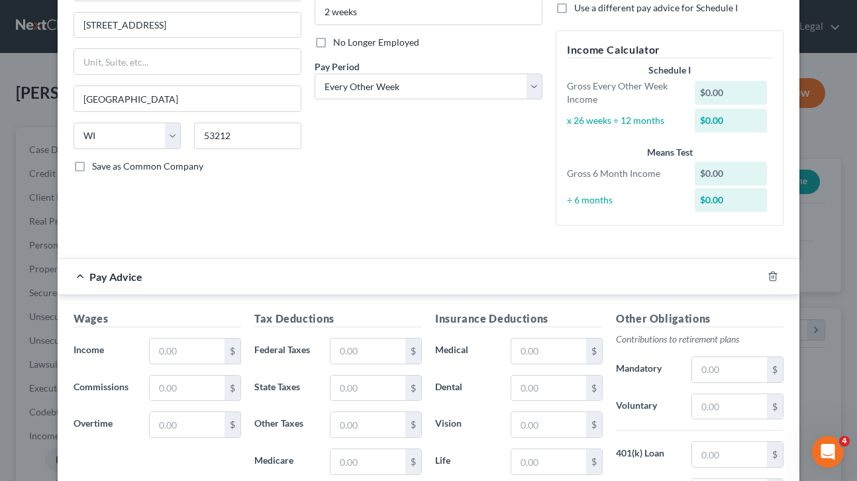
scroll to position [169, 0]
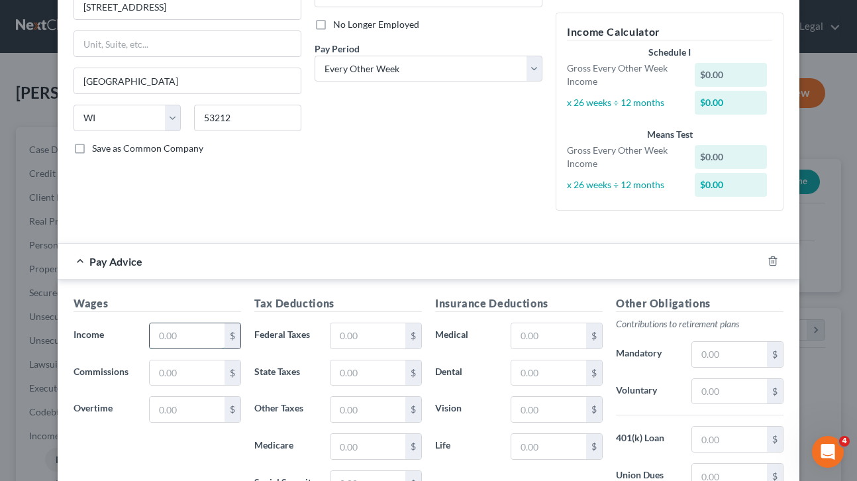
click at [190, 331] on input "text" at bounding box center [187, 335] width 75 height 25
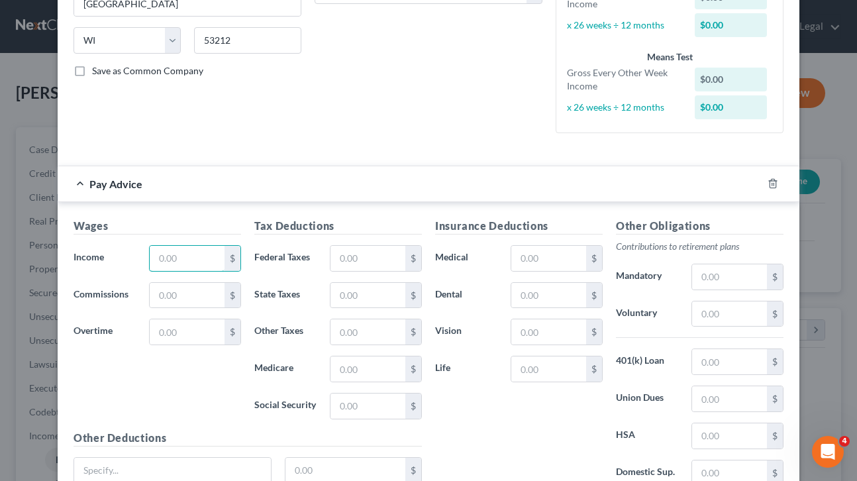
scroll to position [270, 0]
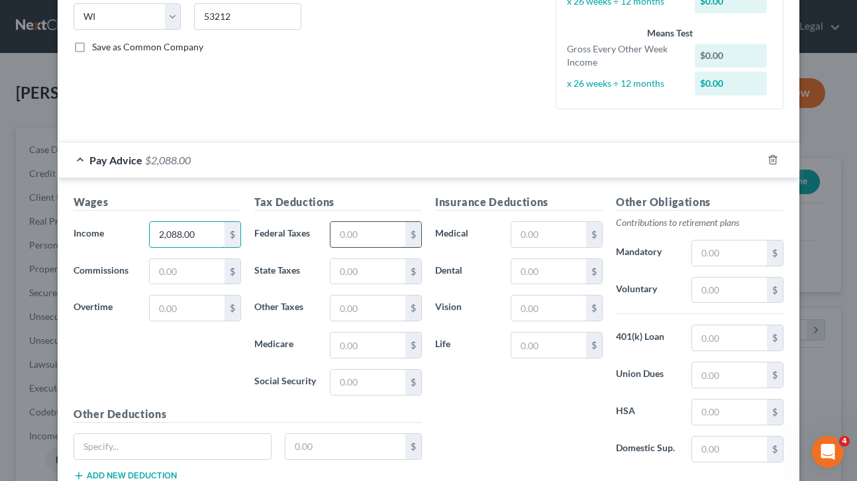
type input "2,088.00"
click at [344, 240] on input "text" at bounding box center [368, 234] width 75 height 25
type input "172.16"
click at [362, 273] on input "text" at bounding box center [368, 271] width 75 height 25
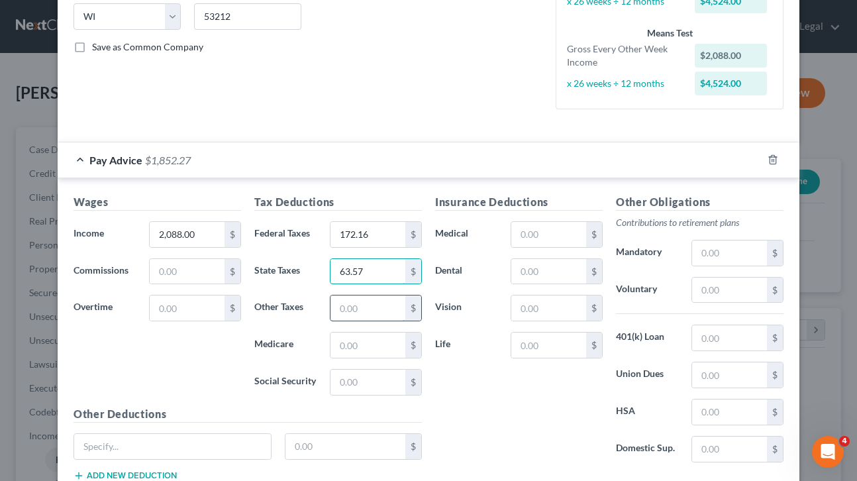
type input "63.57"
click at [350, 305] on input "text" at bounding box center [368, 307] width 75 height 25
type input "25.06"
click at [358, 343] on input "text" at bounding box center [368, 345] width 75 height 25
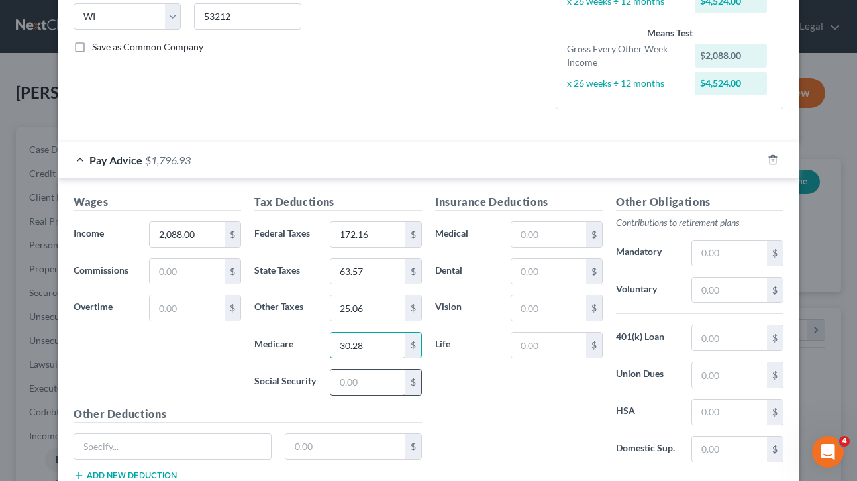
type input "30.28"
click at [366, 381] on input "text" at bounding box center [368, 382] width 75 height 25
type input "129.46"
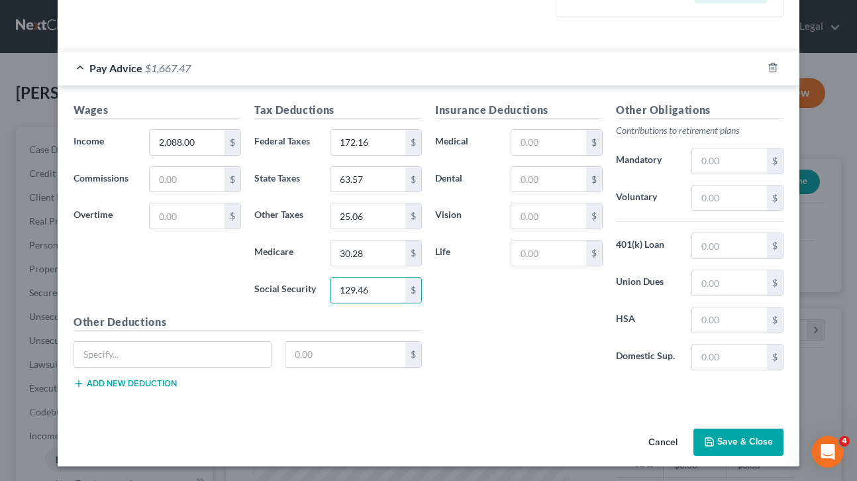
scroll to position [364, 0]
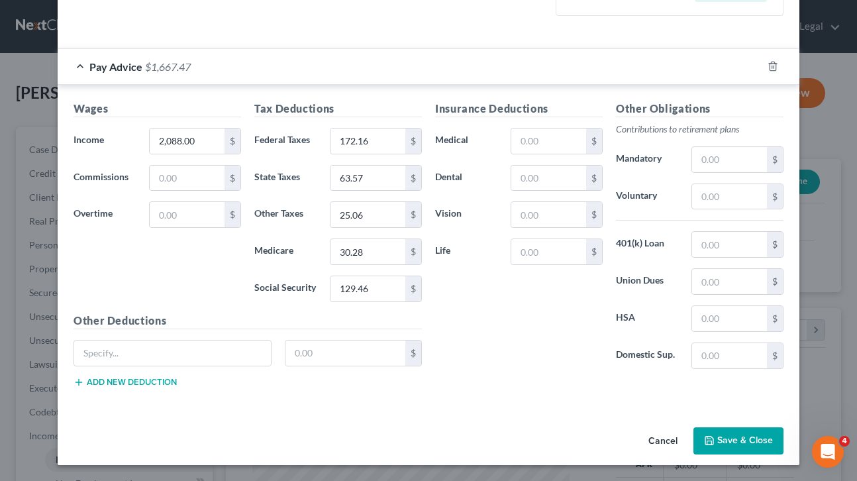
click at [728, 441] on button "Save & Close" at bounding box center [739, 441] width 90 height 28
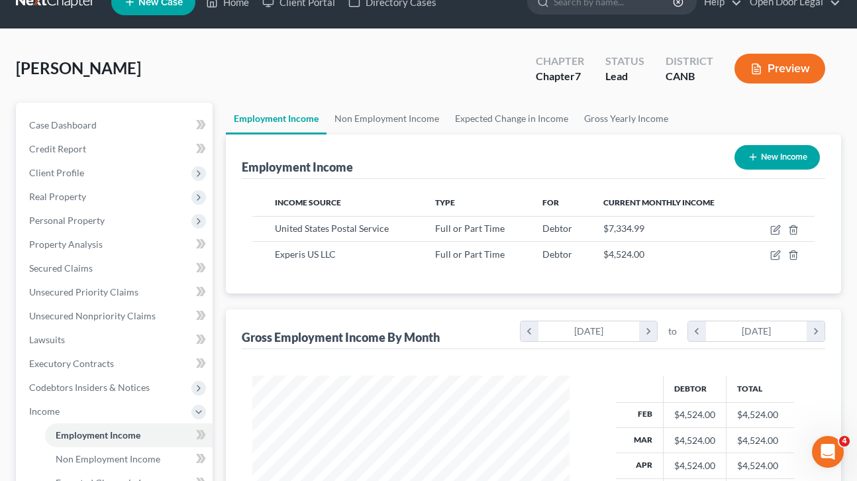
scroll to position [0, 0]
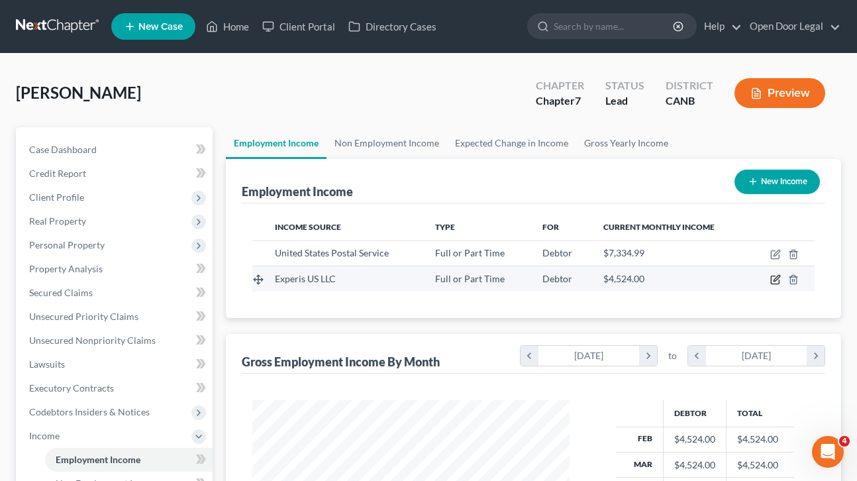
click at [777, 278] on icon "button" at bounding box center [775, 279] width 11 height 11
select select "0"
select select "52"
select select "2"
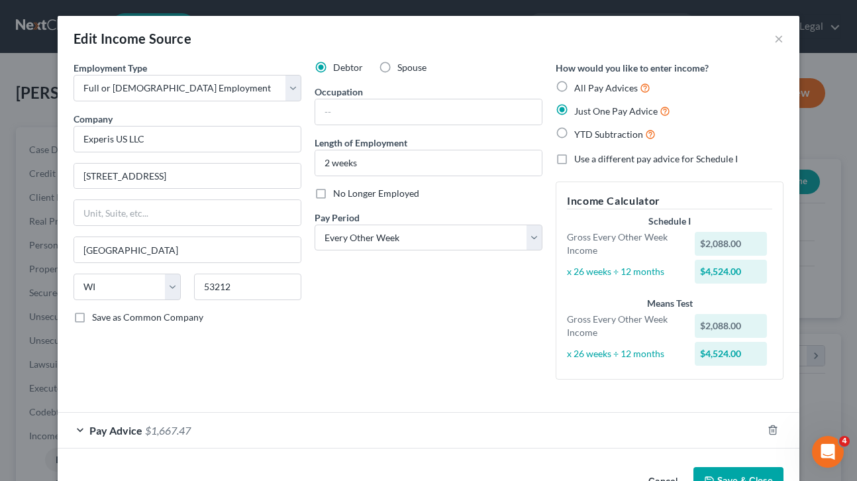
click at [574, 85] on label "All Pay Advices" at bounding box center [612, 87] width 76 height 15
click at [580, 85] on input "All Pay Advices" at bounding box center [584, 84] width 9 height 9
radio input "true"
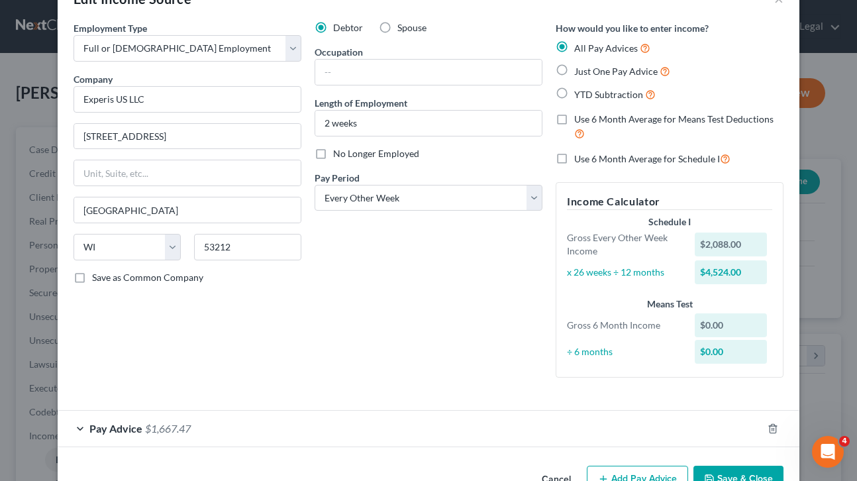
scroll to position [78, 0]
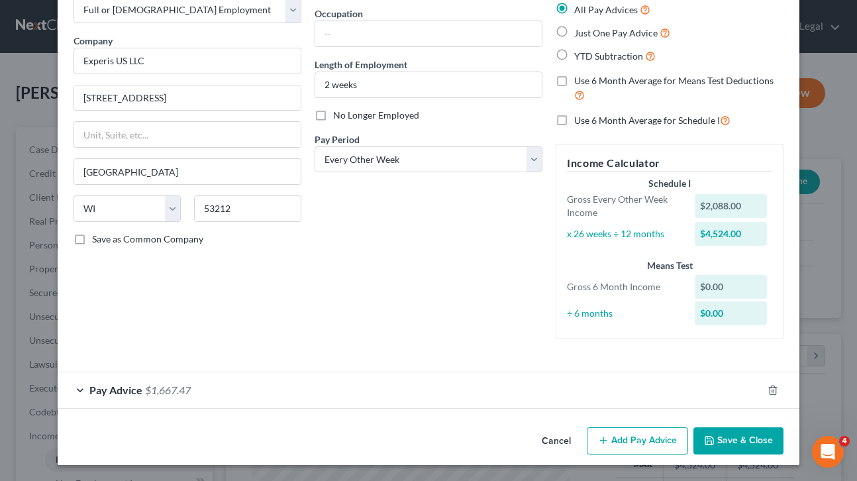
click at [738, 441] on button "Save & Close" at bounding box center [739, 441] width 90 height 28
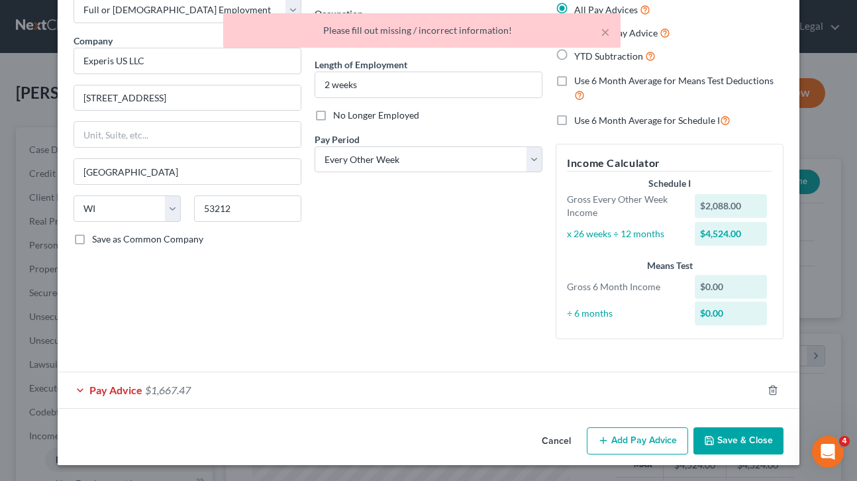
click at [106, 393] on span "Pay Advice" at bounding box center [115, 390] width 53 height 13
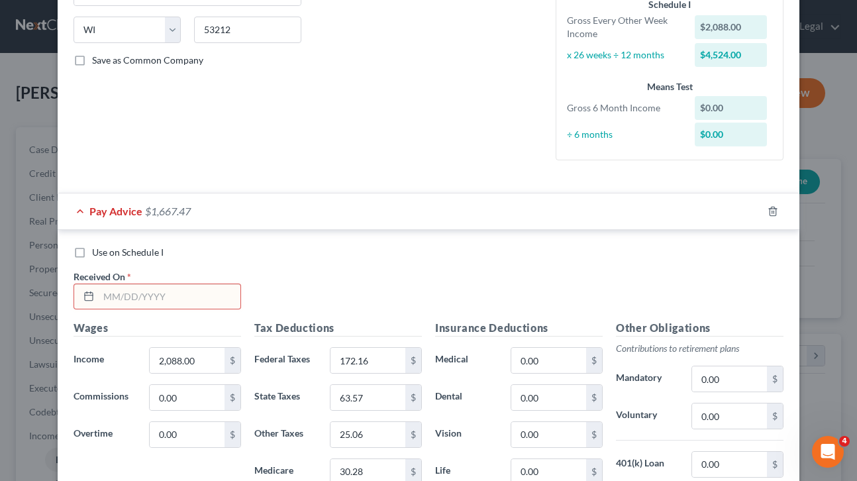
scroll to position [278, 0]
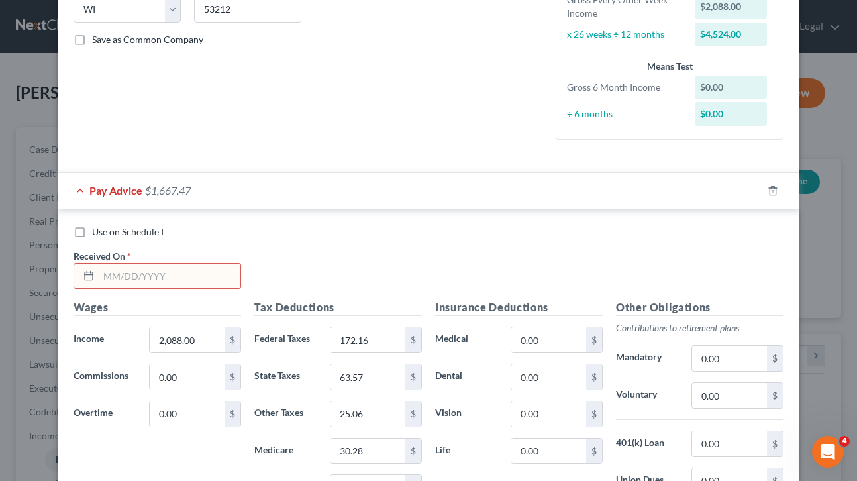
click at [114, 280] on input "text" at bounding box center [170, 276] width 142 height 25
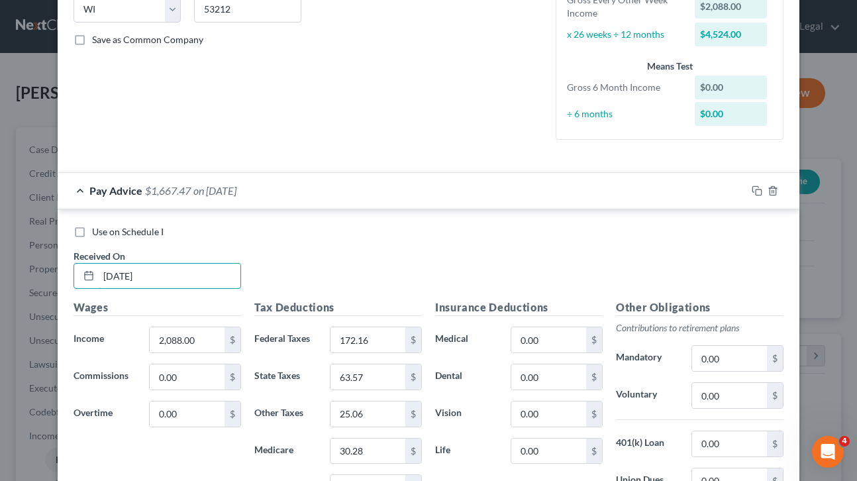
type input "[DATE]"
click at [437, 251] on div "Use on Schedule I Received On * [DATE]" at bounding box center [428, 262] width 723 height 75
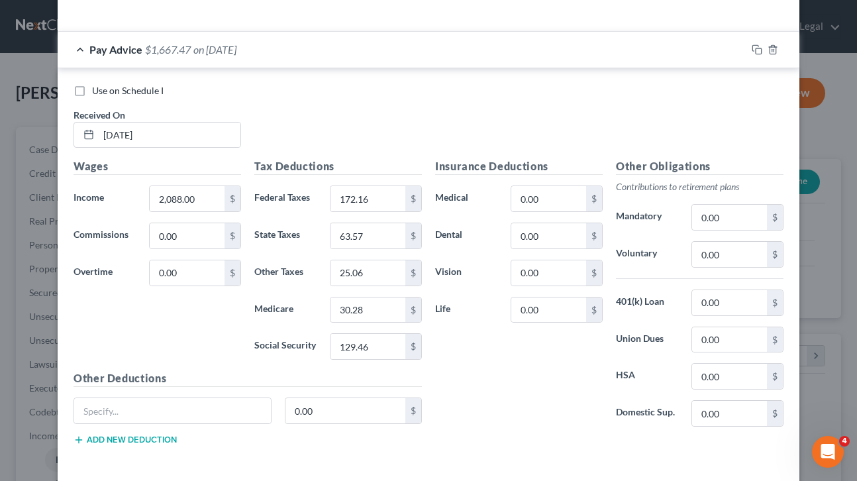
scroll to position [477, 0]
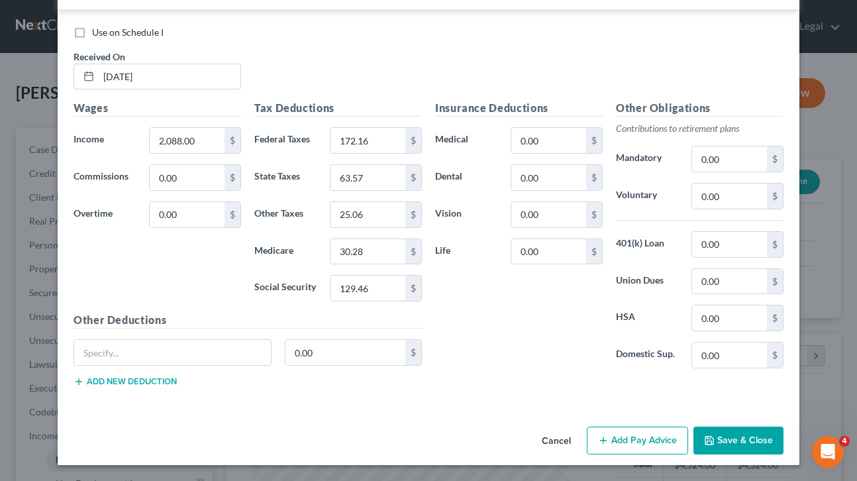
click at [731, 435] on button "Save & Close" at bounding box center [739, 441] width 90 height 28
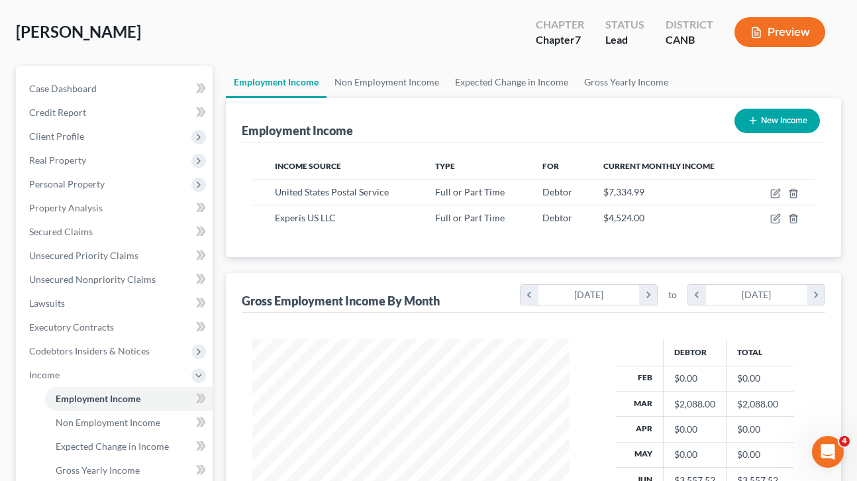
scroll to position [0, 0]
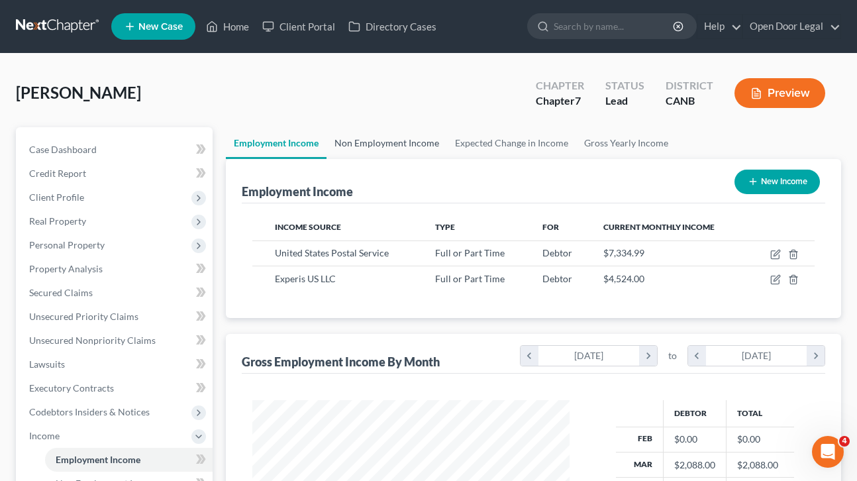
click at [372, 142] on link "Non Employment Income" at bounding box center [387, 143] width 121 height 32
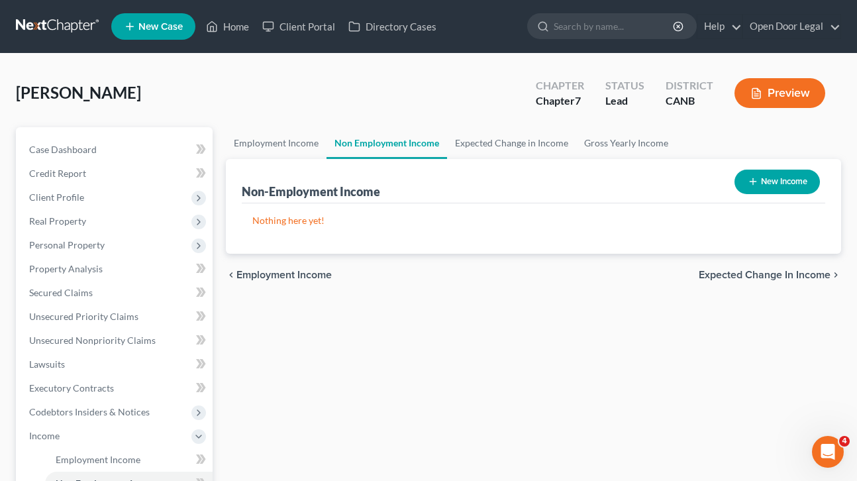
click at [786, 182] on button "New Income" at bounding box center [777, 182] width 85 height 25
select select "0"
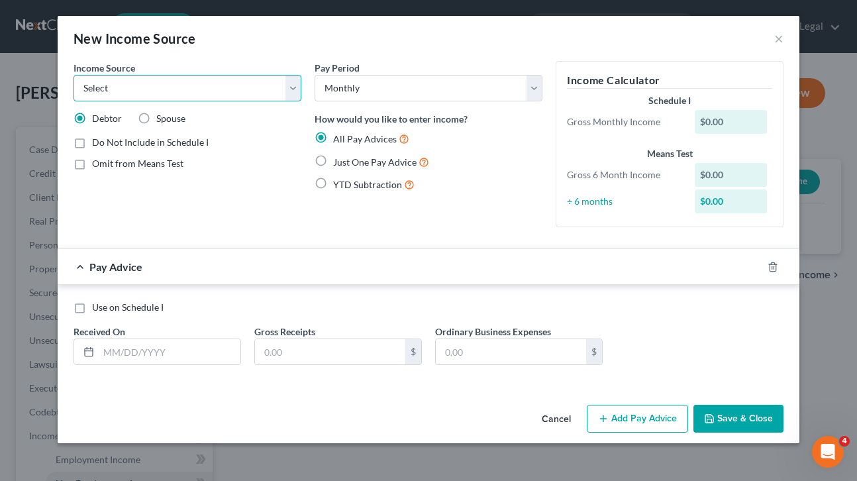
click at [291, 90] on select "Select Unemployment Disability (from employer) Pension Retirement Social Securi…" at bounding box center [188, 88] width 228 height 26
select select "0"
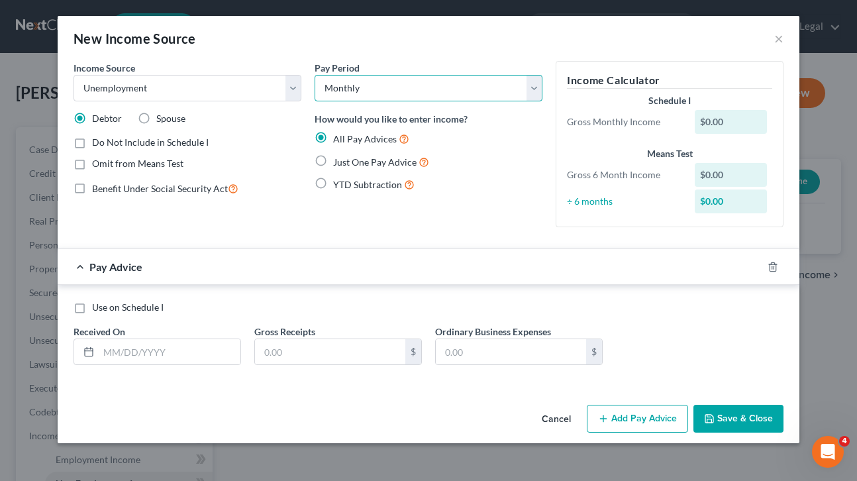
click at [535, 95] on select "Select Monthly Twice Monthly Every Other Week Weekly" at bounding box center [429, 88] width 228 height 26
select select "3"
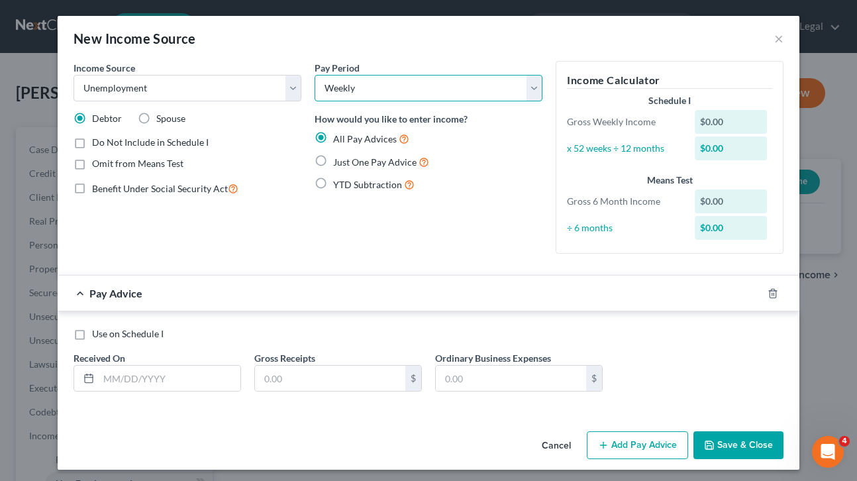
scroll to position [4, 0]
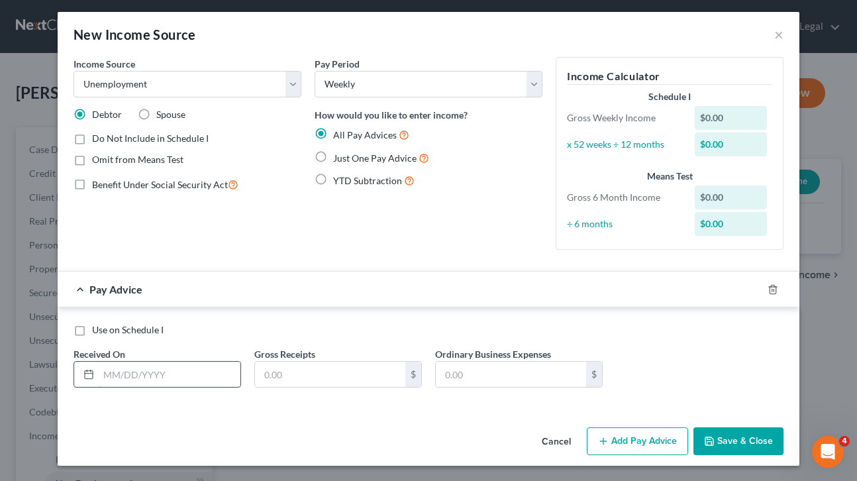
click at [146, 375] on input "text" at bounding box center [170, 374] width 142 height 25
type input "[DATE]"
click at [351, 374] on input "text" at bounding box center [330, 374] width 150 height 25
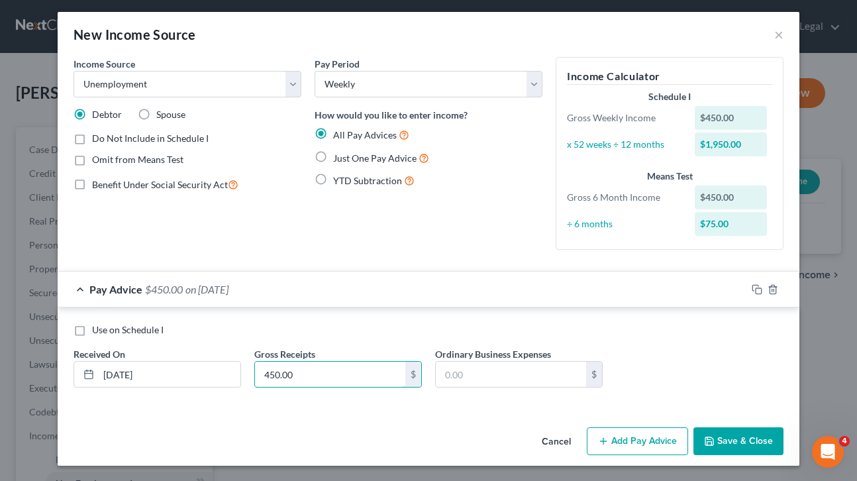
type input "450.00"
click at [635, 443] on button "Add Pay Advice" at bounding box center [637, 441] width 101 height 28
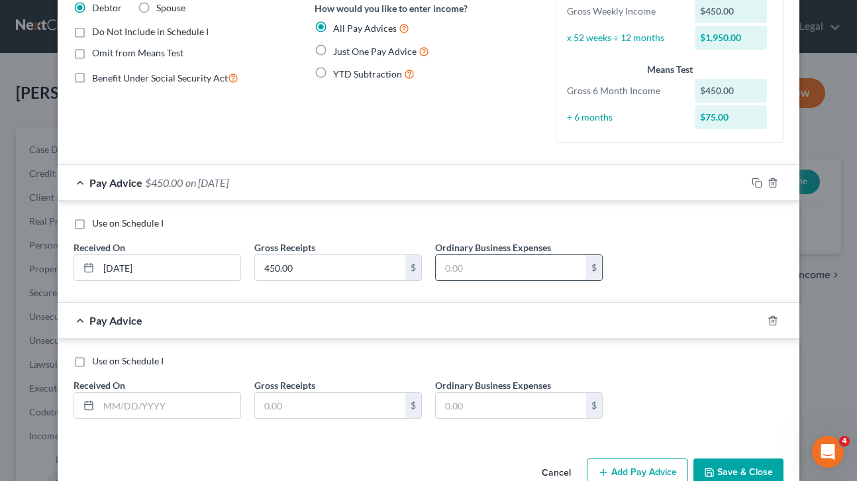
scroll to position [142, 0]
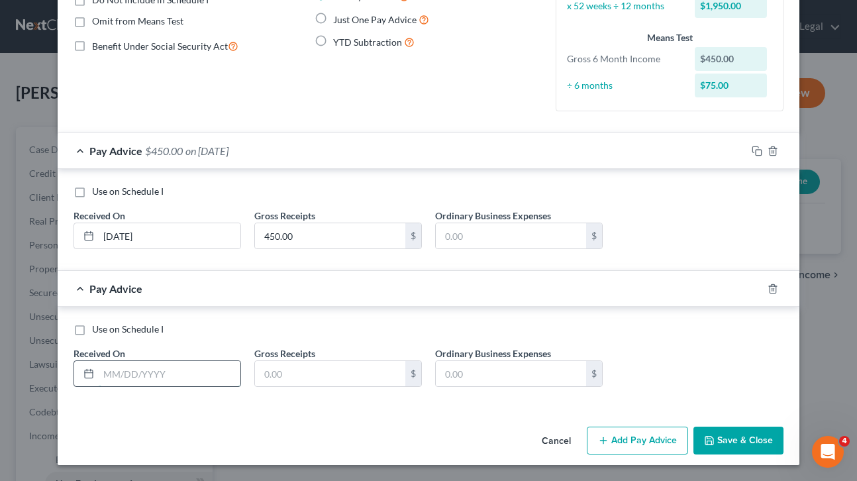
click at [128, 373] on input "text" at bounding box center [170, 373] width 142 height 25
type input "[DATE]"
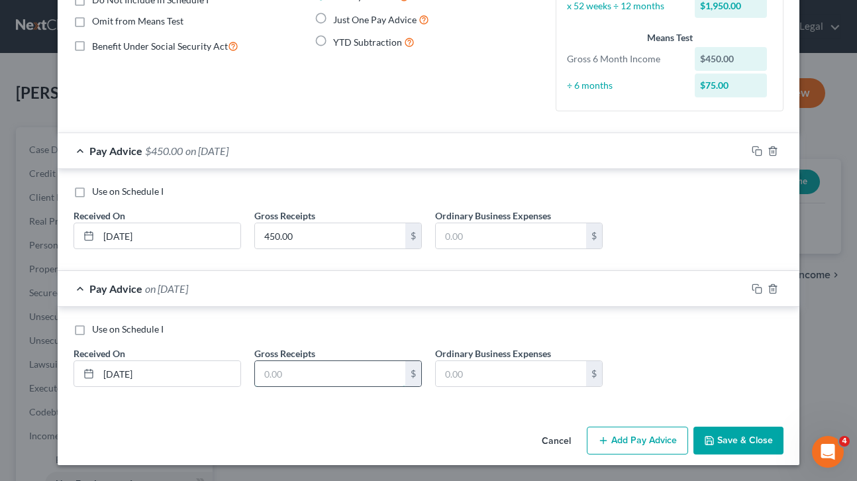
click at [332, 373] on input "text" at bounding box center [330, 373] width 150 height 25
click at [274, 372] on input "text" at bounding box center [330, 373] width 150 height 25
type input "450.00"
click at [641, 438] on button "Add Pay Advice" at bounding box center [637, 441] width 101 height 28
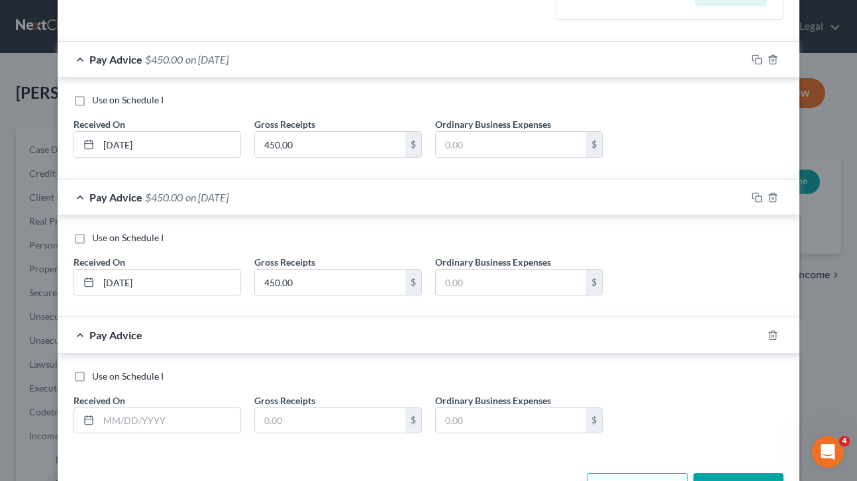
scroll to position [280, 0]
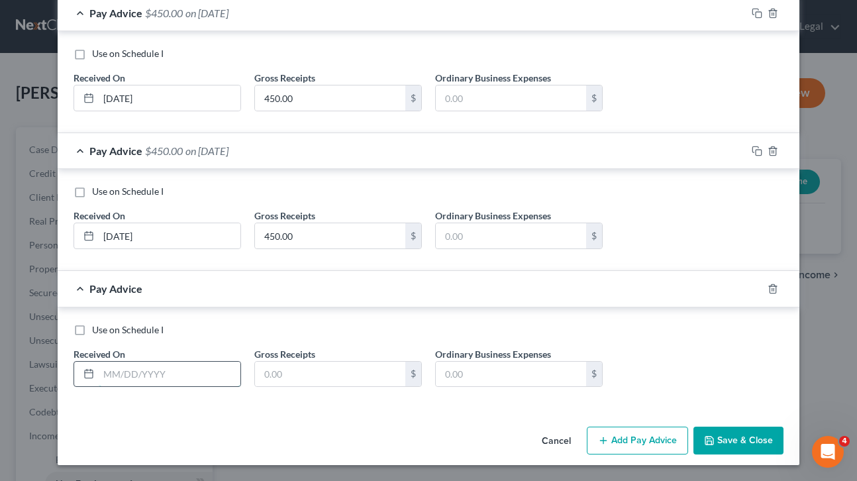
click at [197, 376] on input "text" at bounding box center [170, 374] width 142 height 25
type input "[DATE]"
click at [322, 367] on input "text" at bounding box center [330, 374] width 150 height 25
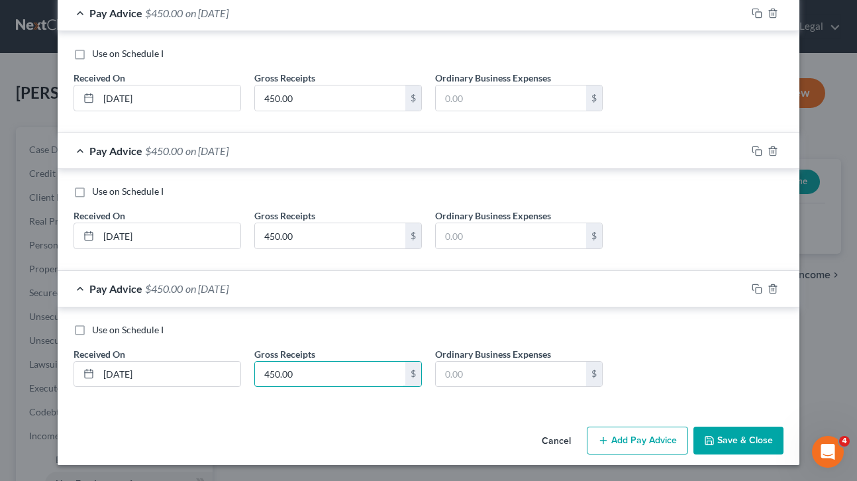
type input "450.00"
click at [648, 437] on button "Add Pay Advice" at bounding box center [637, 441] width 101 height 28
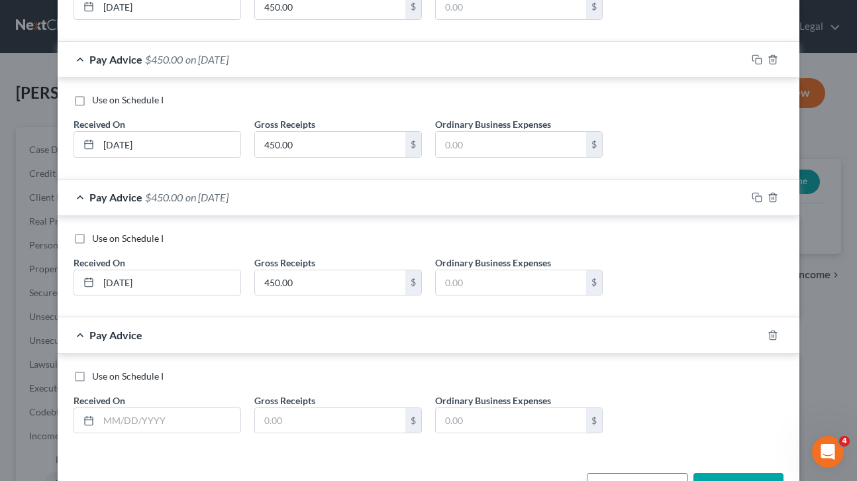
scroll to position [418, 0]
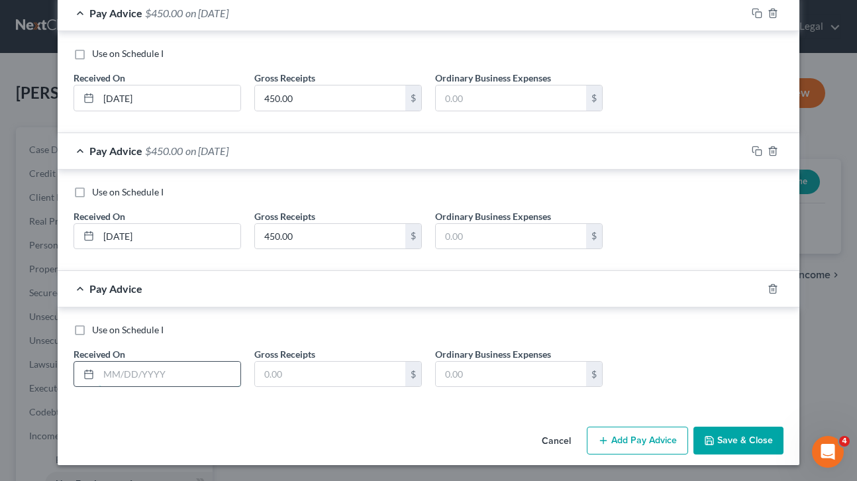
click at [203, 378] on input "text" at bounding box center [170, 374] width 142 height 25
type input "[DATE]"
click at [323, 377] on input "text" at bounding box center [330, 374] width 150 height 25
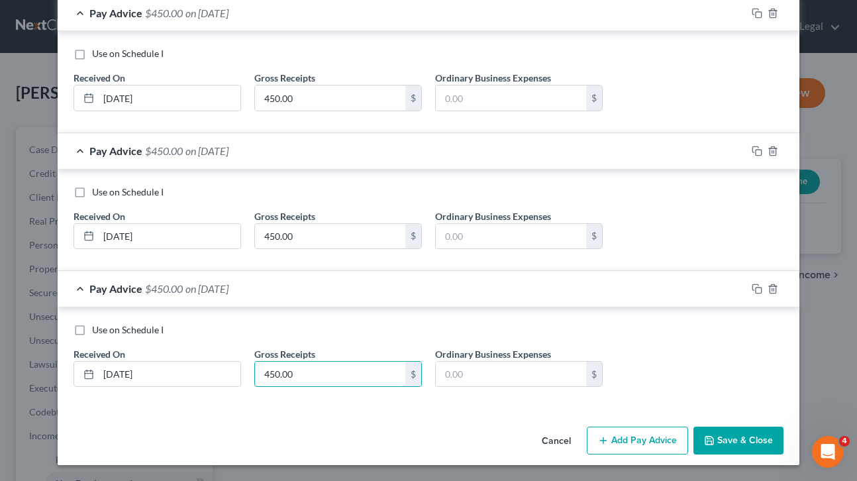
type input "450.00"
click at [643, 443] on button "Add Pay Advice" at bounding box center [637, 441] width 101 height 28
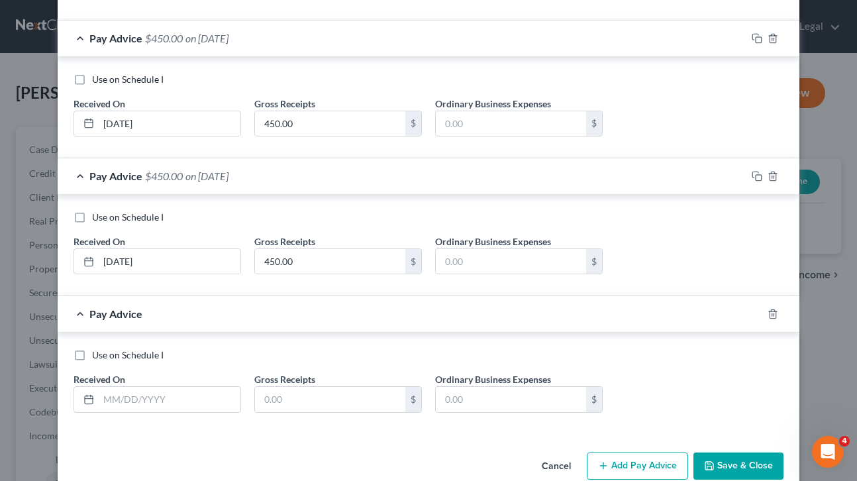
scroll to position [556, 0]
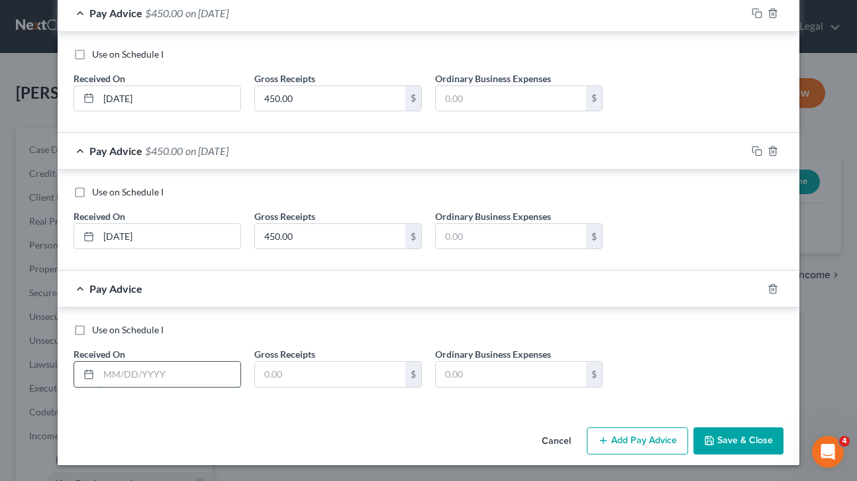
click at [218, 374] on input "text" at bounding box center [170, 374] width 142 height 25
type input "[DATE]"
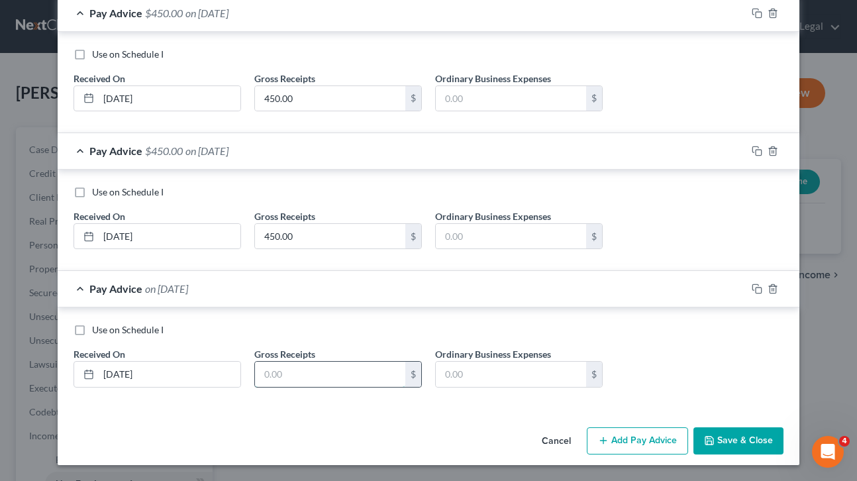
click at [339, 368] on input "text" at bounding box center [330, 374] width 150 height 25
type input "450.00"
click at [621, 446] on button "Add Pay Advice" at bounding box center [637, 441] width 101 height 28
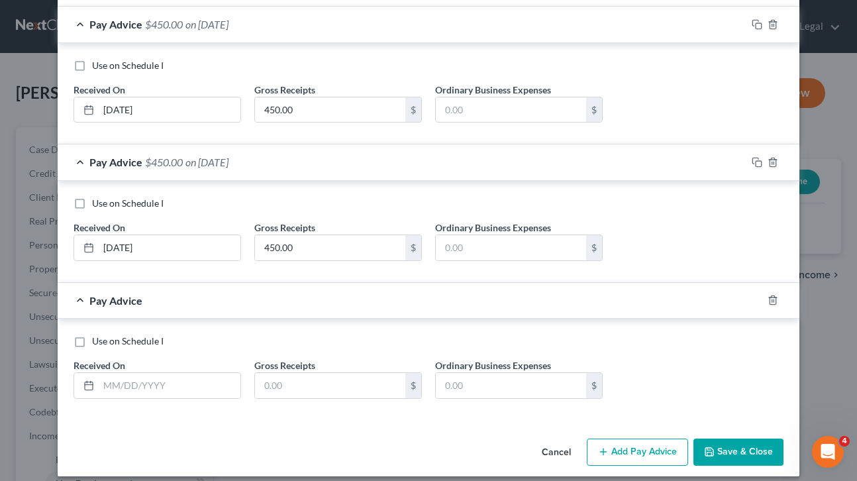
scroll to position [694, 0]
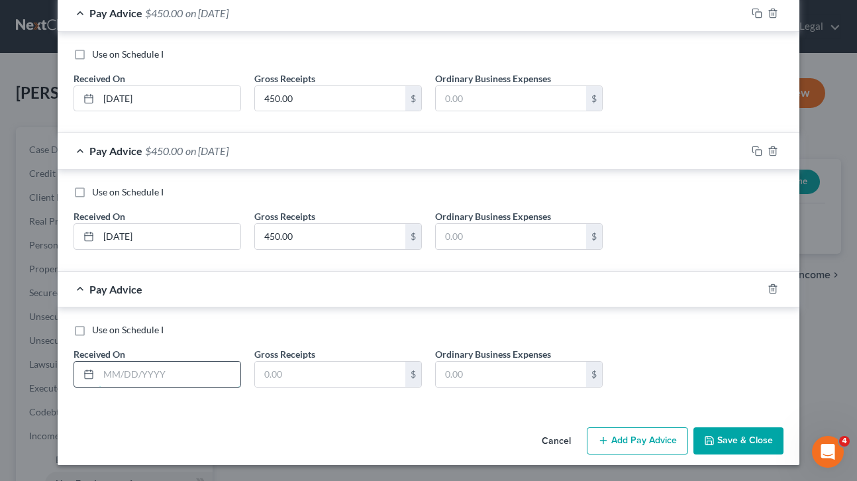
click at [229, 378] on input "text" at bounding box center [170, 374] width 142 height 25
type input "[DATE]"
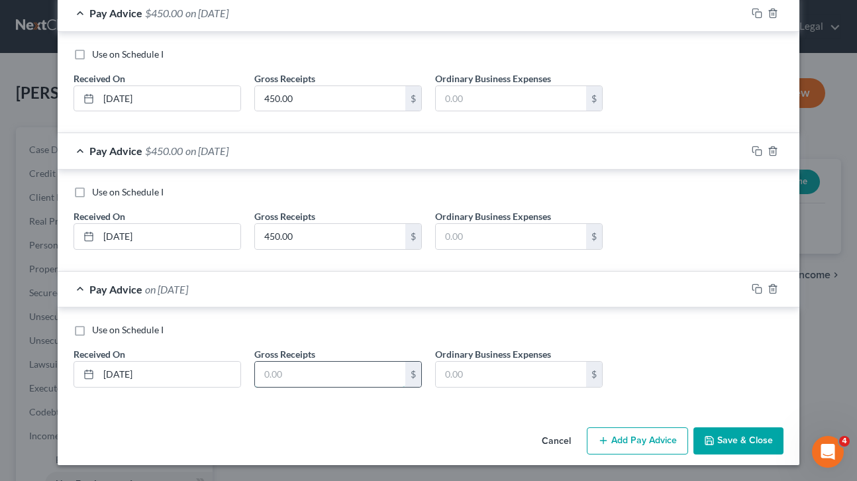
click at [328, 385] on input "text" at bounding box center [330, 374] width 150 height 25
type input "450.00"
click at [631, 440] on button "Add Pay Advice" at bounding box center [637, 441] width 101 height 28
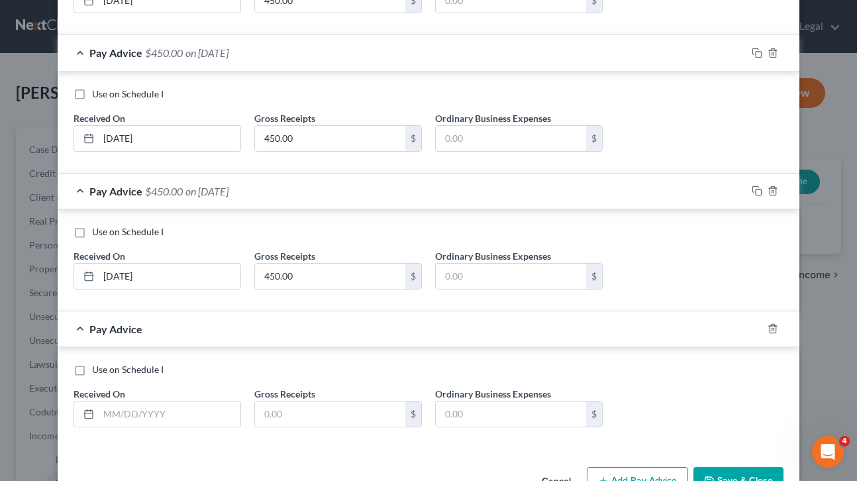
scroll to position [831, 0]
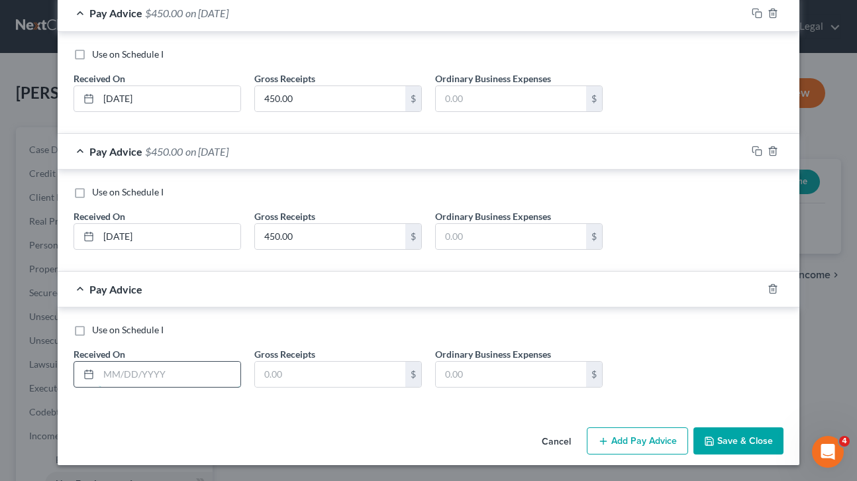
click at [203, 372] on input "text" at bounding box center [170, 374] width 142 height 25
type input "[DATE]"
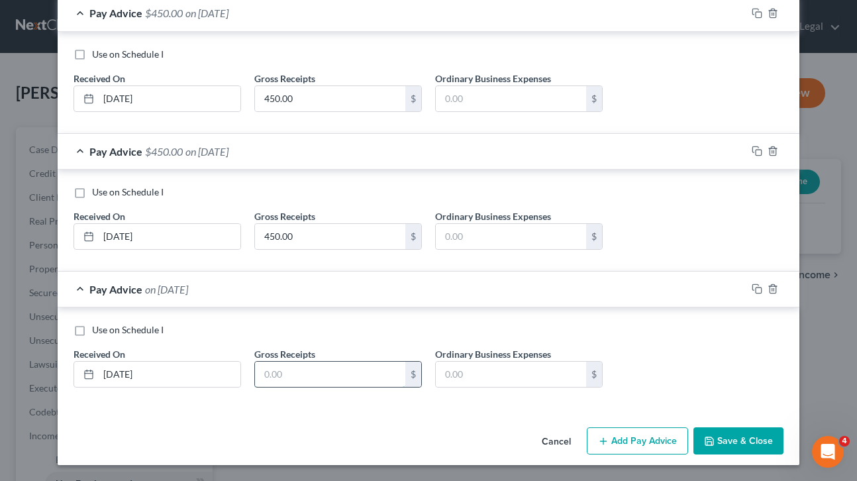
click at [361, 366] on input "text" at bounding box center [330, 374] width 150 height 25
type input "450.00"
click at [732, 440] on button "Save & Close" at bounding box center [739, 441] width 90 height 28
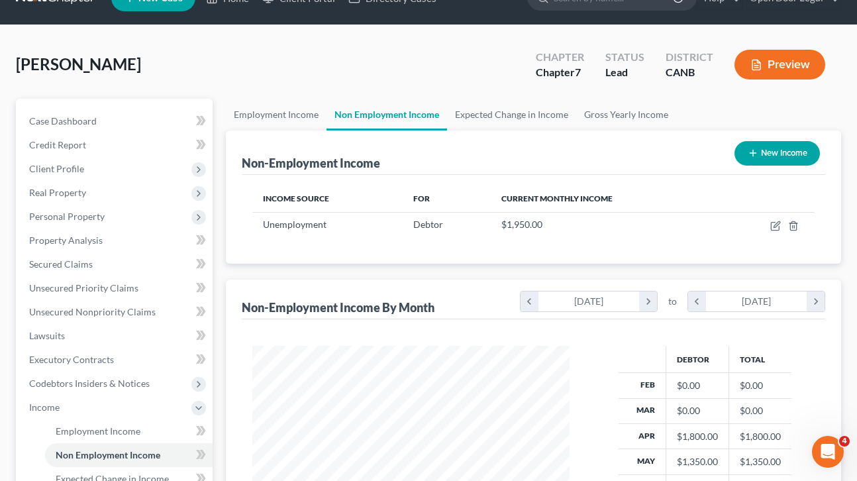
scroll to position [0, 0]
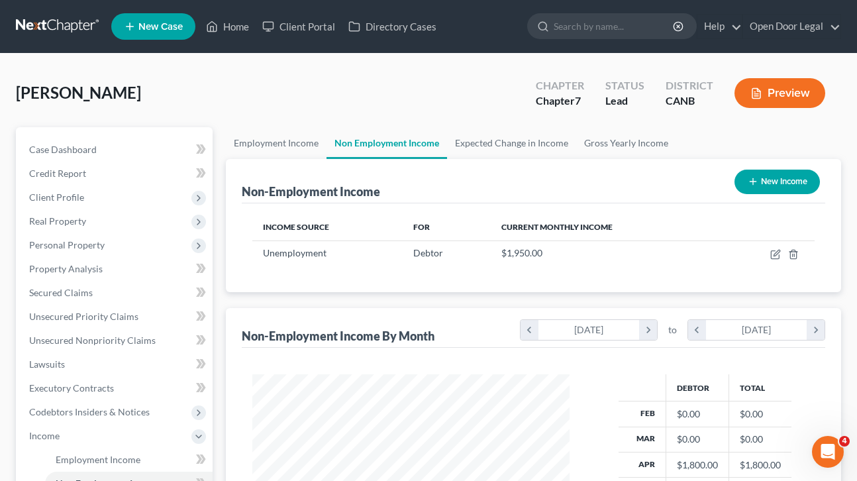
click at [786, 182] on button "New Income" at bounding box center [777, 182] width 85 height 25
select select "0"
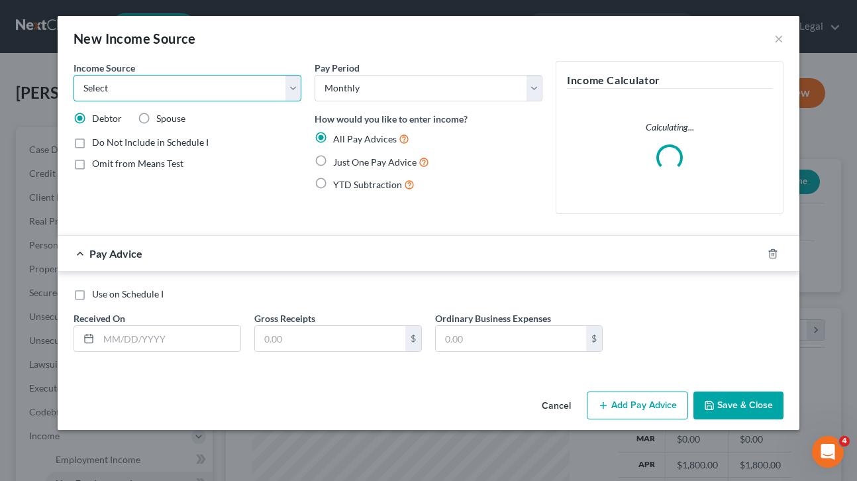
click at [289, 91] on select "Select Unemployment Disability (from employer) Pension Retirement Social Securi…" at bounding box center [188, 88] width 228 height 26
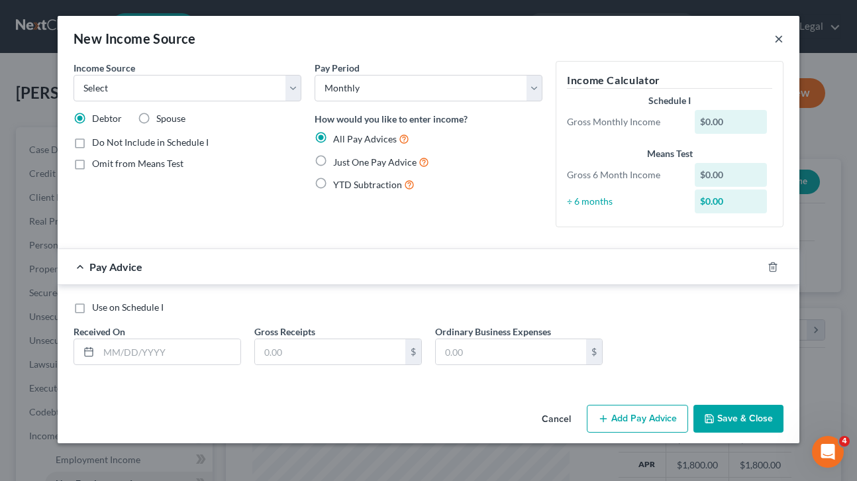
click at [779, 38] on button "×" at bounding box center [778, 38] width 9 height 16
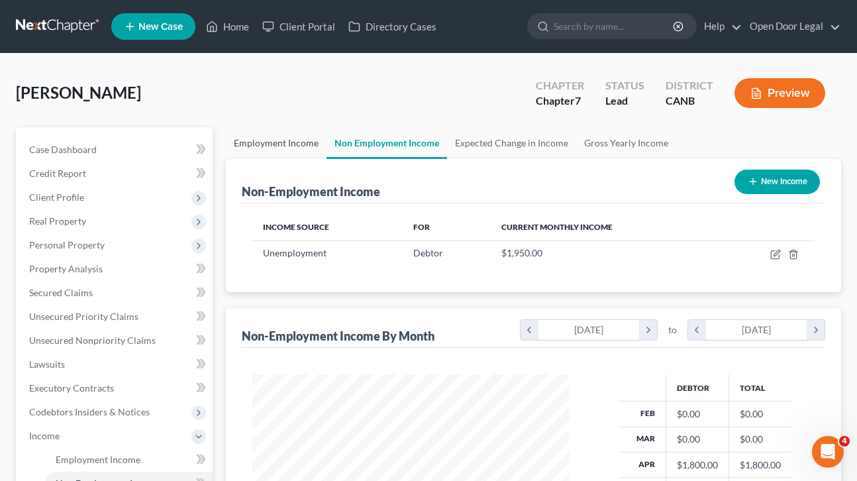
click at [280, 145] on link "Employment Income" at bounding box center [276, 143] width 101 height 32
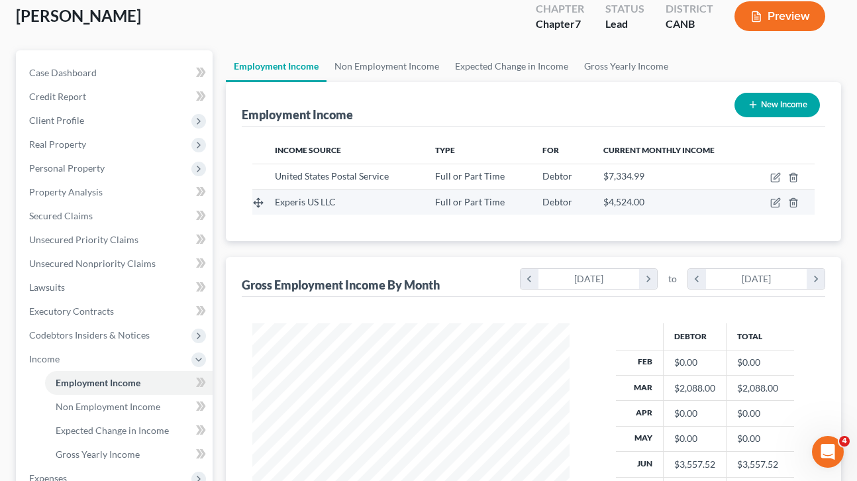
scroll to position [75, 0]
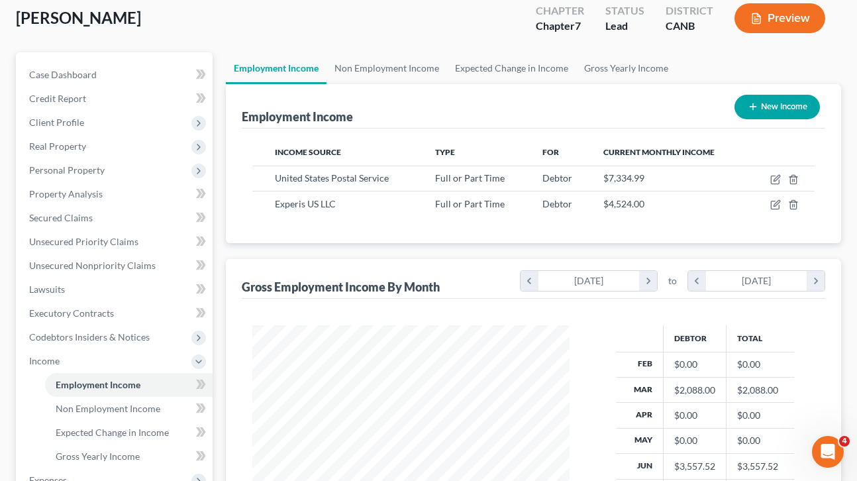
click at [783, 108] on button "New Income" at bounding box center [777, 107] width 85 height 25
select select "0"
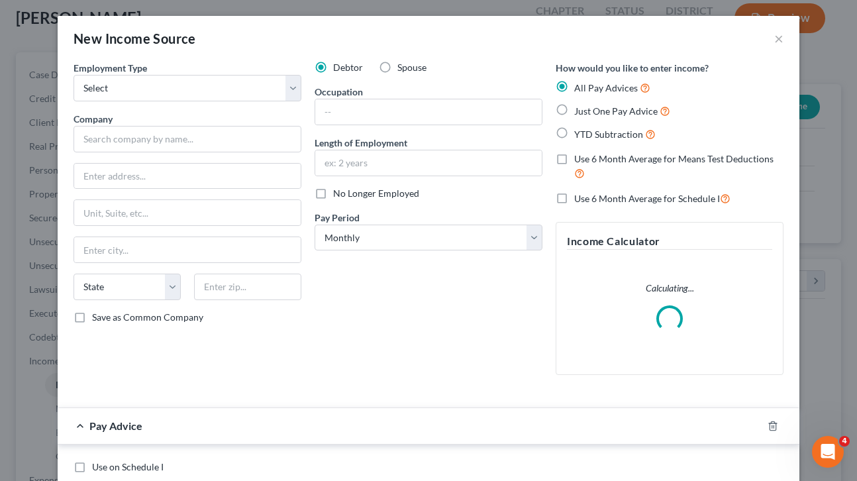
click at [397, 69] on label "Spouse" at bounding box center [411, 67] width 29 height 13
click at [403, 69] on input "Spouse" at bounding box center [407, 65] width 9 height 9
radio input "true"
click at [289, 88] on select "Select Full or [DEMOGRAPHIC_DATA] Employment Self Employment" at bounding box center [188, 88] width 228 height 26
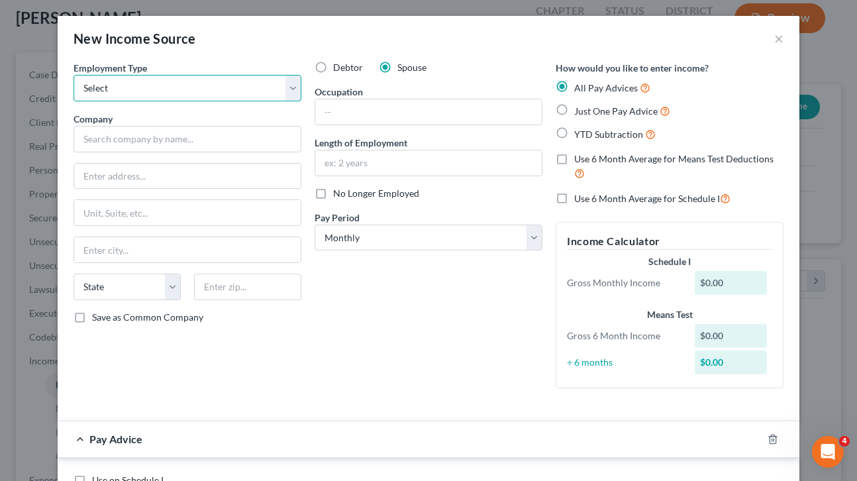
select select "0"
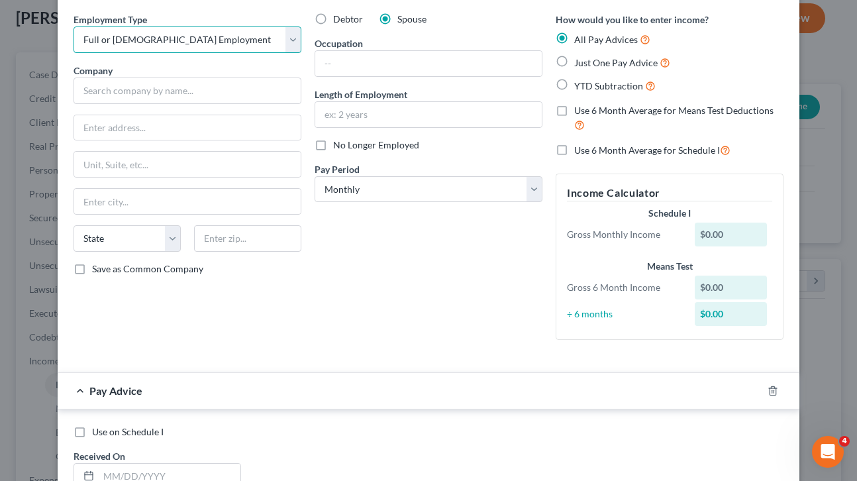
scroll to position [26, 0]
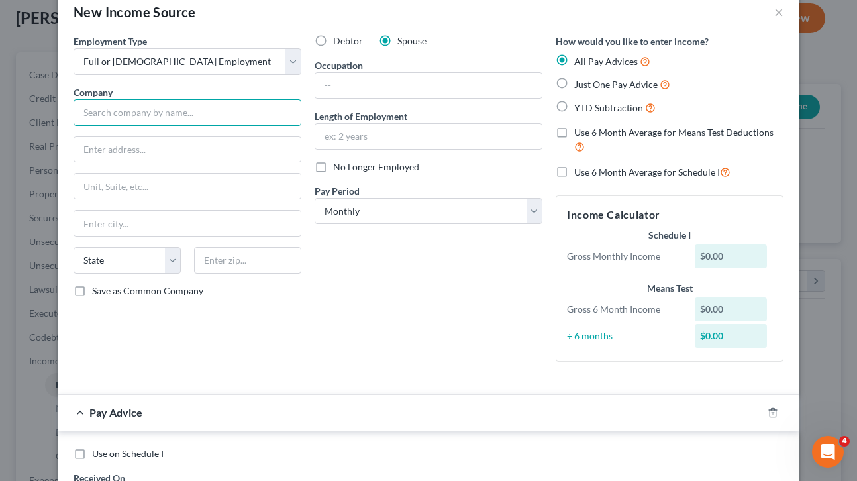
click at [250, 117] on input "text" at bounding box center [188, 112] width 228 height 26
type input "River Soap Company"
click at [214, 144] on input "text" at bounding box center [187, 149] width 227 height 25
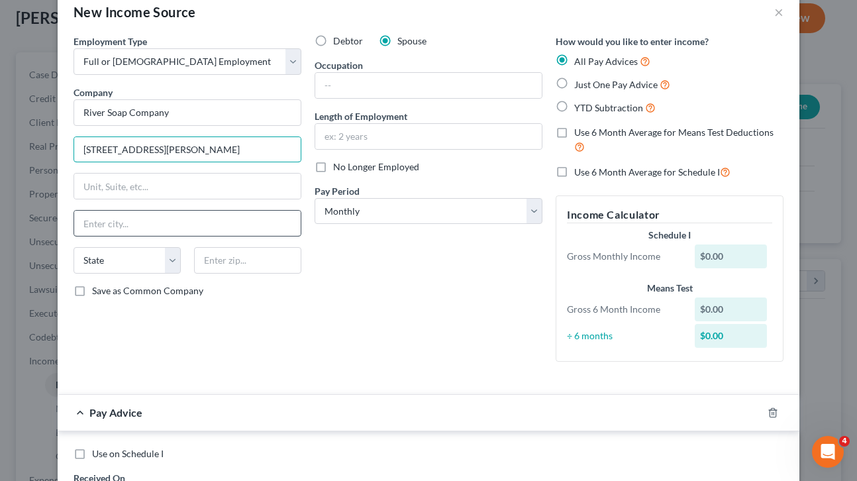
type input "[STREET_ADDRESS][PERSON_NAME]"
click at [287, 216] on input "text" at bounding box center [187, 223] width 227 height 25
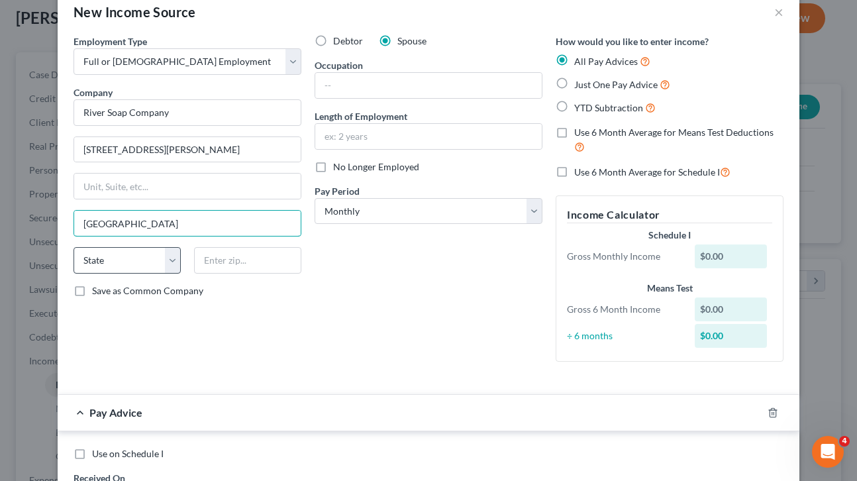
type input "[GEOGRAPHIC_DATA]"
click at [108, 264] on select "State [US_STATE] AK AR AZ CA CO CT DE DC [GEOGRAPHIC_DATA] [GEOGRAPHIC_DATA] GU…" at bounding box center [127, 260] width 107 height 26
select select "4"
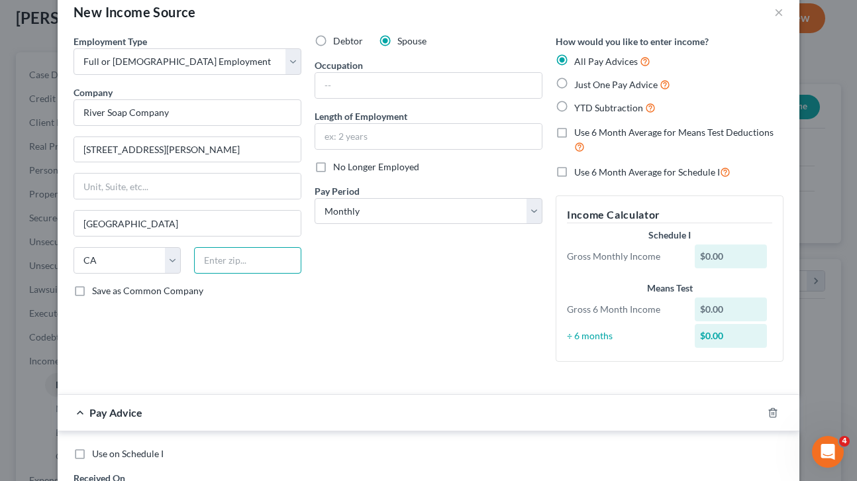
click at [236, 259] on input "text" at bounding box center [247, 260] width 107 height 26
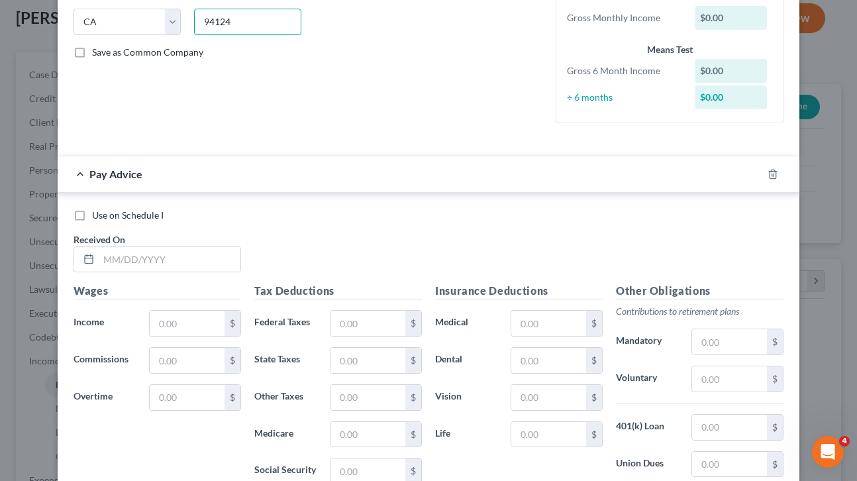
scroll to position [289, 0]
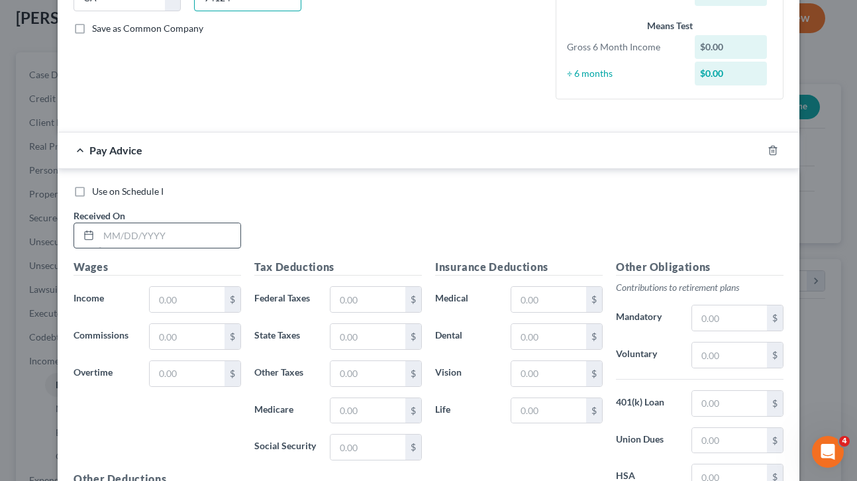
type input "94124"
click at [187, 232] on input "text" at bounding box center [170, 235] width 142 height 25
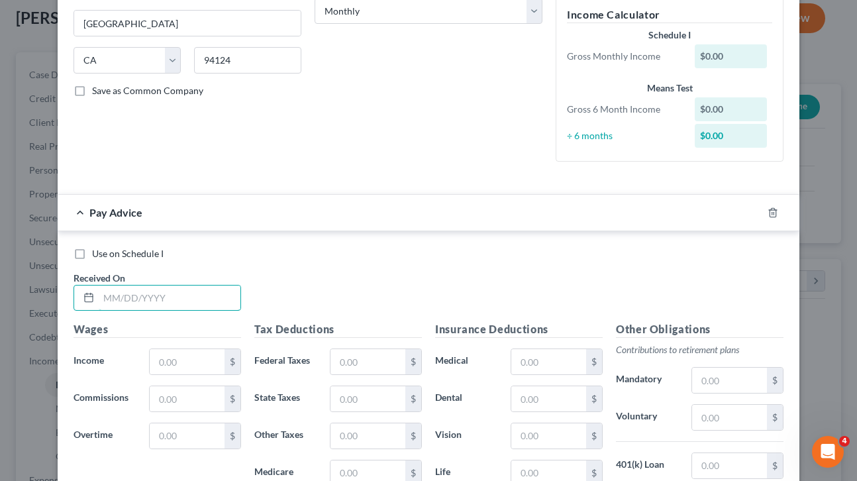
scroll to position [226, 0]
type input "[DATE]"
click at [188, 362] on input "text" at bounding box center [187, 362] width 75 height 25
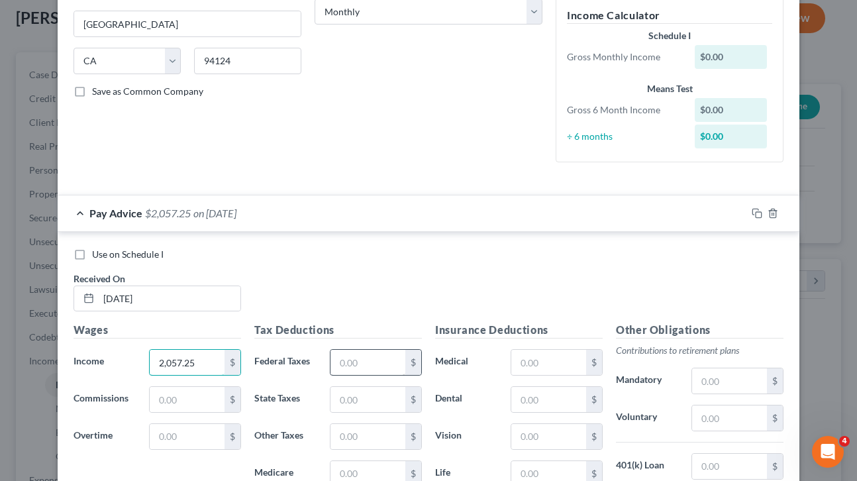
type input "2,057.25"
click at [363, 370] on input "text" at bounding box center [368, 362] width 75 height 25
type input "80.73"
click at [380, 395] on input "text" at bounding box center [368, 399] width 75 height 25
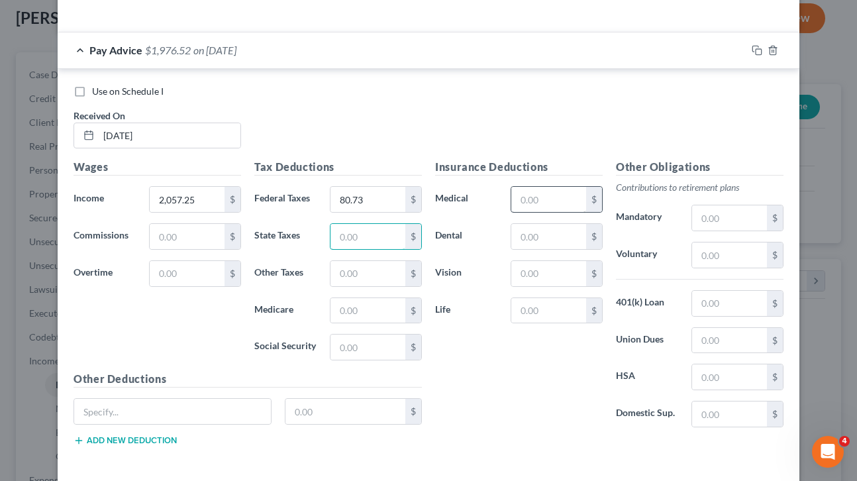
scroll to position [387, 0]
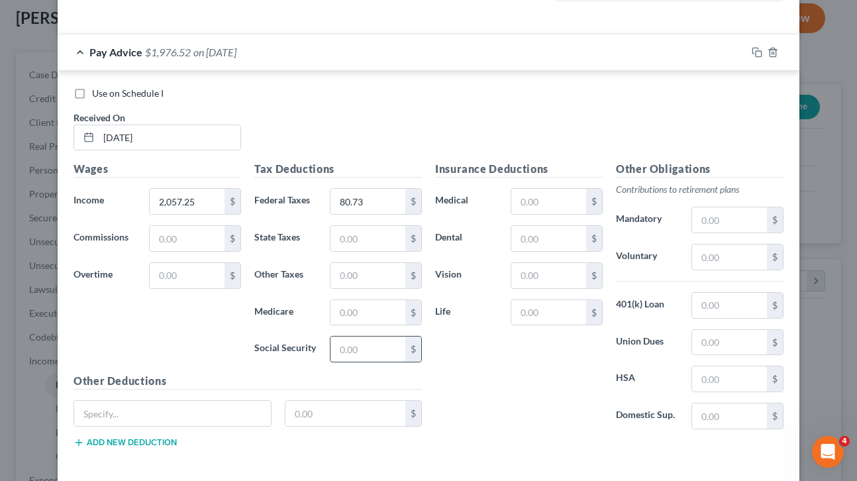
click at [358, 347] on input "text" at bounding box center [368, 349] width 75 height 25
type input "127.55"
click at [363, 315] on input "text" at bounding box center [368, 312] width 75 height 25
type input "29.83"
click at [362, 236] on input "text" at bounding box center [368, 238] width 75 height 25
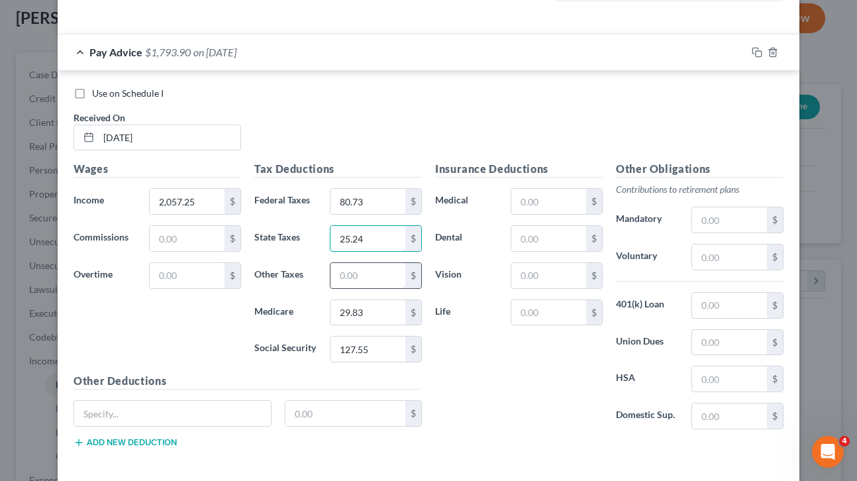
type input "25.24"
click at [372, 267] on input "text" at bounding box center [368, 275] width 75 height 25
type input "24.69"
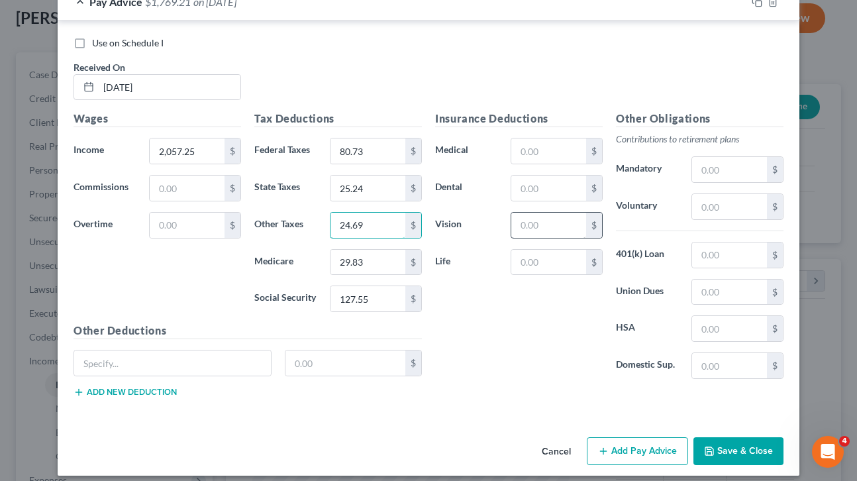
scroll to position [448, 0]
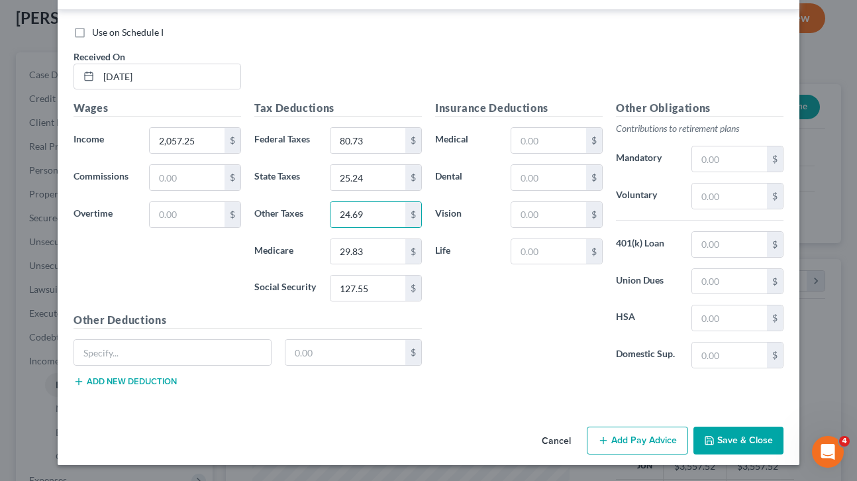
click at [642, 434] on button "Add Pay Advice" at bounding box center [637, 441] width 101 height 28
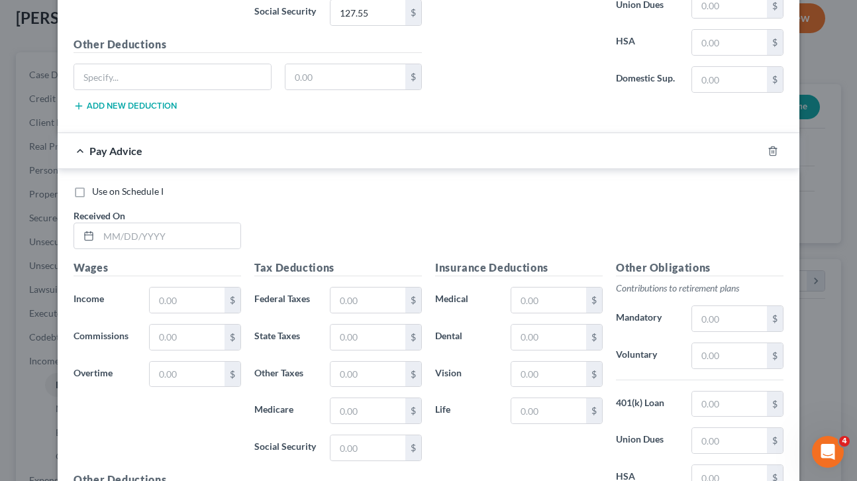
scroll to position [729, 0]
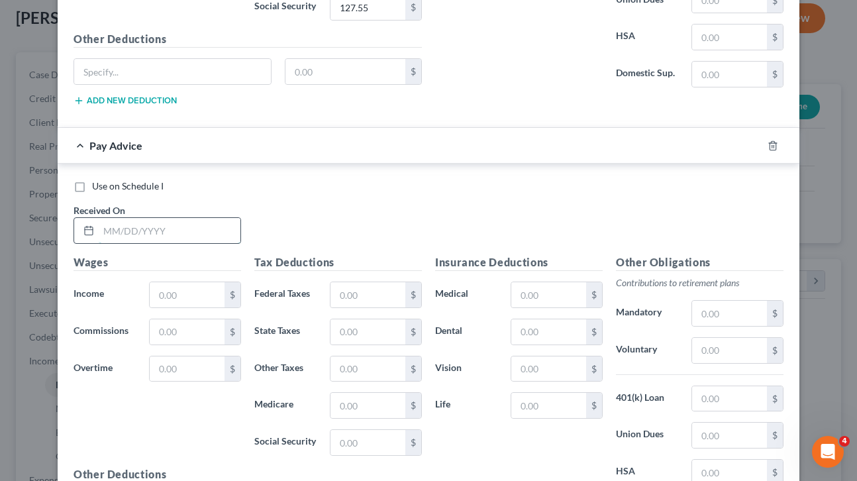
click at [205, 229] on input "text" at bounding box center [170, 230] width 142 height 25
type input "[DATE]"
click at [184, 289] on input "text" at bounding box center [187, 294] width 75 height 25
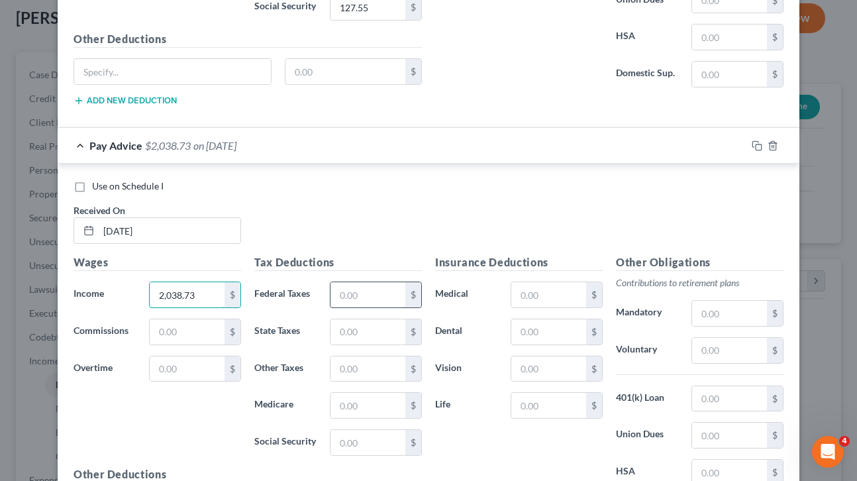
type input "2,038.73"
click at [366, 295] on input "text" at bounding box center [368, 294] width 75 height 25
type input "78.87"
click at [372, 331] on input "text" at bounding box center [368, 331] width 75 height 25
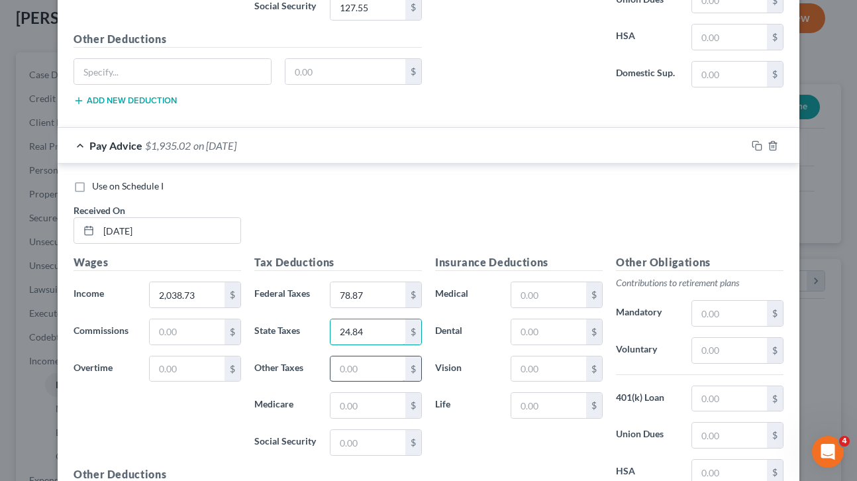
type input "24.84"
click at [350, 367] on input "text" at bounding box center [368, 368] width 75 height 25
type input "24.46"
click at [354, 407] on input "text" at bounding box center [368, 405] width 75 height 25
type input "29.56"
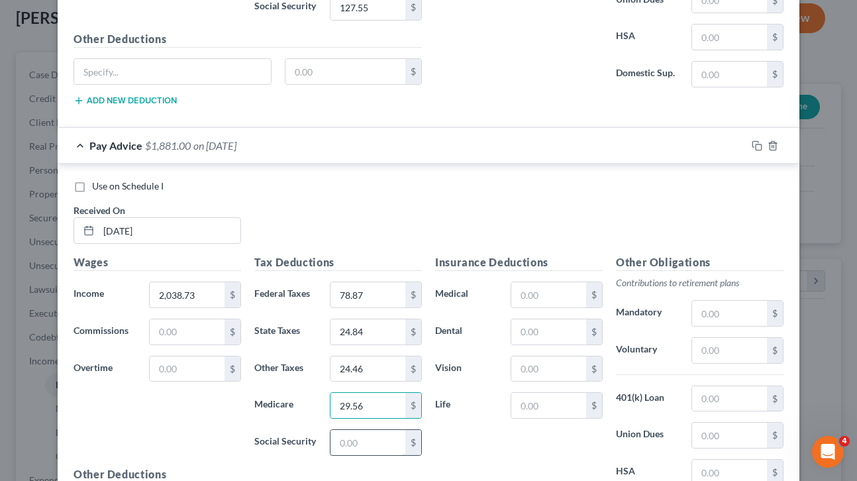
click at [372, 439] on input "text" at bounding box center [368, 442] width 75 height 25
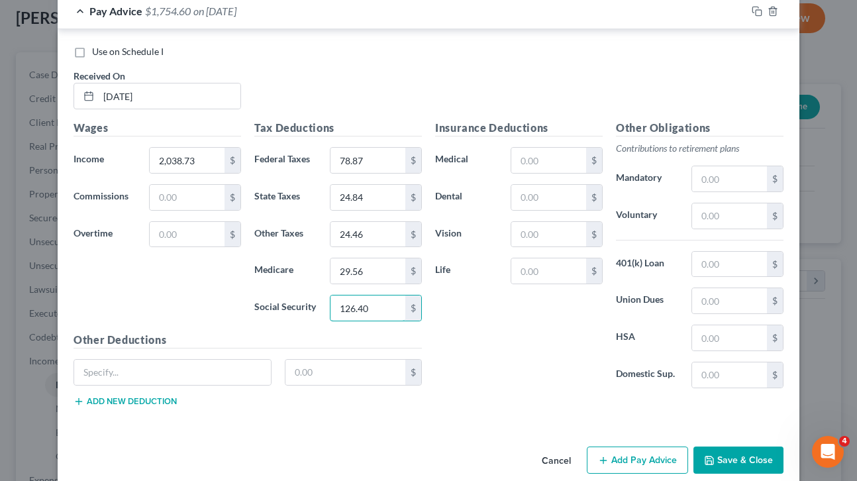
scroll to position [882, 0]
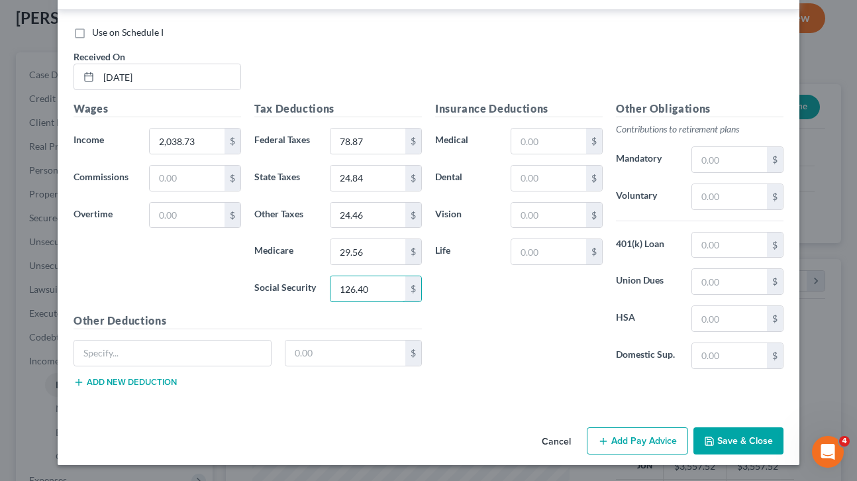
type input "126.40"
click at [643, 440] on button "Add Pay Advice" at bounding box center [637, 441] width 101 height 28
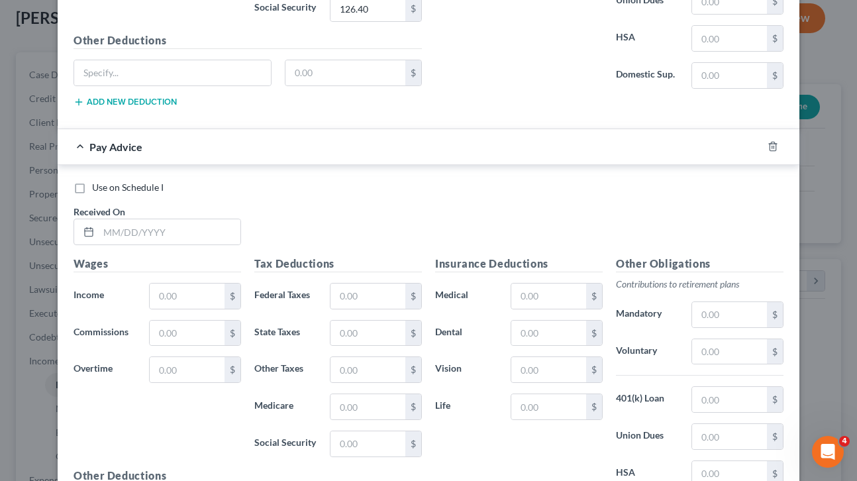
scroll to position [1181, 0]
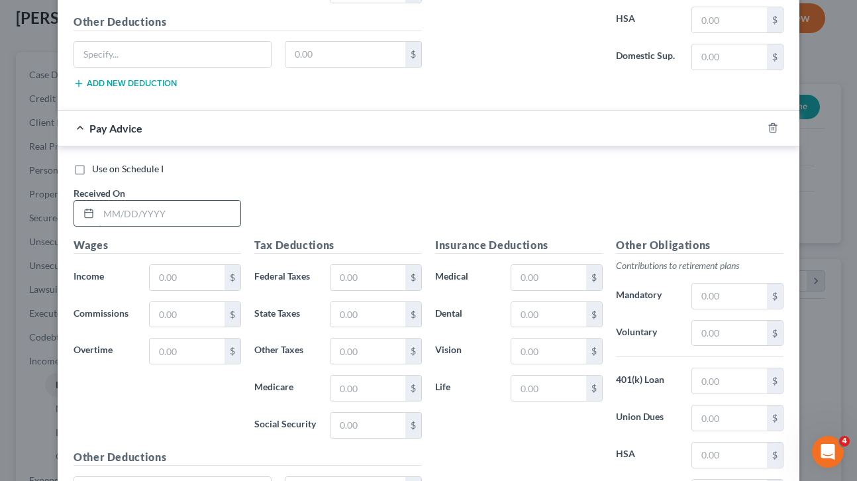
click at [162, 213] on input "text" at bounding box center [170, 213] width 142 height 25
type input "[DATE]"
click at [183, 274] on input "text" at bounding box center [187, 277] width 75 height 25
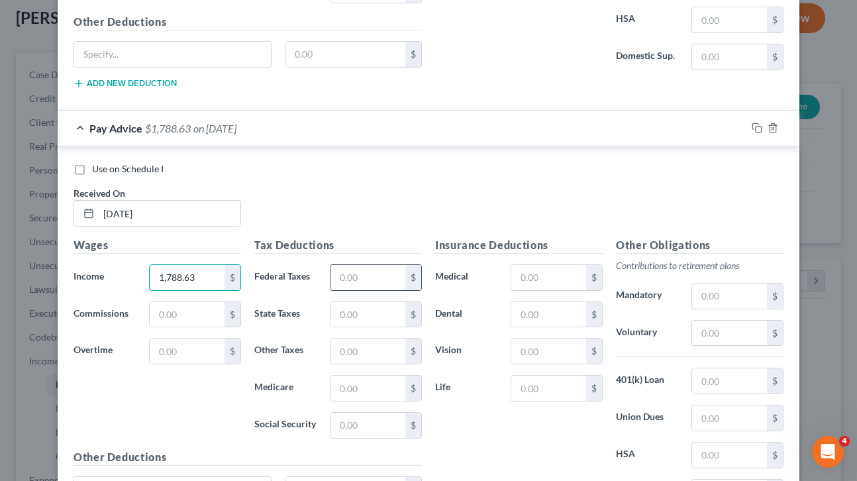
type input "1,788.63"
click at [377, 281] on input "text" at bounding box center [368, 277] width 75 height 25
type input "53.86"
click at [344, 315] on input "text" at bounding box center [368, 314] width 75 height 25
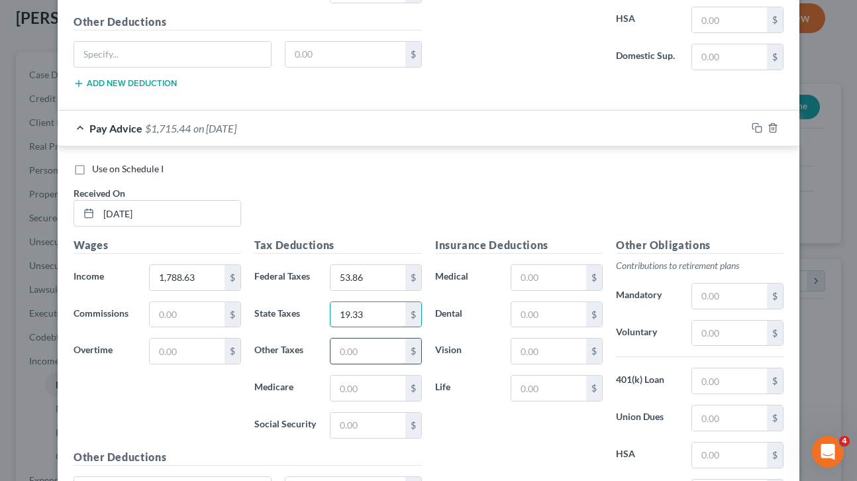
type input "19.33"
click at [374, 343] on input "text" at bounding box center [368, 351] width 75 height 25
type input "21.46"
click at [351, 388] on input "text" at bounding box center [368, 388] width 75 height 25
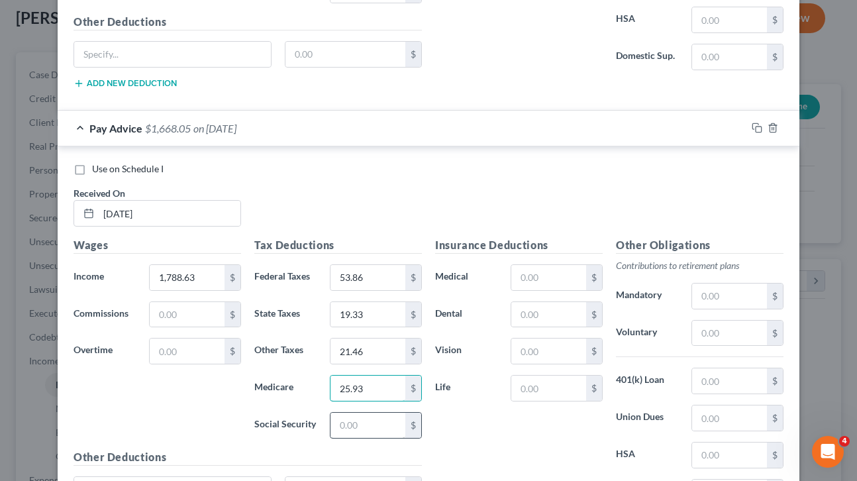
type input "25.93"
click at [383, 425] on input "text" at bounding box center [368, 425] width 75 height 25
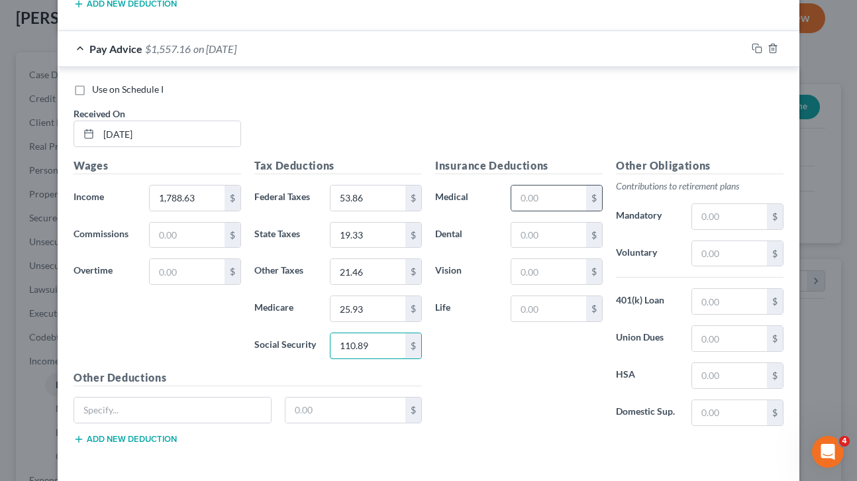
scroll to position [1318, 0]
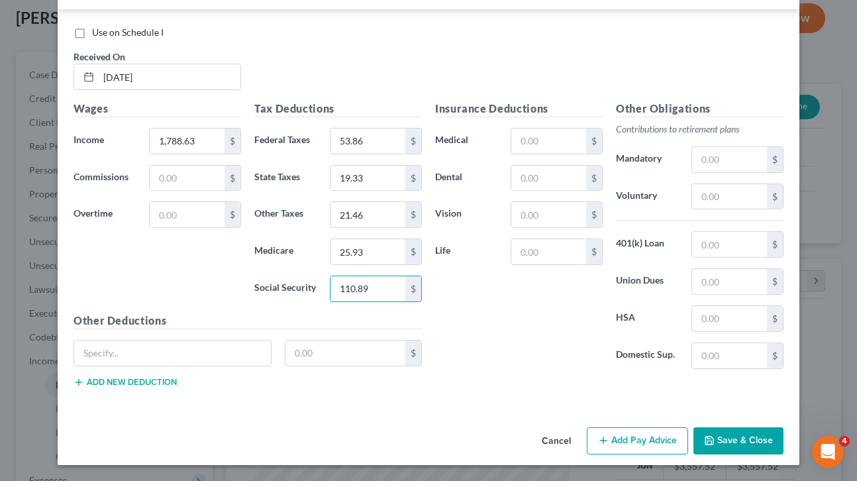
type input "110.89"
click at [651, 439] on button "Add Pay Advice" at bounding box center [637, 441] width 101 height 28
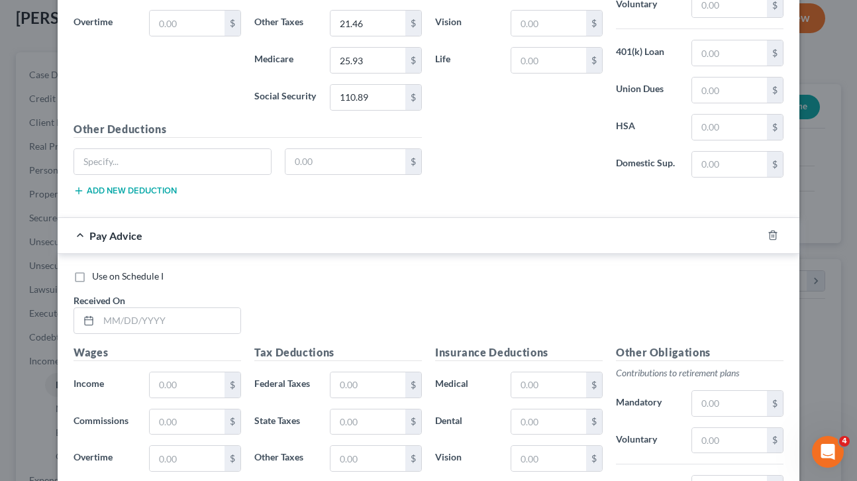
scroll to position [1640, 0]
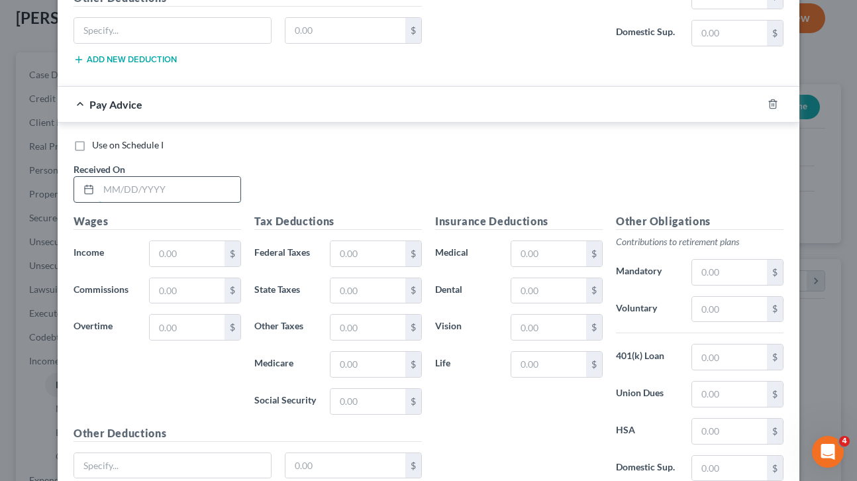
click at [178, 191] on input "text" at bounding box center [170, 189] width 142 height 25
type input "[DATE]"
click at [199, 254] on input "text" at bounding box center [187, 253] width 75 height 25
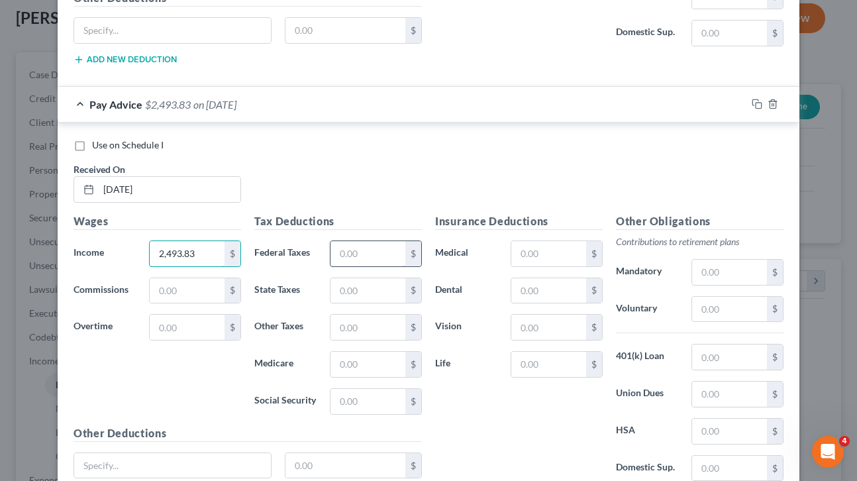
type input "2,493.83"
click at [358, 246] on input "text" at bounding box center [368, 253] width 75 height 25
type input "129.38"
click at [366, 284] on input "text" at bounding box center [368, 290] width 75 height 25
type input "34.85"
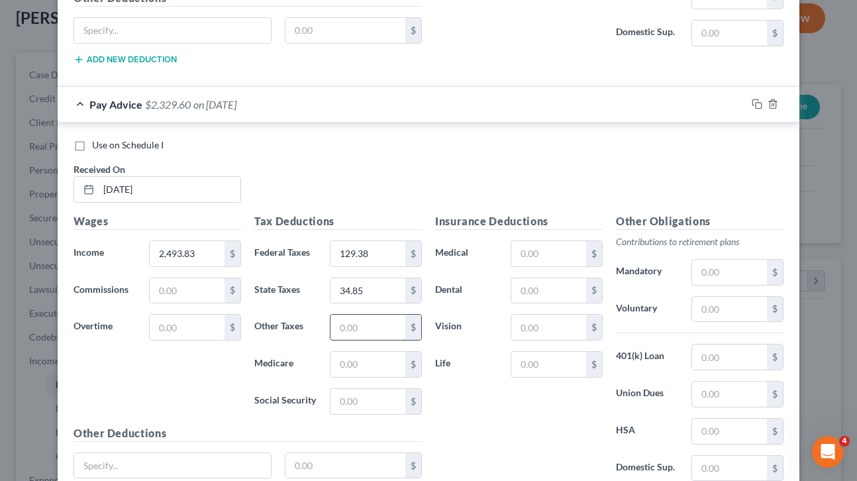
click at [374, 332] on input "text" at bounding box center [368, 327] width 75 height 25
type input "29.93"
click at [366, 363] on input "text" at bounding box center [368, 364] width 75 height 25
type input "36.16"
click at [365, 405] on input "text" at bounding box center [368, 401] width 75 height 25
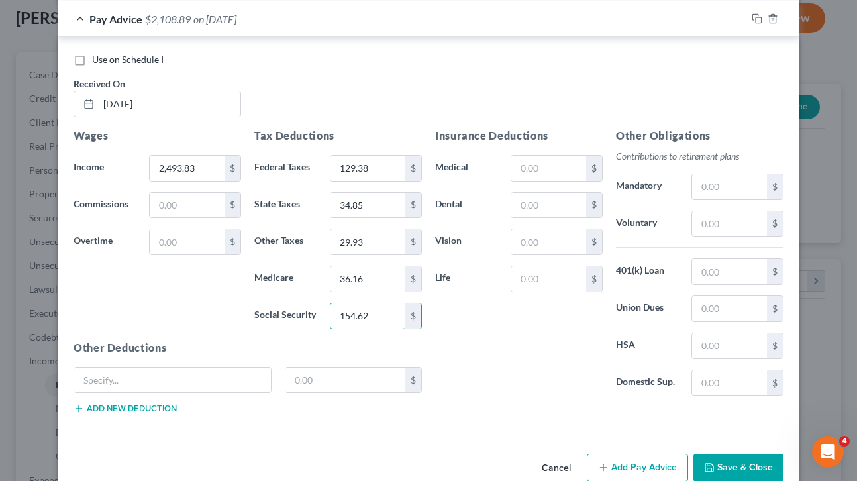
scroll to position [1753, 0]
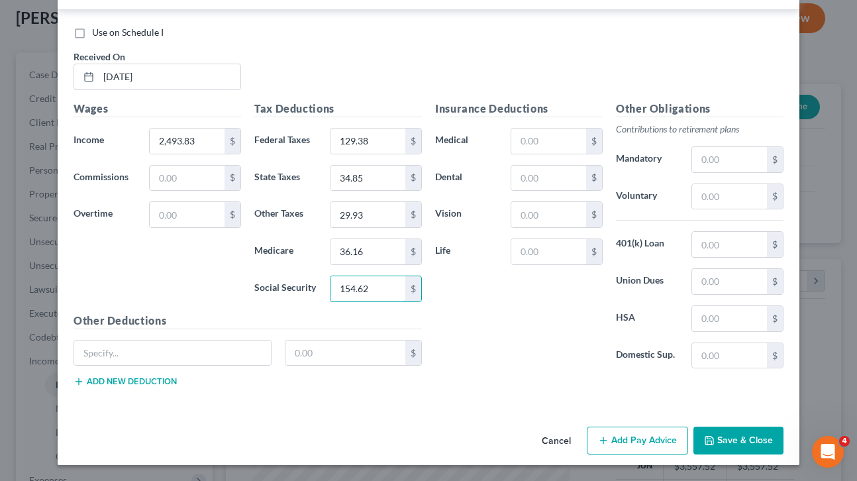
type input "154.62"
click at [742, 441] on button "Save & Close" at bounding box center [739, 441] width 90 height 28
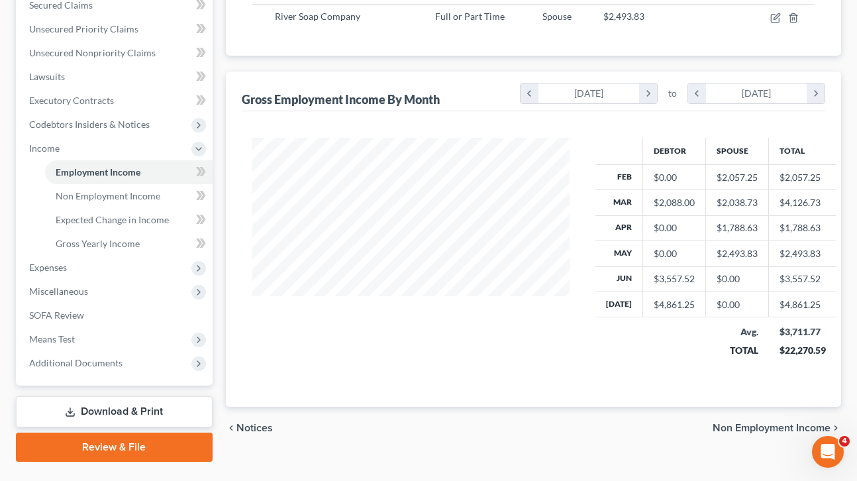
scroll to position [317, 0]
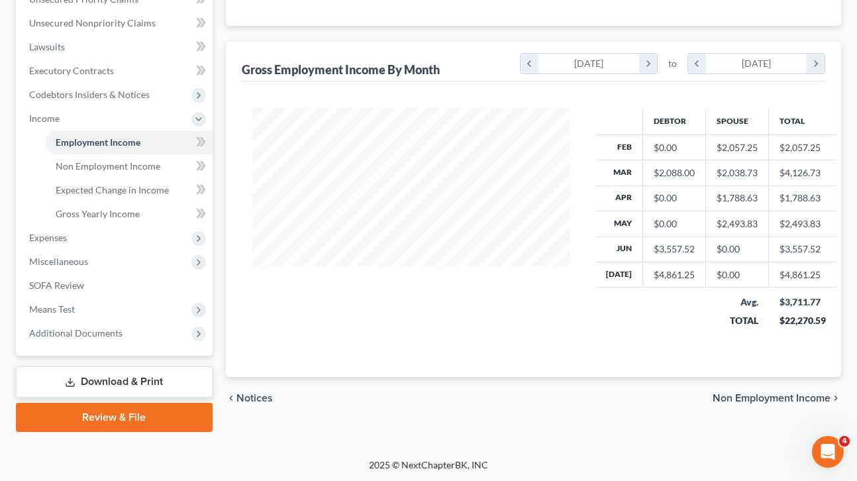
click at [796, 395] on span "Non Employment Income" at bounding box center [772, 398] width 118 height 11
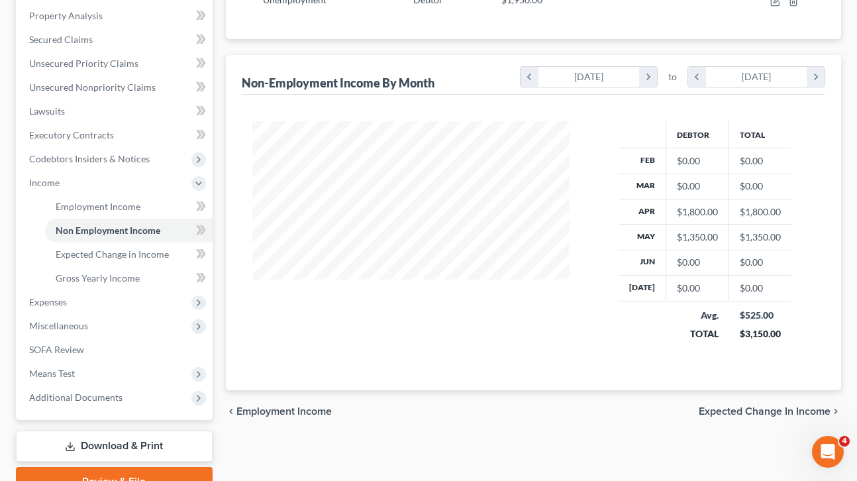
scroll to position [258, 0]
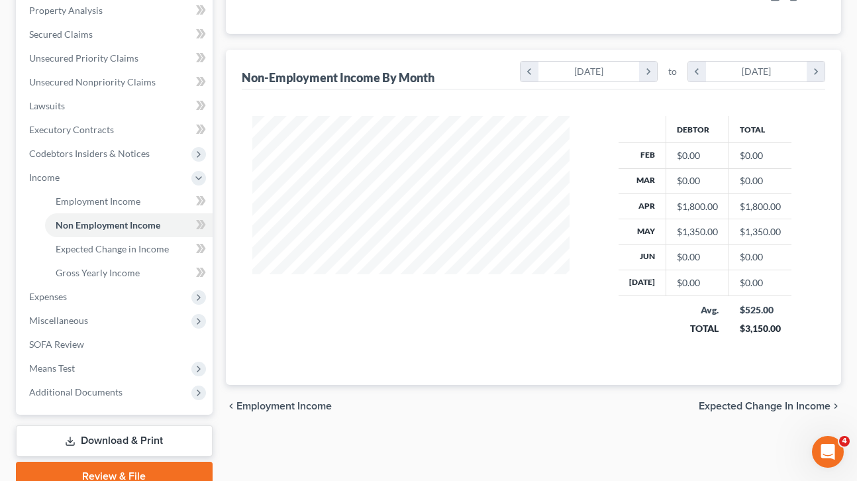
click at [789, 406] on span "Expected Change in Income" at bounding box center [765, 406] width 132 height 11
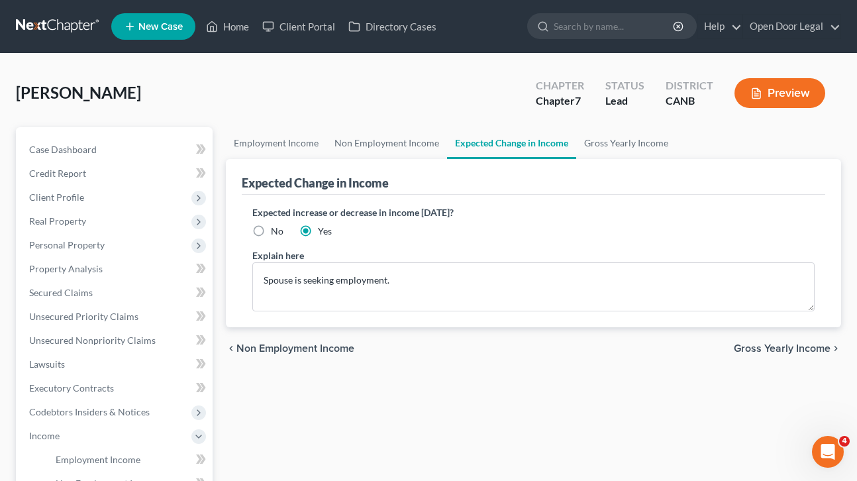
click at [803, 348] on span "Gross Yearly Income" at bounding box center [782, 348] width 97 height 11
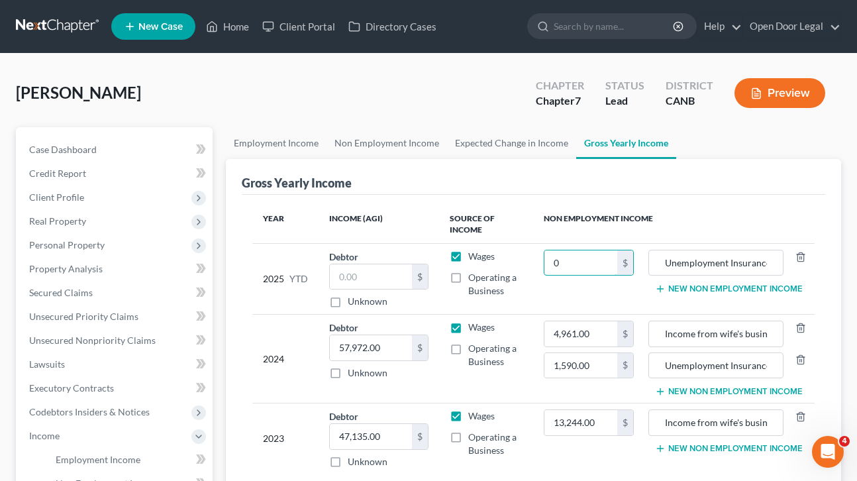
drag, startPoint x: 566, startPoint y: 260, endPoint x: 537, endPoint y: 261, distance: 28.5
click at [537, 261] on td "0 $" at bounding box center [588, 278] width 111 height 71
type input "0"
click at [371, 283] on input "text" at bounding box center [371, 276] width 83 height 25
type input "13,892.15"
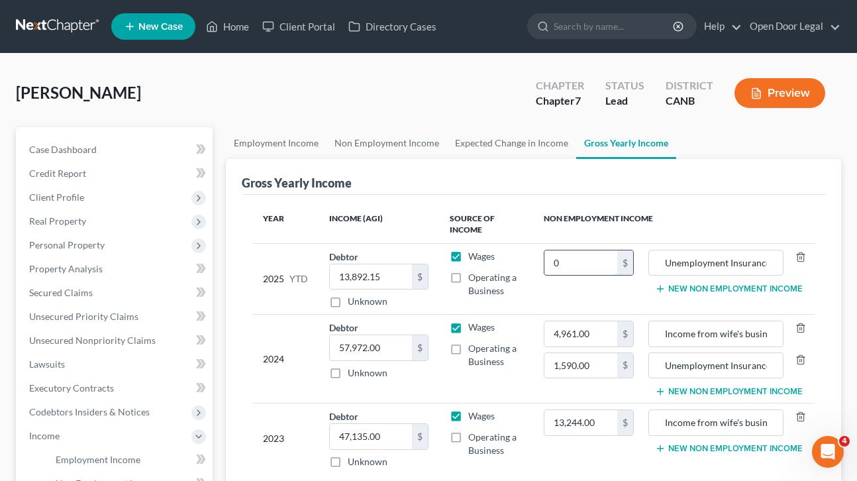
type input "0"
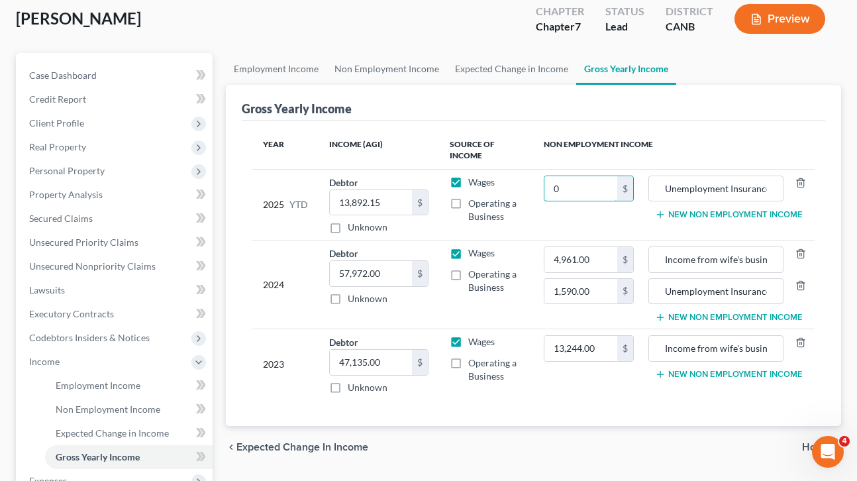
scroll to position [64, 0]
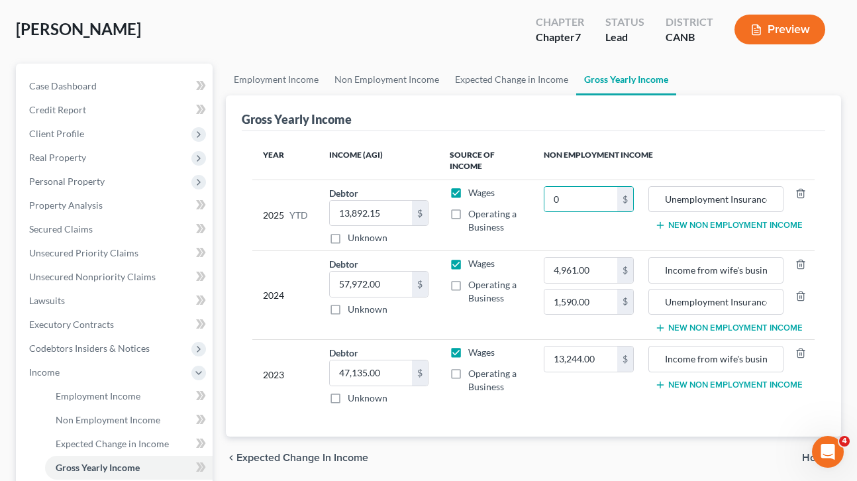
click at [663, 223] on icon "button" at bounding box center [660, 225] width 11 height 11
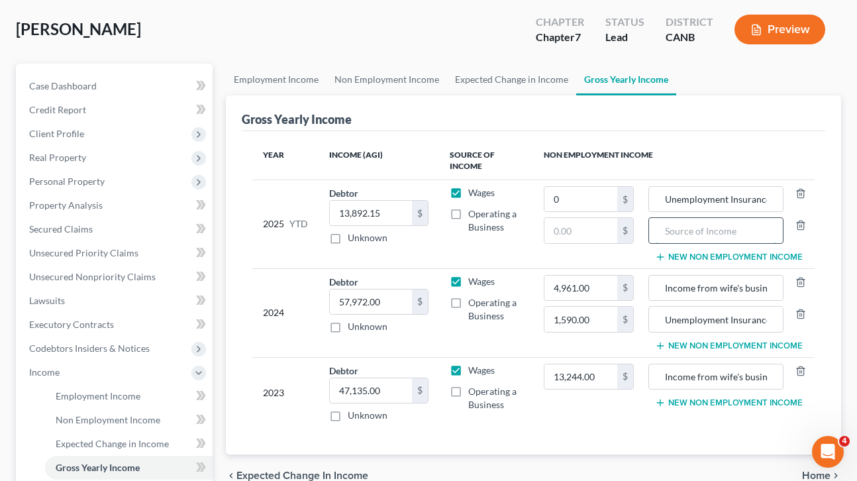
click at [677, 229] on input "text" at bounding box center [716, 230] width 121 height 25
type input "Wife's work income"
click at [588, 227] on input "text" at bounding box center [581, 230] width 73 height 25
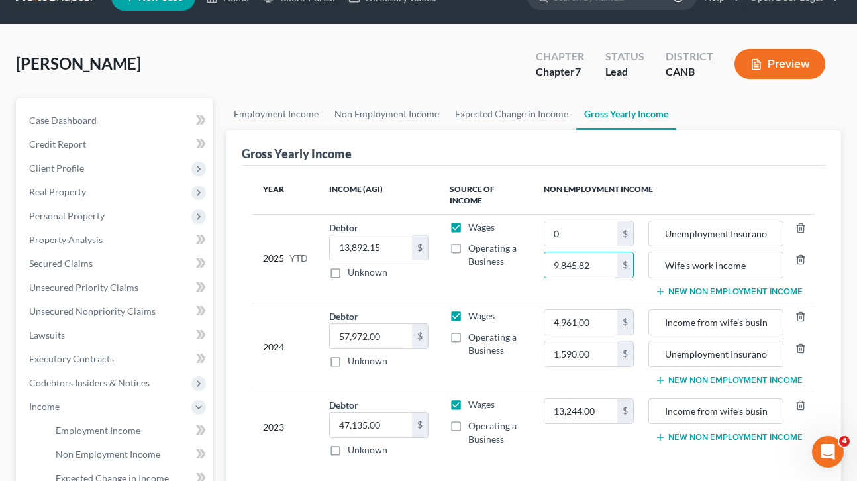
scroll to position [0, 0]
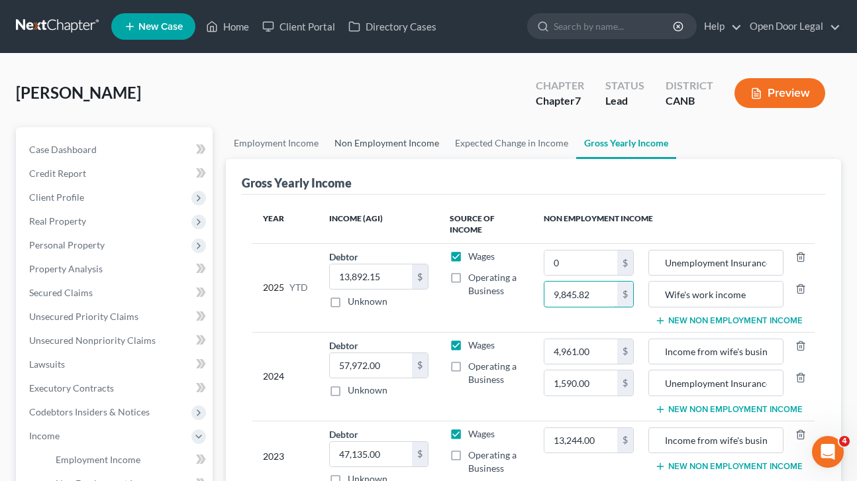
type input "9,845.82"
click at [400, 142] on link "Non Employment Income" at bounding box center [387, 143] width 121 height 32
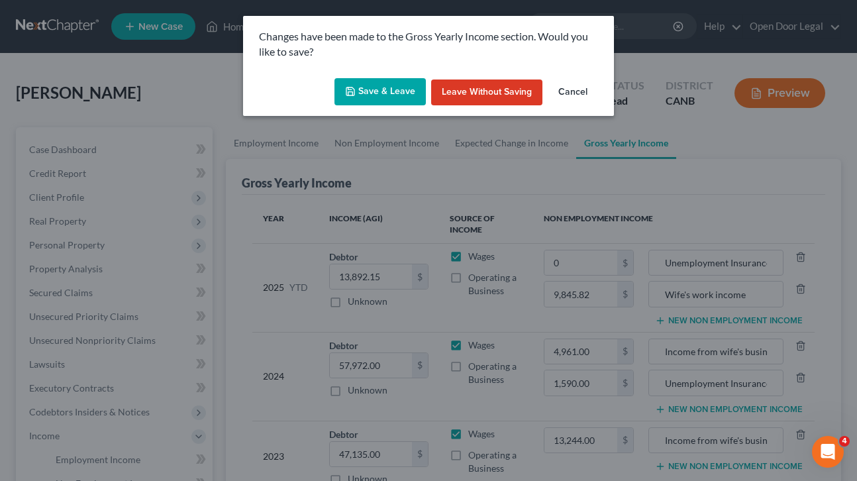
click at [384, 91] on button "Save & Leave" at bounding box center [380, 92] width 91 height 28
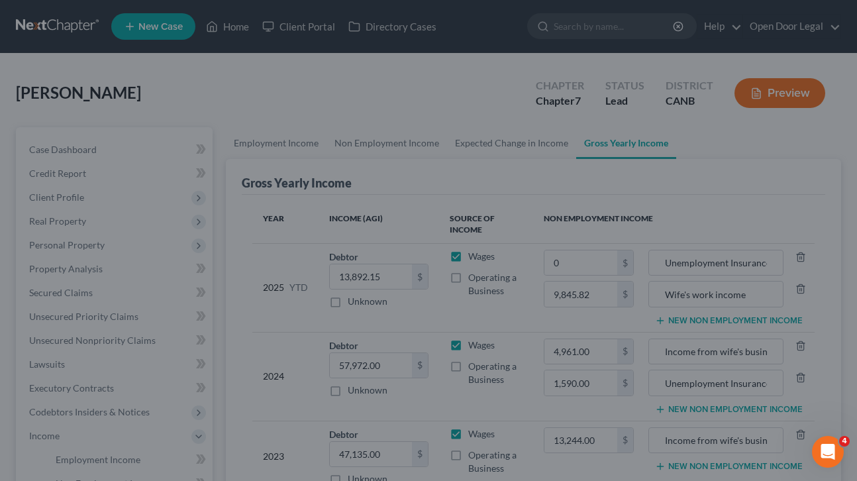
type input "9,845.82"
type input "Wife's work income"
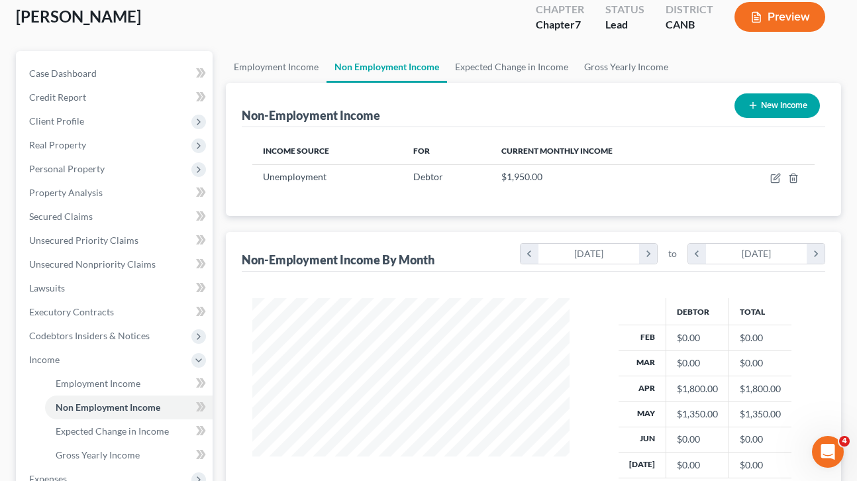
scroll to position [48, 0]
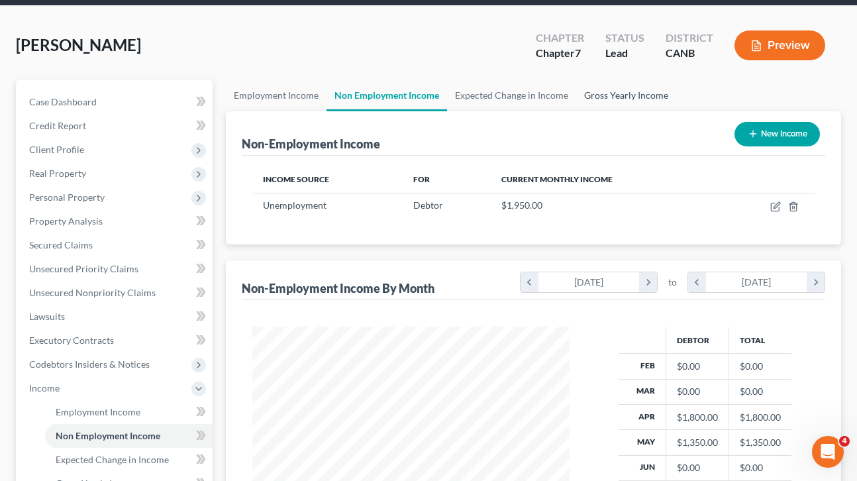
click at [623, 96] on link "Gross Yearly Income" at bounding box center [626, 95] width 100 height 32
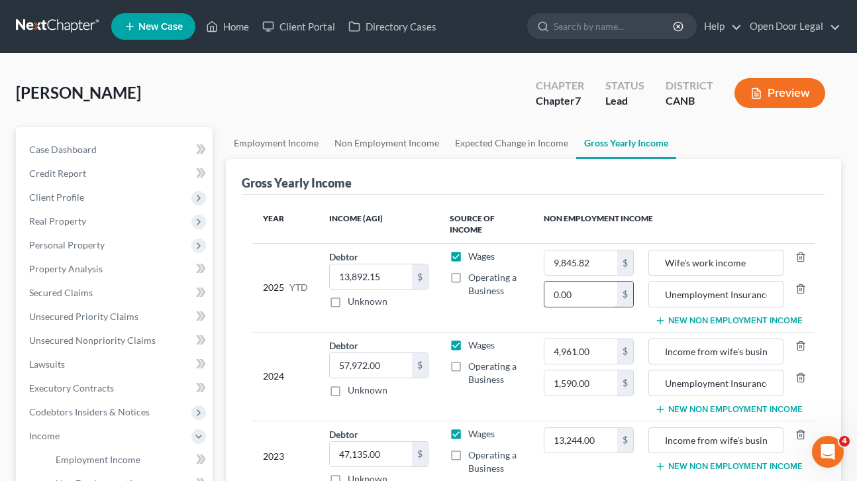
click at [595, 293] on input "0.00" at bounding box center [581, 294] width 73 height 25
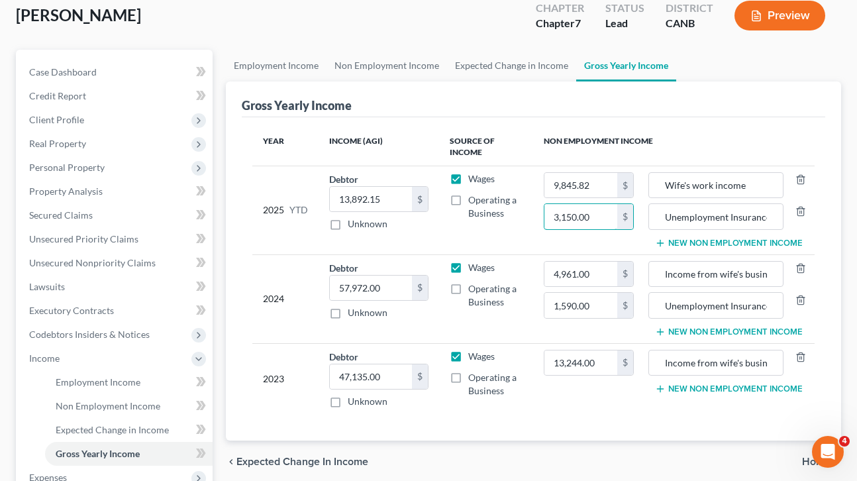
scroll to position [116, 0]
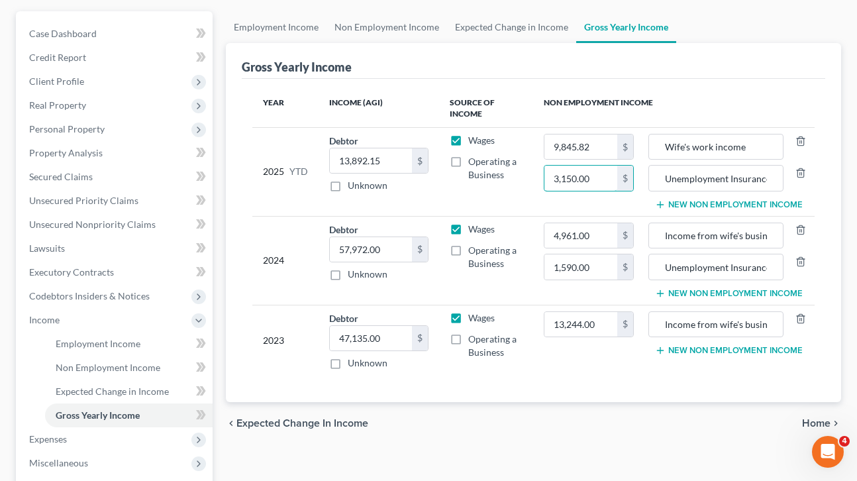
type input "3,150.00"
click at [813, 425] on span "Home" at bounding box center [816, 423] width 28 height 11
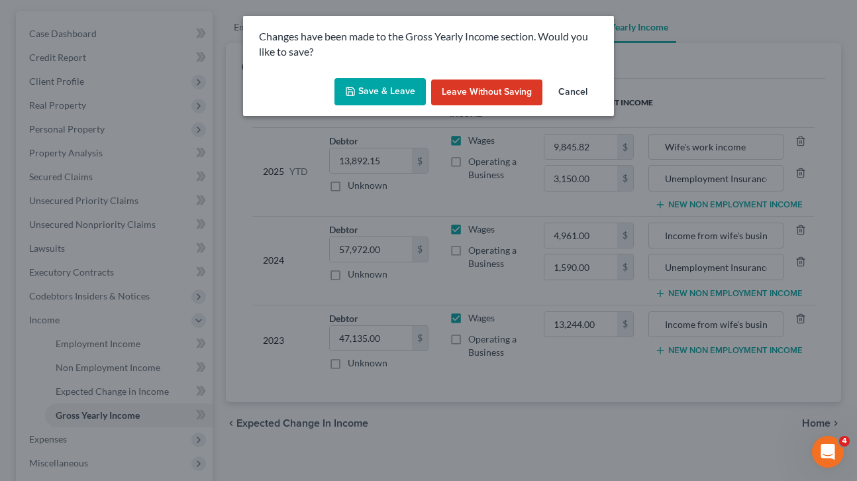
click at [382, 91] on button "Save & Leave" at bounding box center [380, 92] width 91 height 28
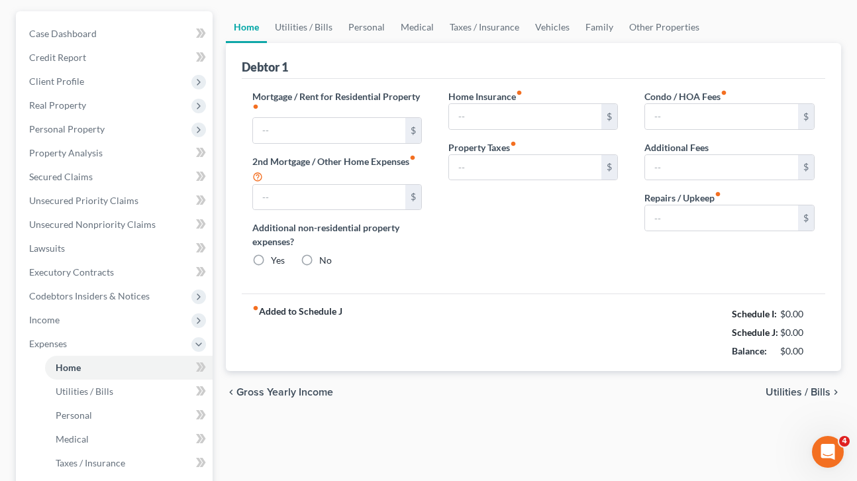
type input "2,500.00"
type input "0.00"
radio input "true"
type input "0.00"
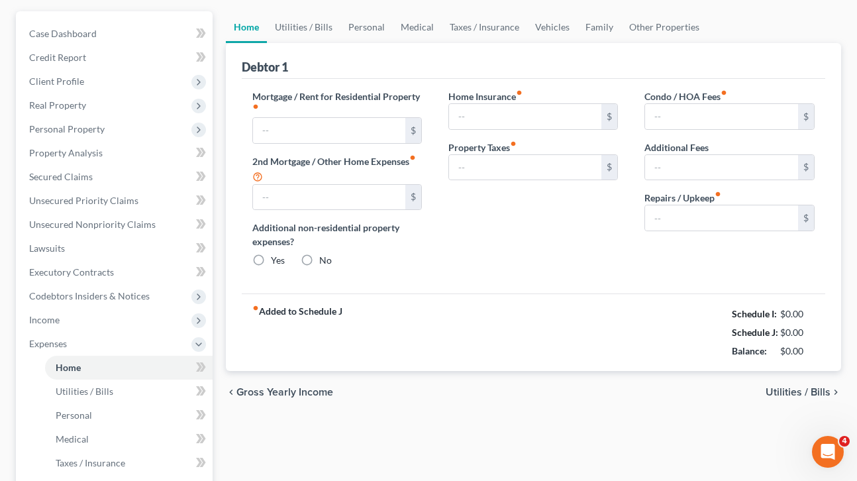
type input "0.00"
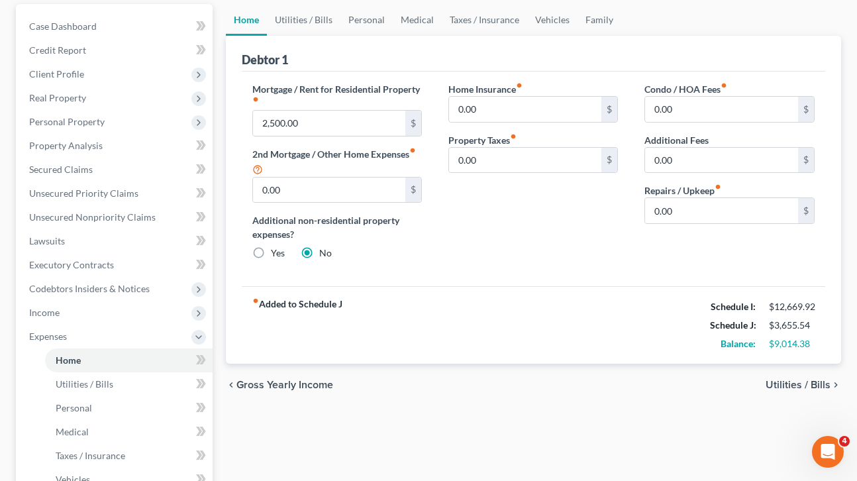
scroll to position [124, 0]
click at [785, 381] on span "Utilities / Bills" at bounding box center [798, 384] width 65 height 11
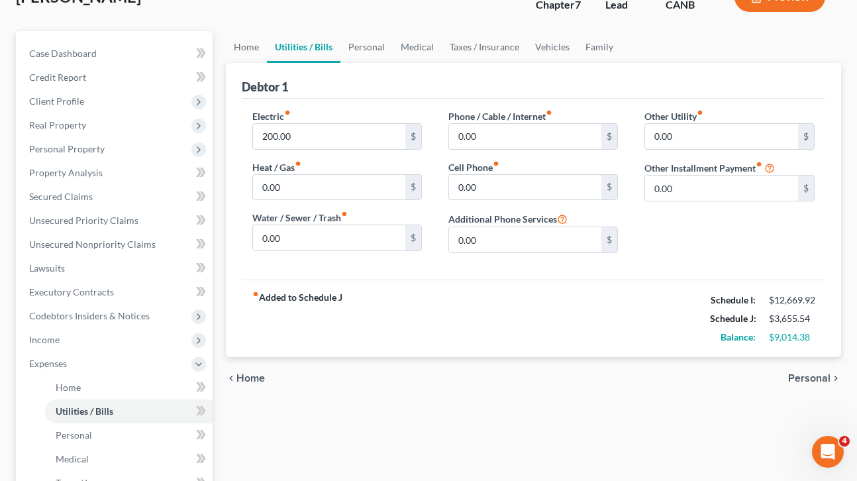
click at [809, 373] on span "Personal" at bounding box center [809, 378] width 42 height 11
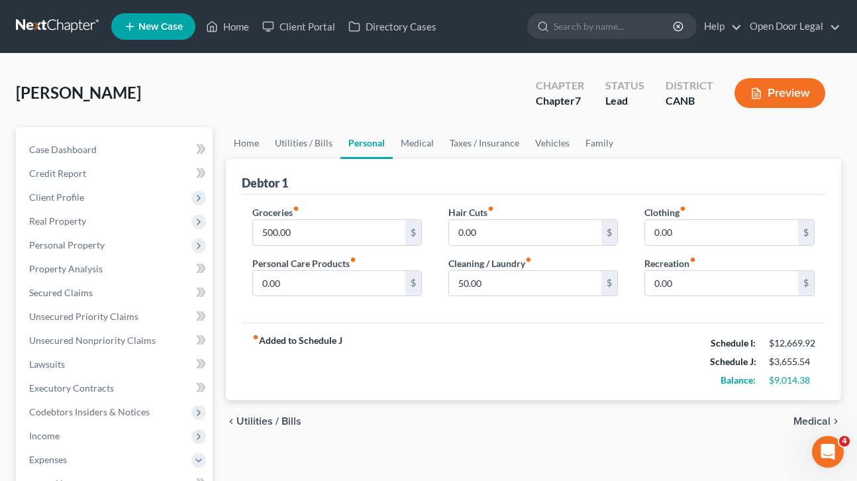
click at [806, 423] on span "Medical" at bounding box center [812, 421] width 37 height 11
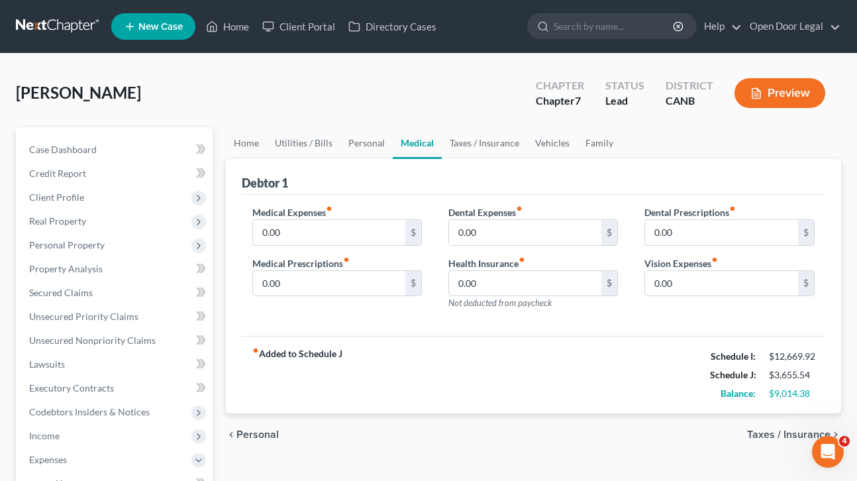
scroll to position [38, 0]
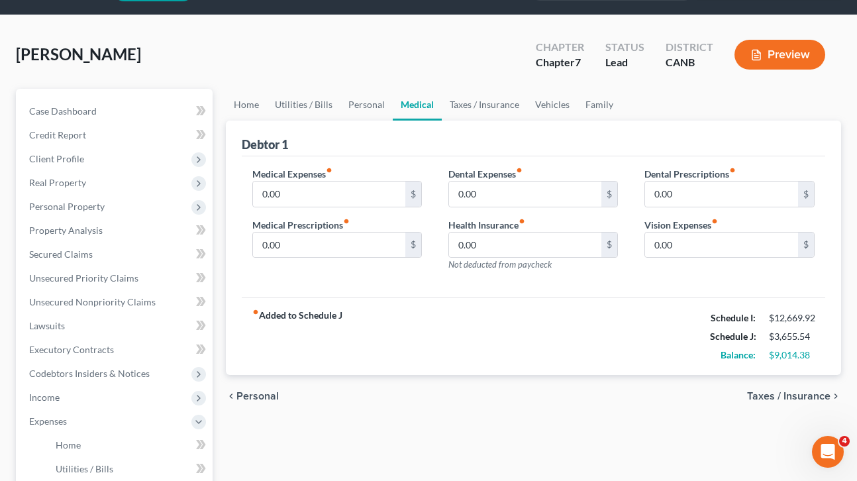
click at [808, 397] on span "Taxes / Insurance" at bounding box center [788, 396] width 83 height 11
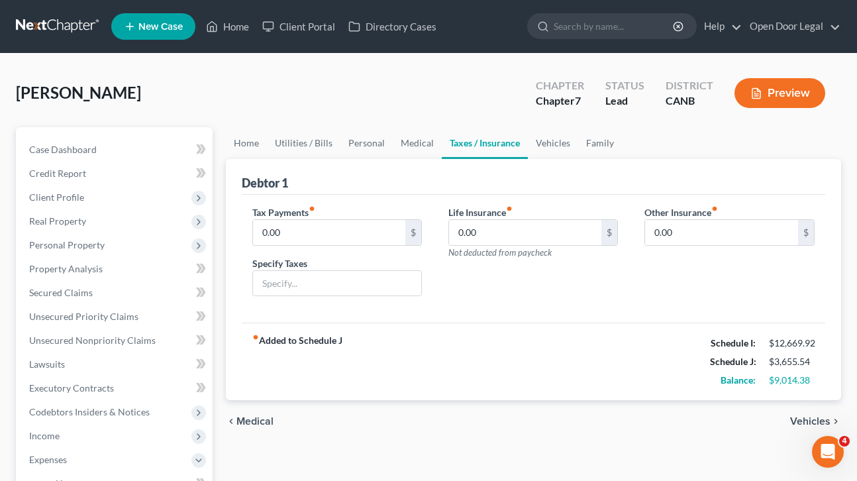
click at [809, 421] on span "Vehicles" at bounding box center [810, 421] width 40 height 11
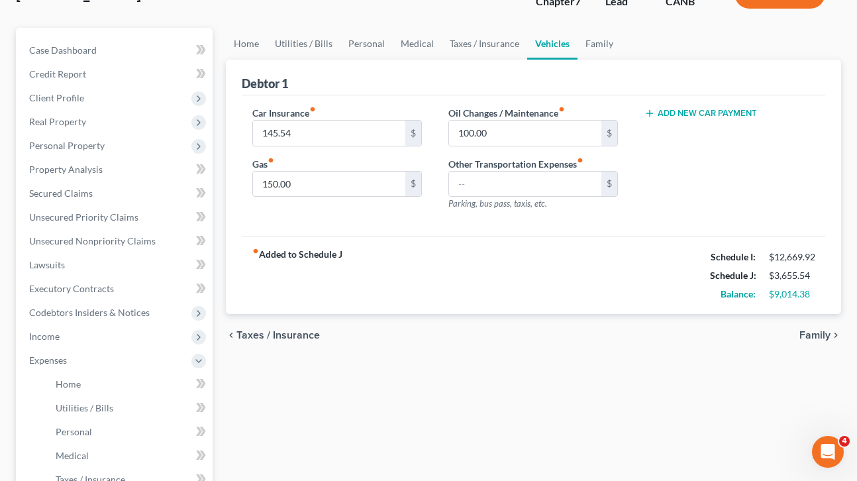
scroll to position [107, 0]
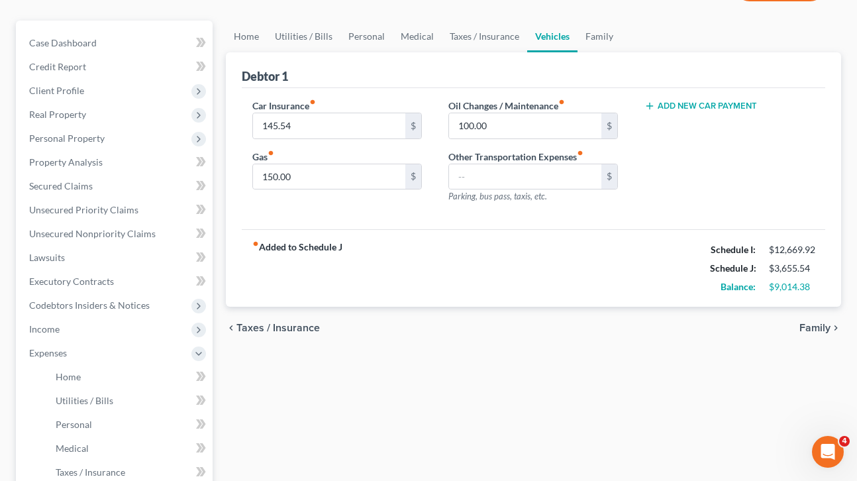
click at [807, 325] on span "Family" at bounding box center [815, 328] width 31 height 11
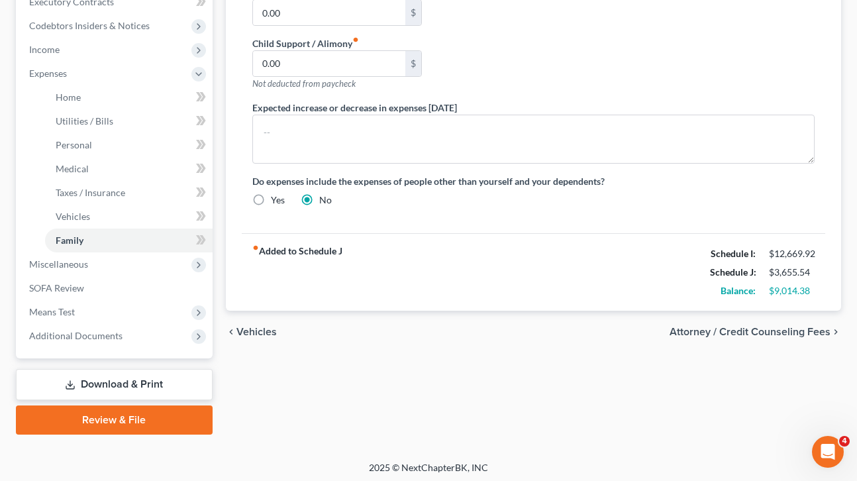
scroll to position [389, 0]
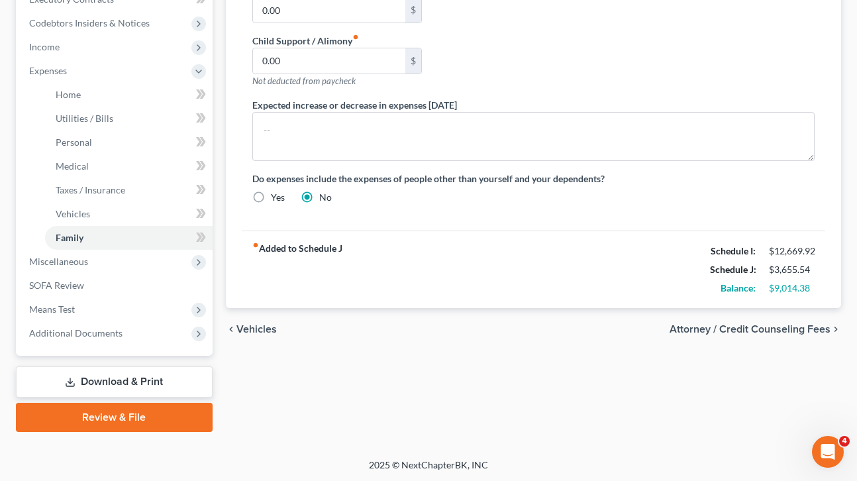
click at [778, 327] on span "Attorney / Credit Counseling Fees" at bounding box center [750, 329] width 161 height 11
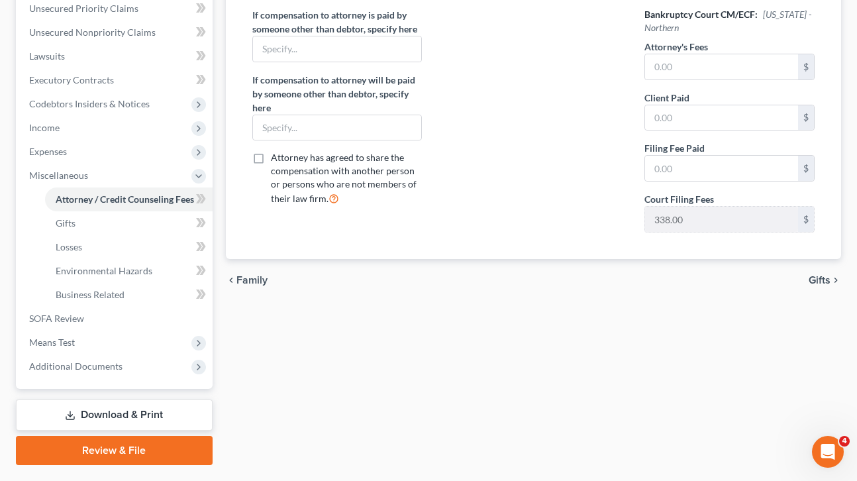
scroll to position [316, 0]
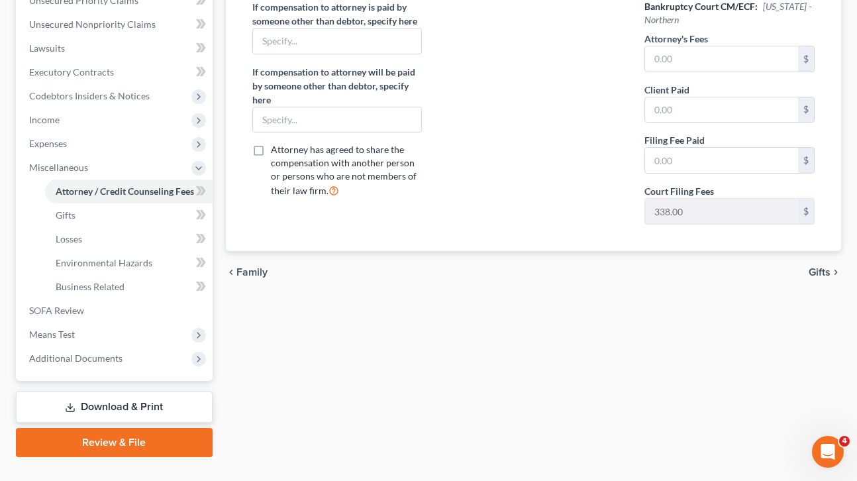
click at [820, 271] on span "Gifts" at bounding box center [820, 272] width 22 height 11
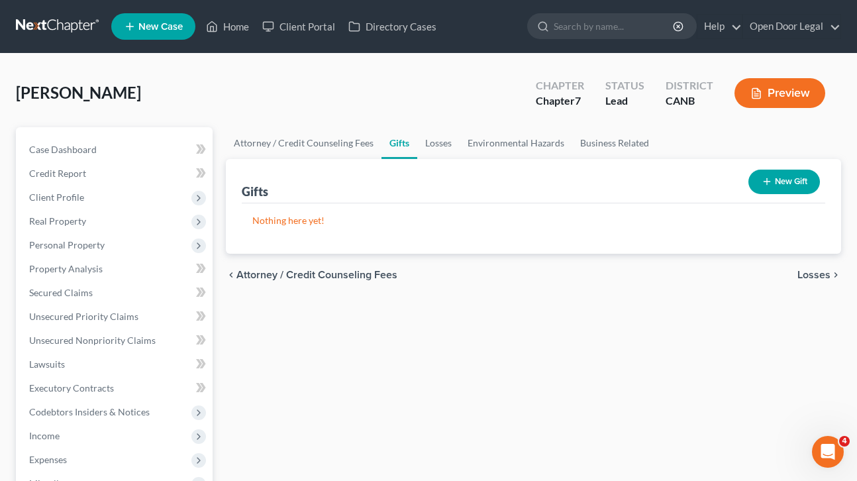
click at [820, 271] on span "Losses" at bounding box center [814, 275] width 33 height 11
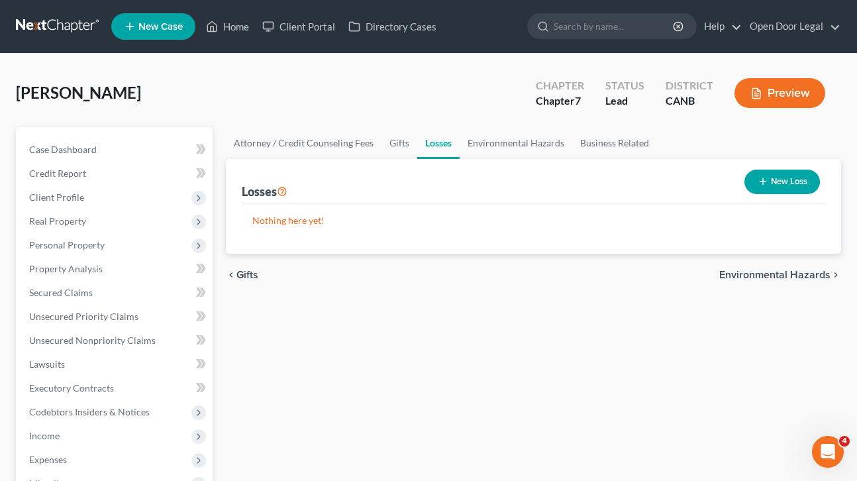
click at [817, 274] on span "Environmental Hazards" at bounding box center [774, 275] width 111 height 11
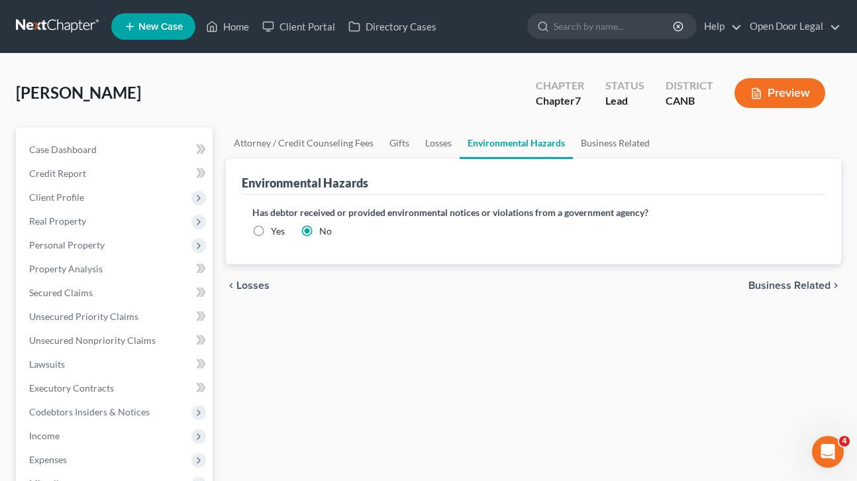
click at [811, 286] on span "Business Related" at bounding box center [790, 285] width 82 height 11
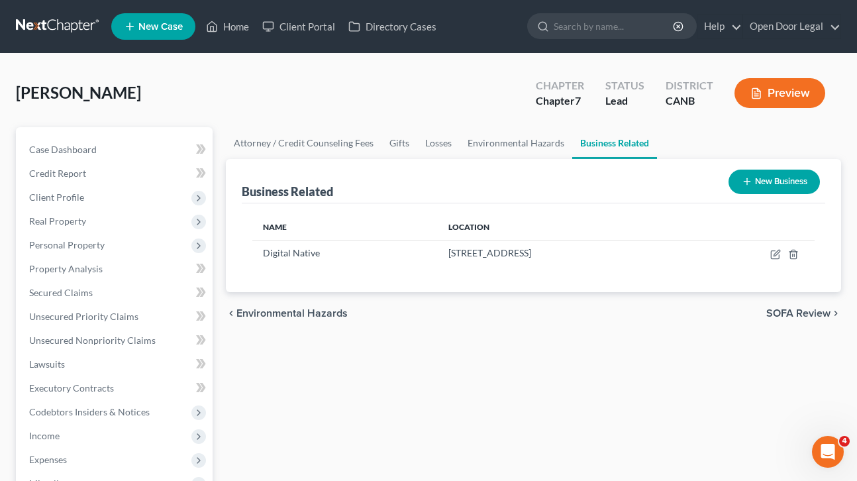
click at [807, 312] on span "SOFA Review" at bounding box center [798, 313] width 64 height 11
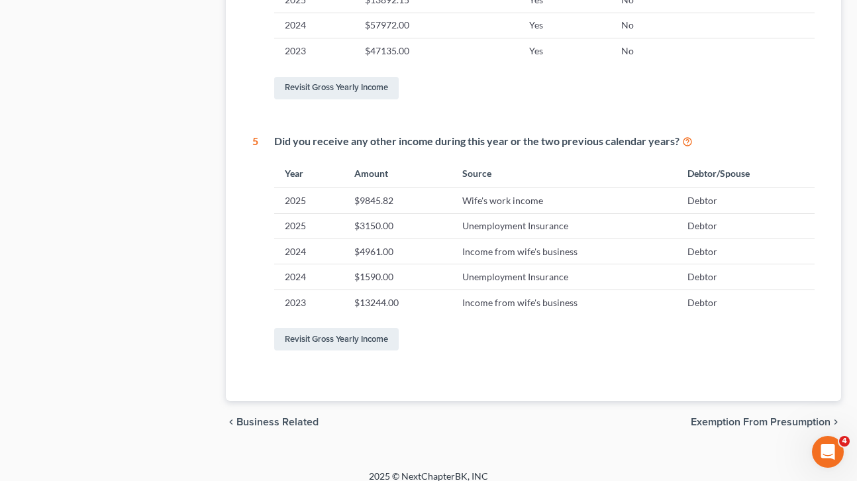
scroll to position [753, 0]
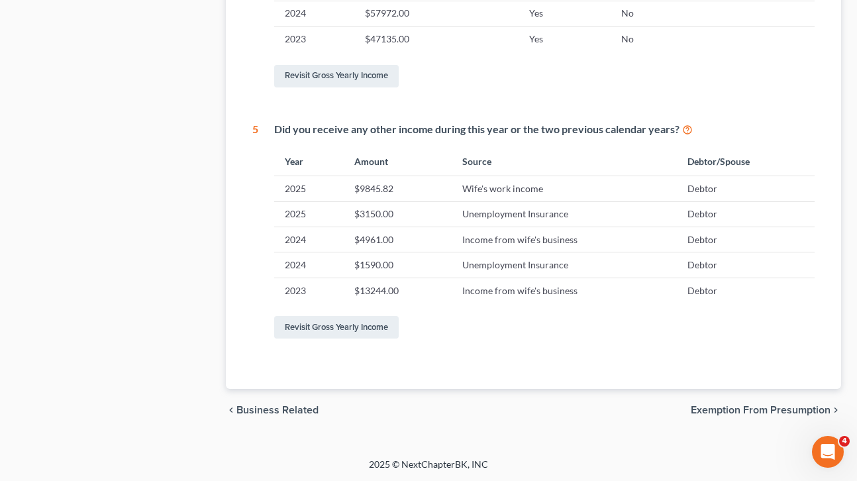
click at [768, 407] on span "Exemption from Presumption" at bounding box center [761, 410] width 140 height 11
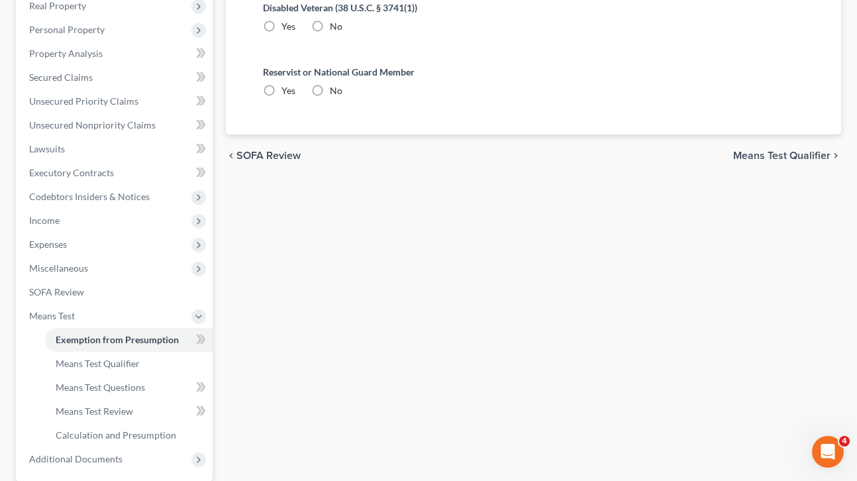
radio input "true"
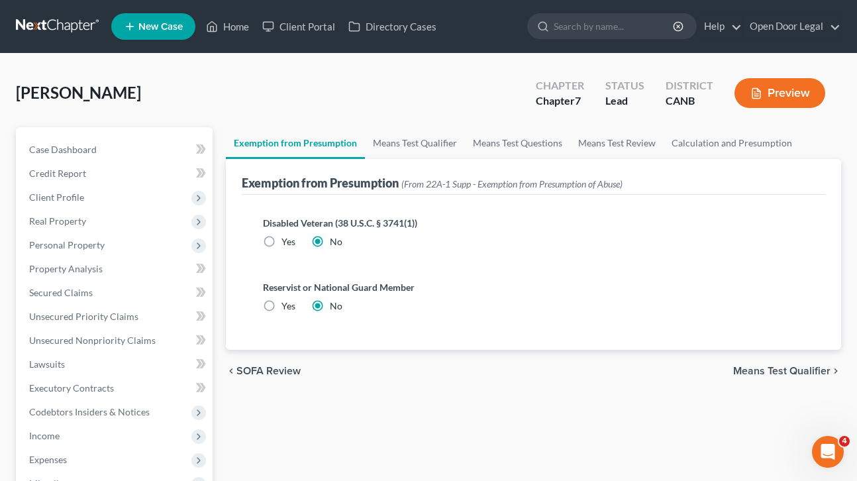
click at [798, 368] on span "Means Test Qualifier" at bounding box center [781, 371] width 97 height 11
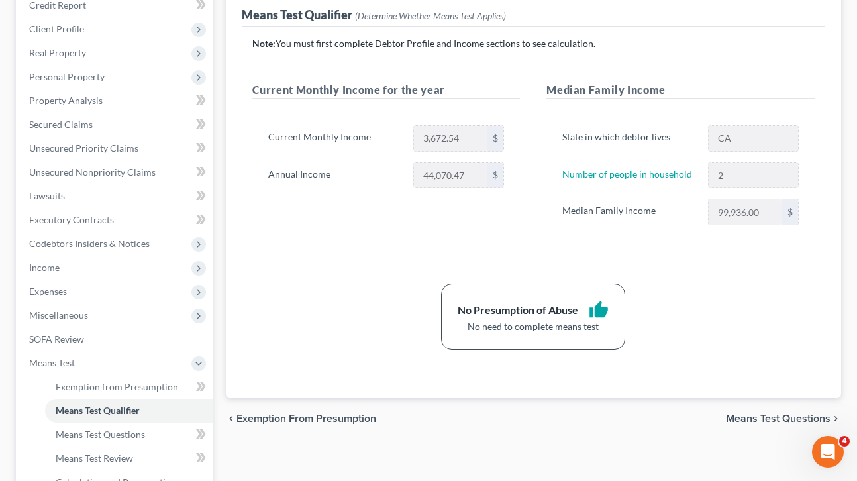
scroll to position [172, 0]
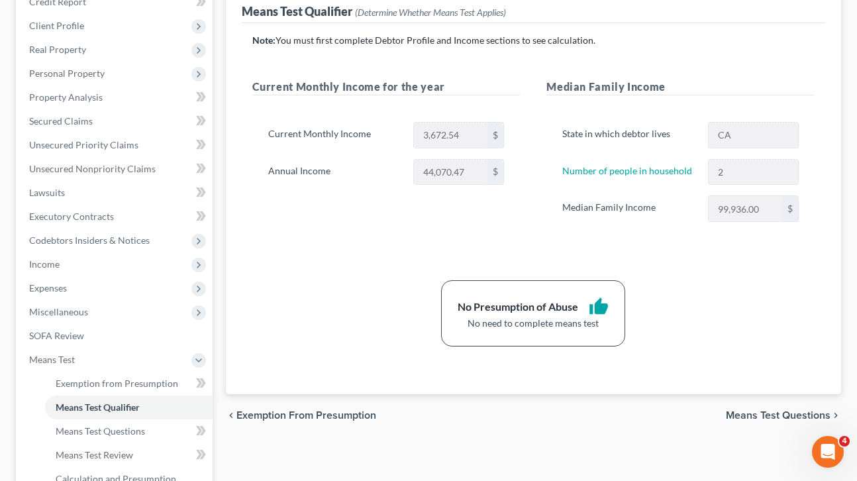
click at [783, 415] on span "Means Test Questions" at bounding box center [778, 415] width 105 height 11
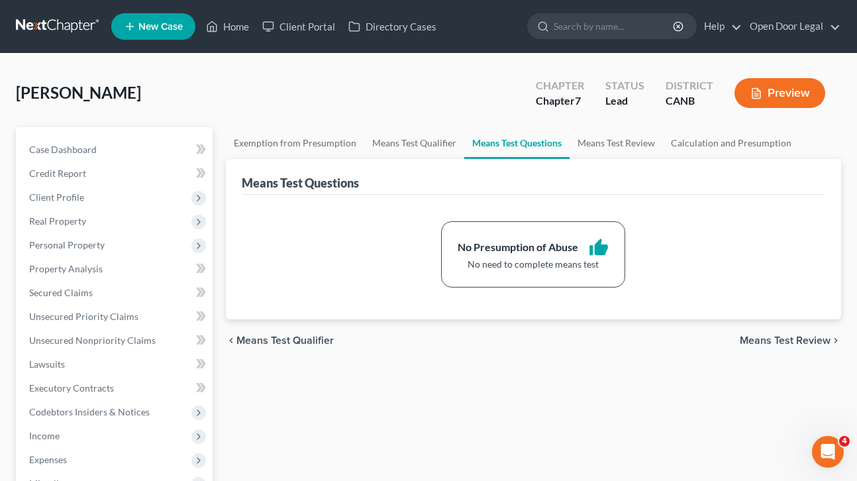
click at [793, 339] on span "Means Test Review" at bounding box center [785, 340] width 91 height 11
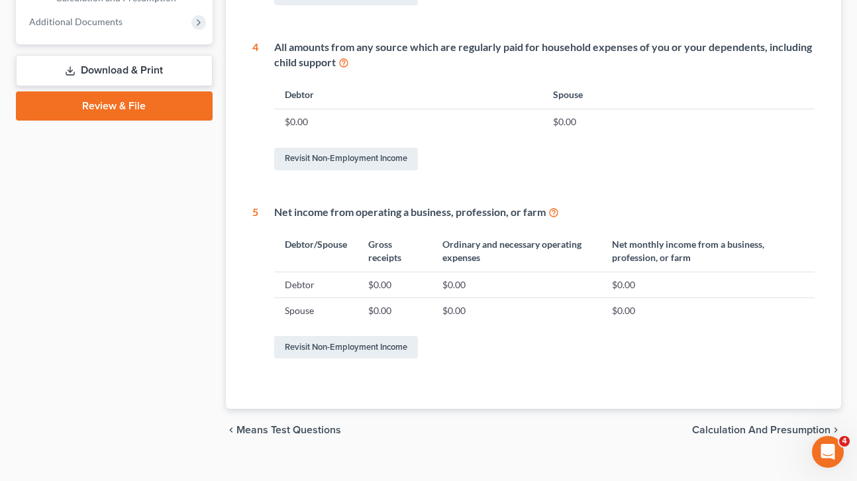
scroll to position [672, 0]
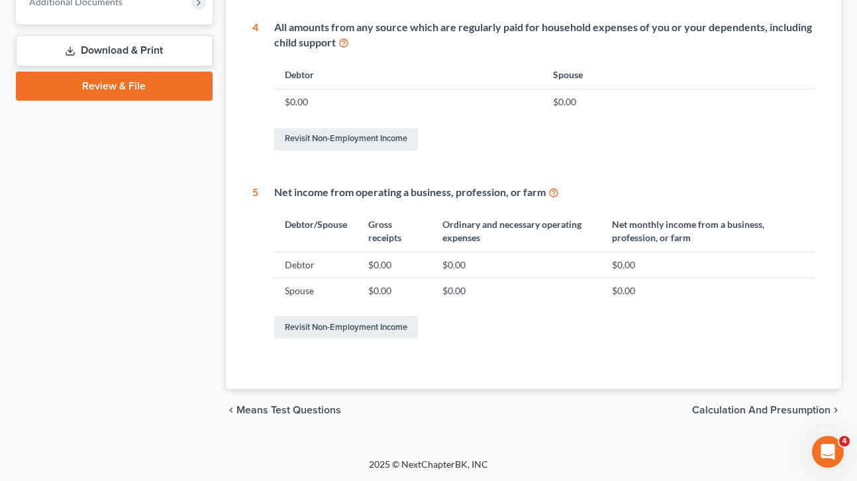
click at [784, 410] on span "Calculation and Presumption" at bounding box center [761, 410] width 138 height 11
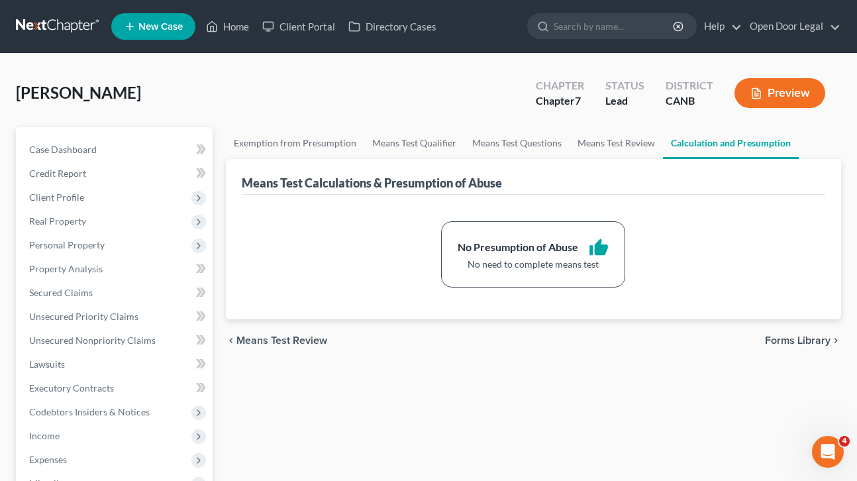
click at [811, 342] on span "Forms Library" at bounding box center [798, 340] width 66 height 11
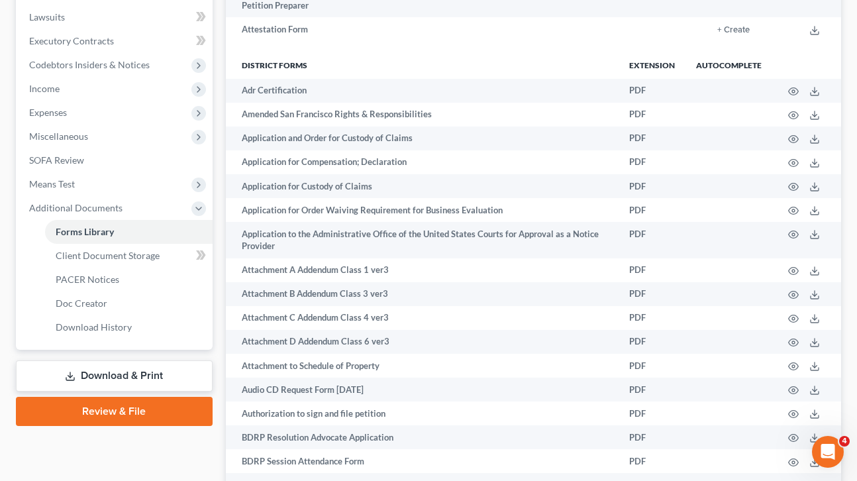
scroll to position [443, 0]
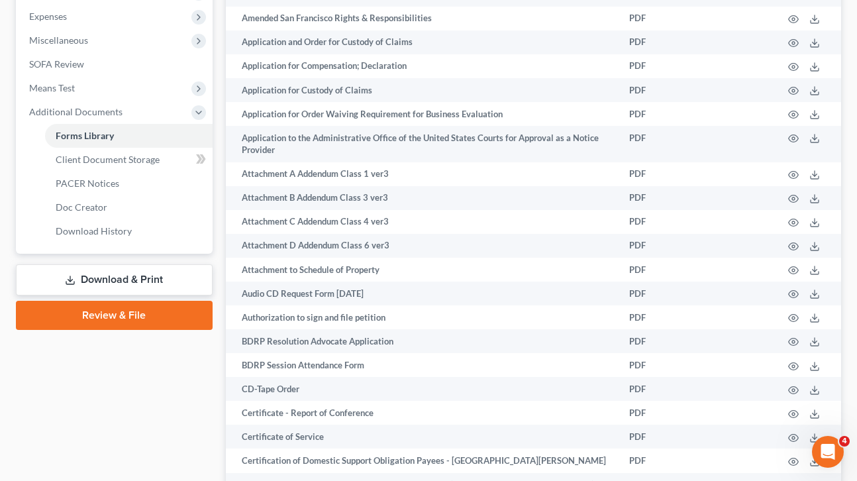
click at [130, 284] on link "Download & Print" at bounding box center [114, 279] width 197 height 31
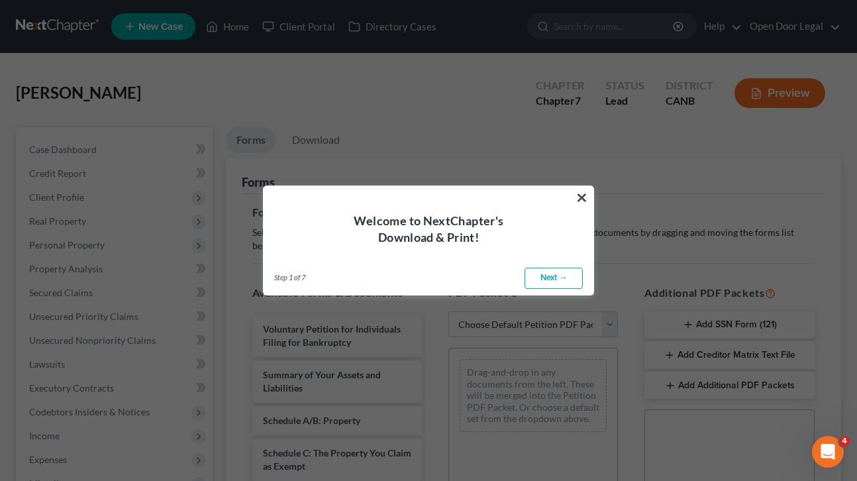
click at [552, 274] on link "Next →" at bounding box center [554, 278] width 58 height 21
select select "0"
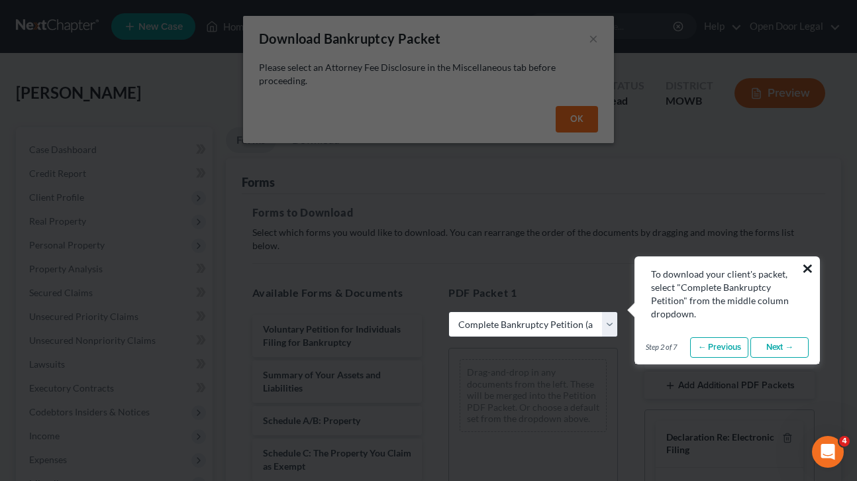
click at [812, 266] on button "×" at bounding box center [808, 268] width 13 height 21
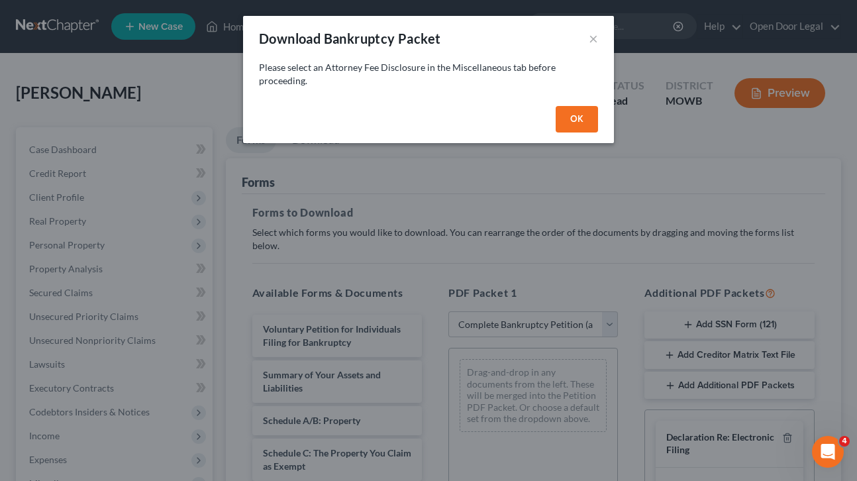
click at [574, 120] on button "OK" at bounding box center [577, 119] width 42 height 26
select select
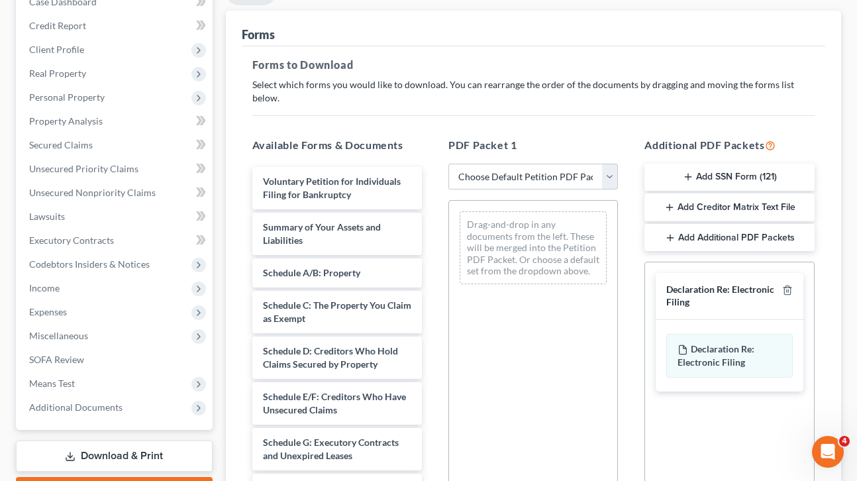
scroll to position [155, 0]
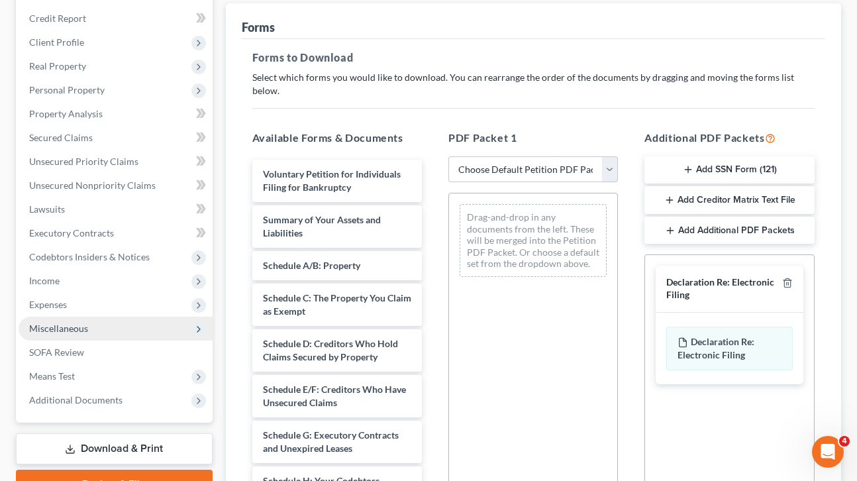
click at [91, 330] on span "Miscellaneous" at bounding box center [116, 329] width 194 height 24
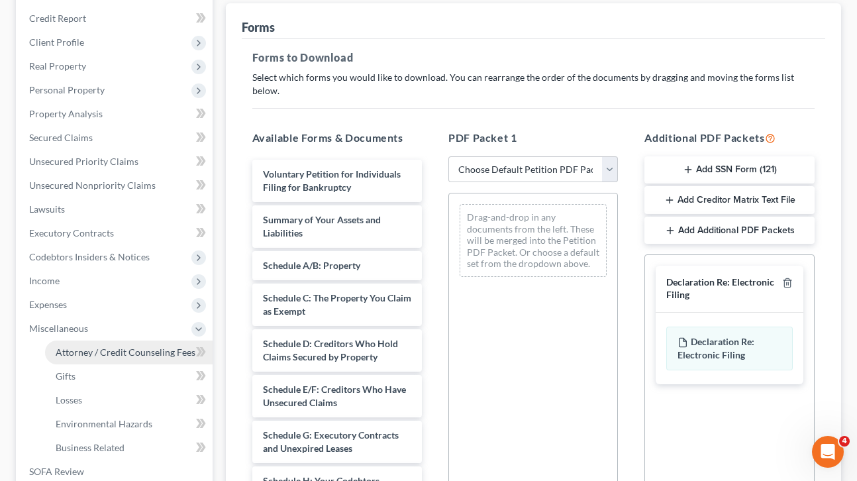
click at [92, 350] on span "Attorney / Credit Counseling Fees" at bounding box center [126, 351] width 140 height 11
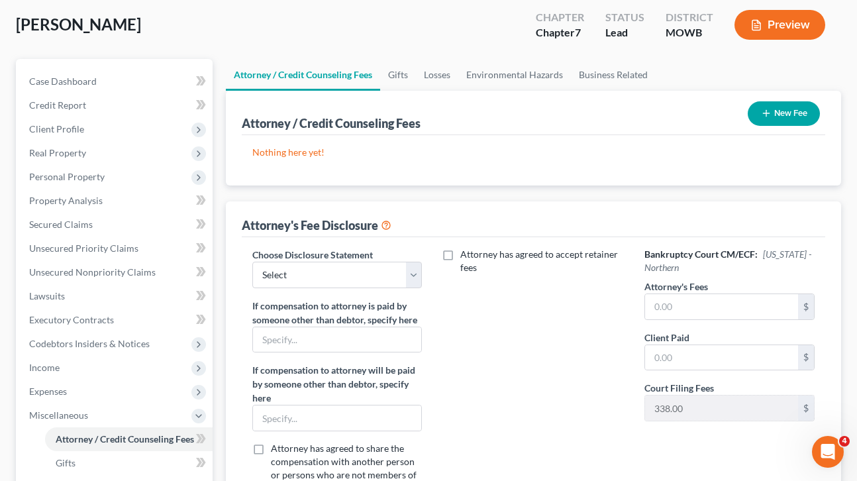
scroll to position [133, 0]
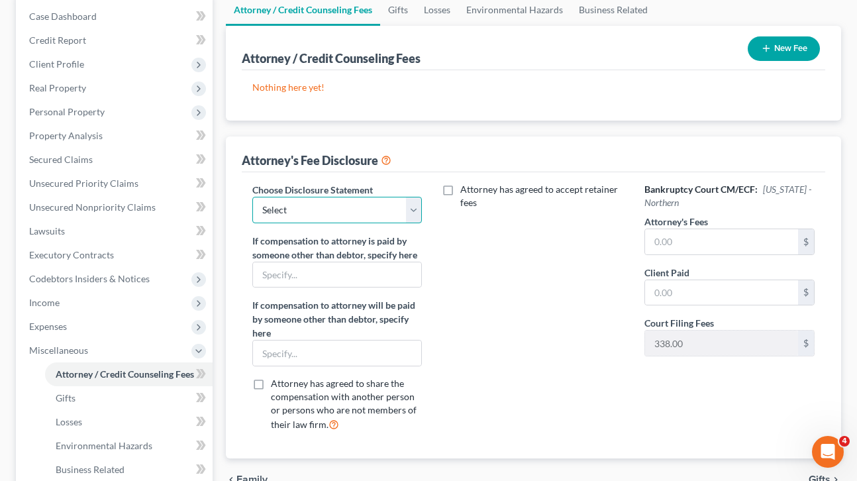
click at [414, 211] on select "Select Disclosure" at bounding box center [337, 210] width 170 height 26
select select "0"
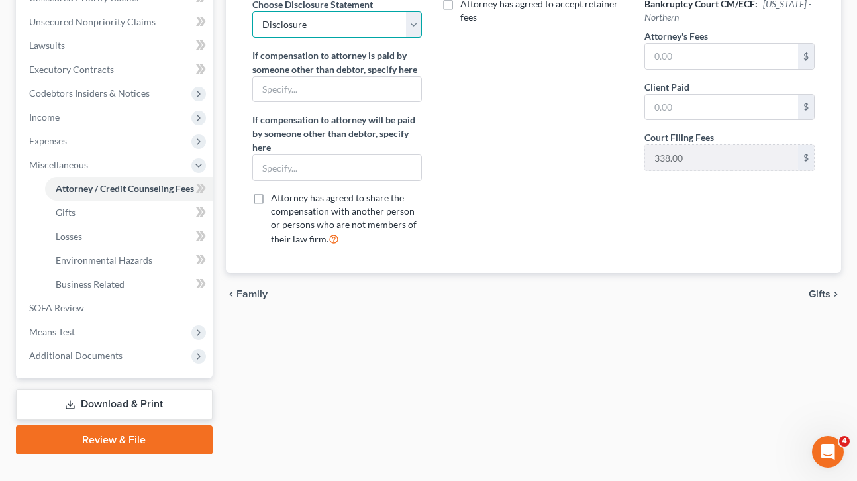
scroll to position [341, 0]
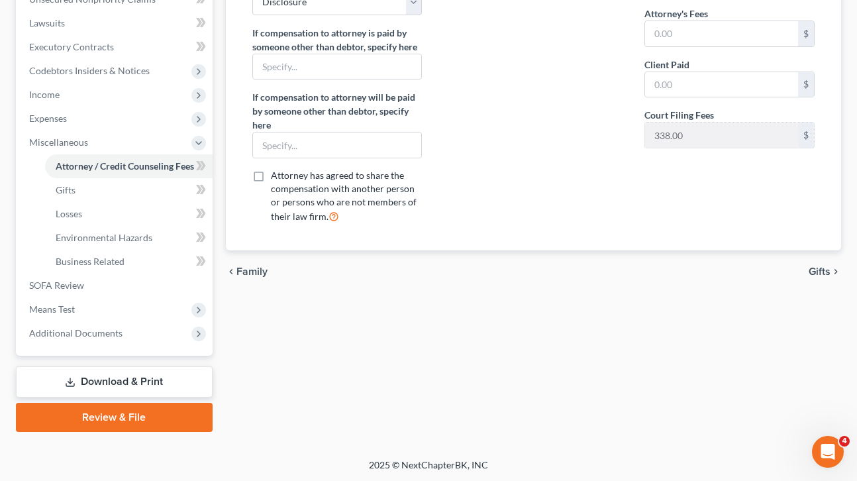
click at [820, 268] on span "Gifts" at bounding box center [820, 271] width 22 height 11
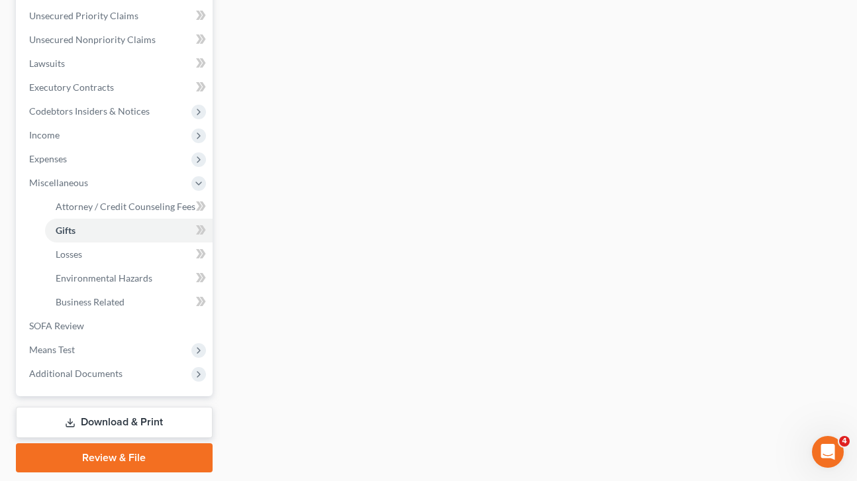
scroll to position [315, 0]
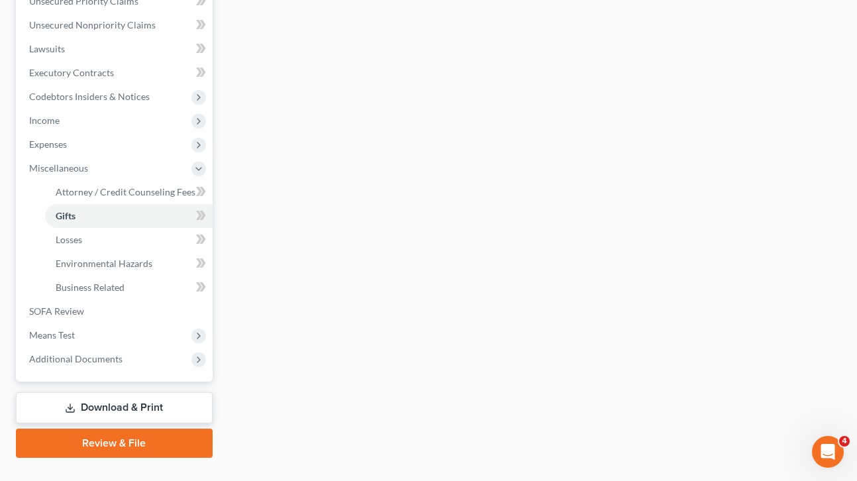
click at [125, 407] on link "Download & Print" at bounding box center [114, 407] width 197 height 31
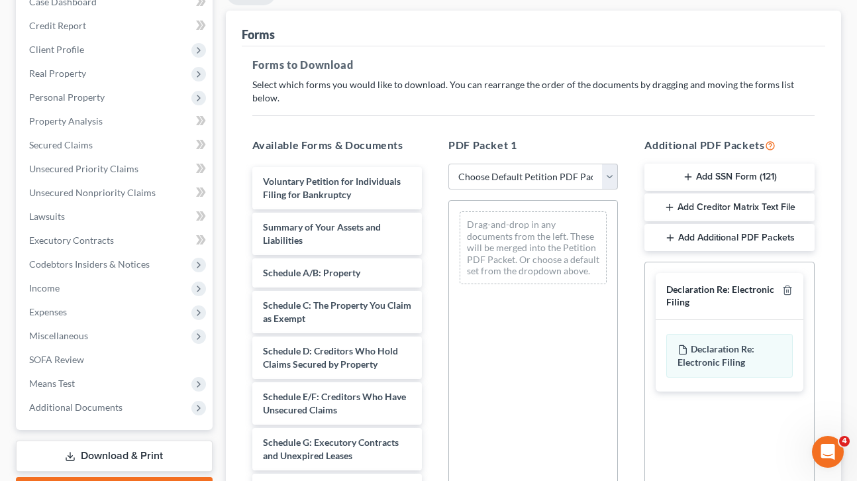
scroll to position [164, 0]
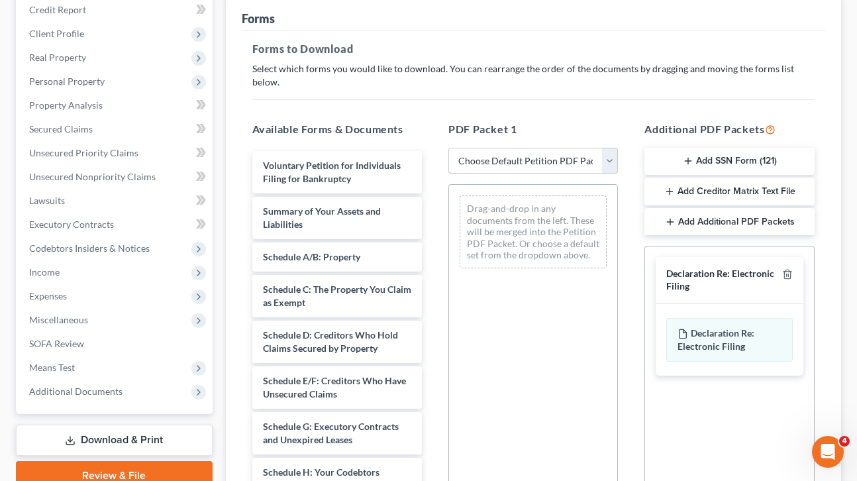
click at [609, 148] on select "Choose Default Petition PDF Packet Complete Bankruptcy Petition (all forms and …" at bounding box center [533, 161] width 170 height 26
select select "0"
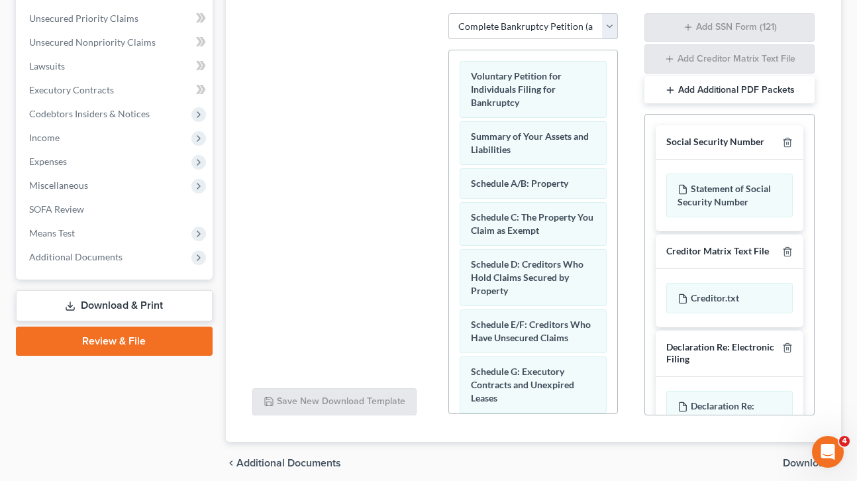
scroll to position [300, 0]
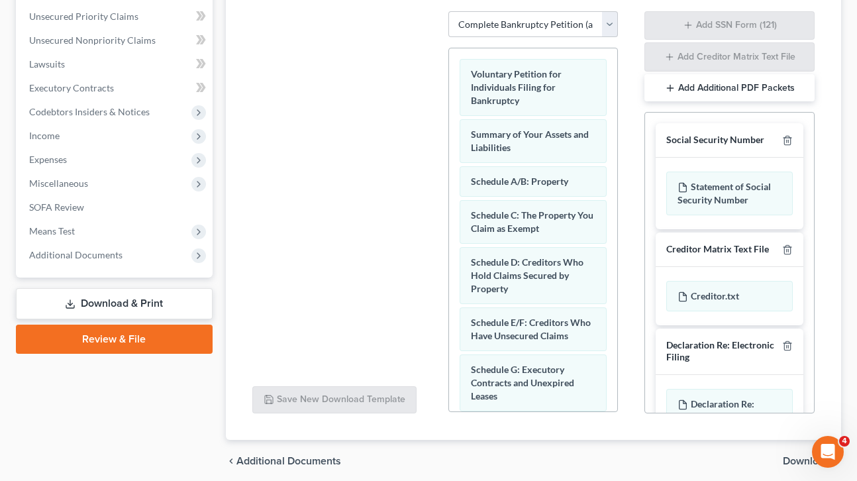
click at [145, 299] on link "Download & Print" at bounding box center [114, 303] width 197 height 31
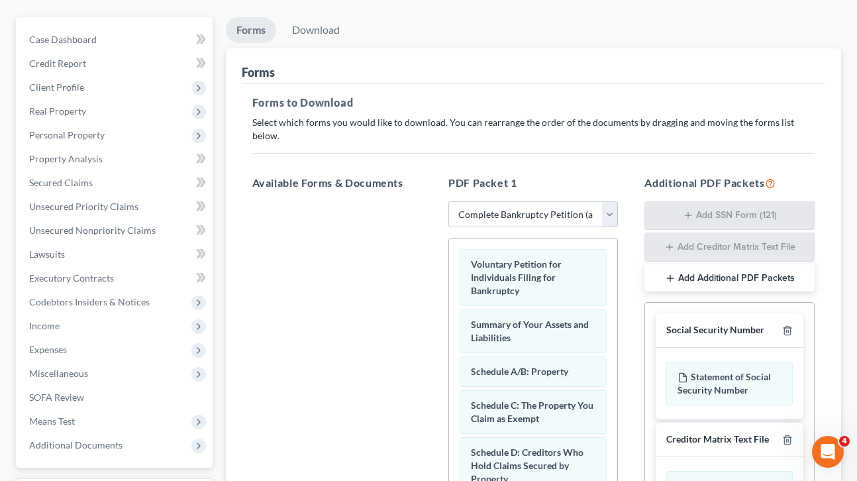
scroll to position [0, 0]
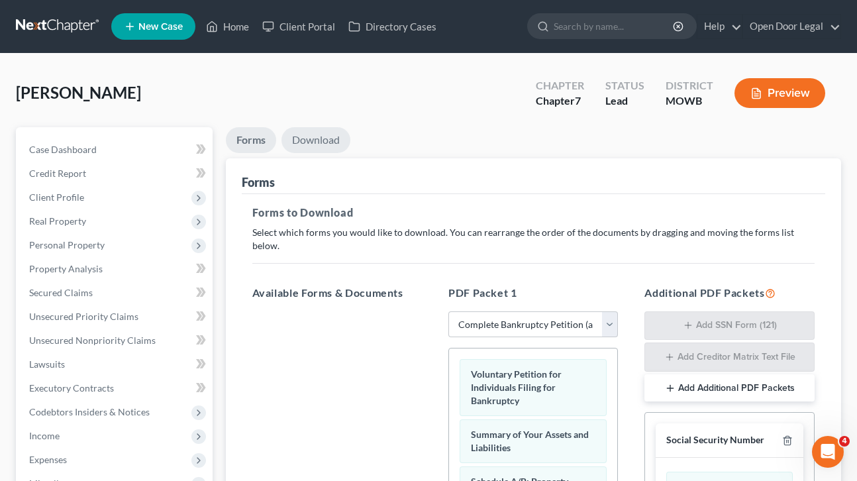
click at [329, 140] on link "Download" at bounding box center [316, 140] width 69 height 26
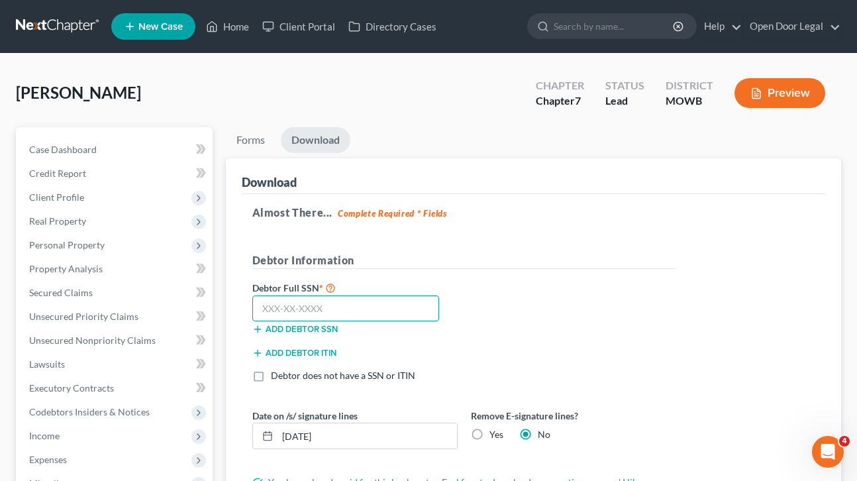
click at [378, 300] on input "text" at bounding box center [345, 308] width 187 height 26
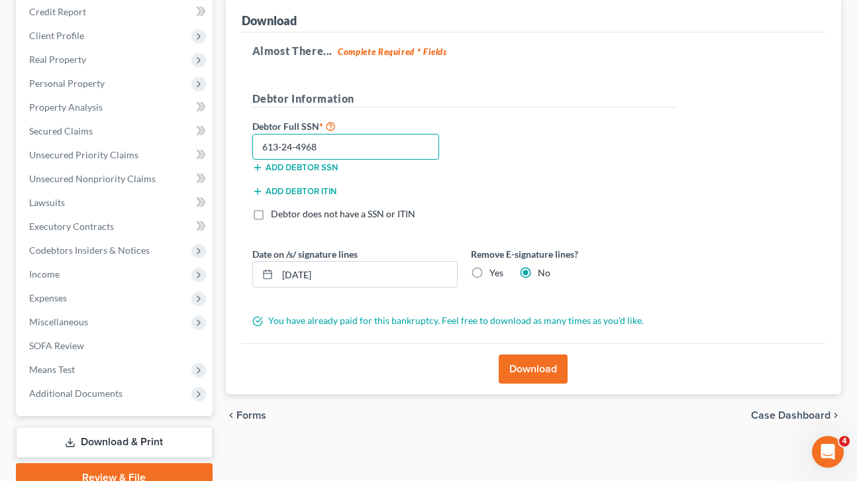
scroll to position [186, 0]
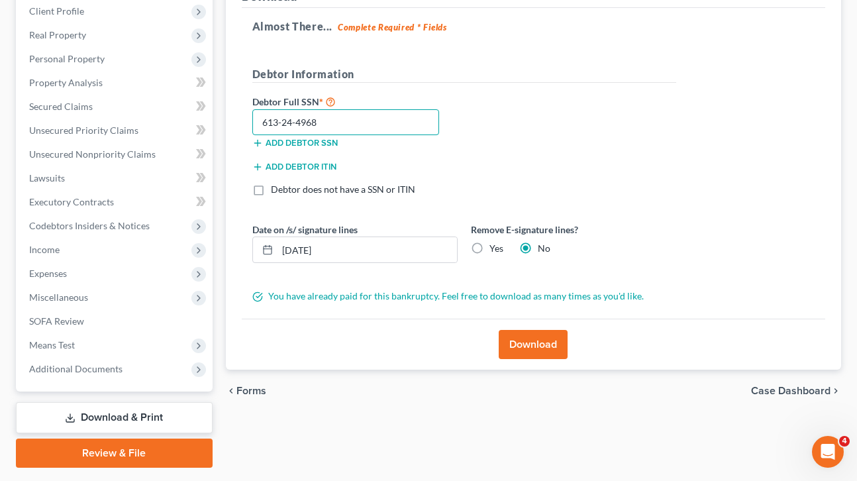
type input "613-24-4968"
click at [533, 344] on button "Download" at bounding box center [533, 344] width 69 height 29
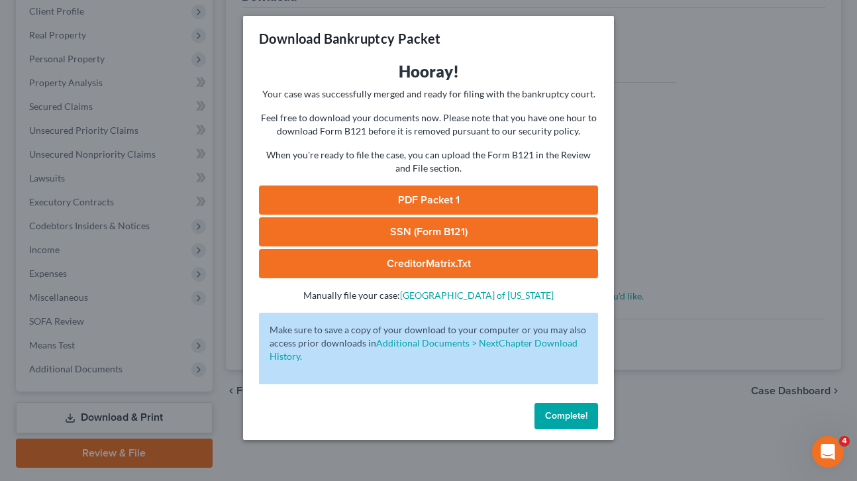
click at [433, 203] on link "PDF Packet 1" at bounding box center [428, 199] width 339 height 29
click at [574, 417] on span "Complete!" at bounding box center [566, 415] width 42 height 11
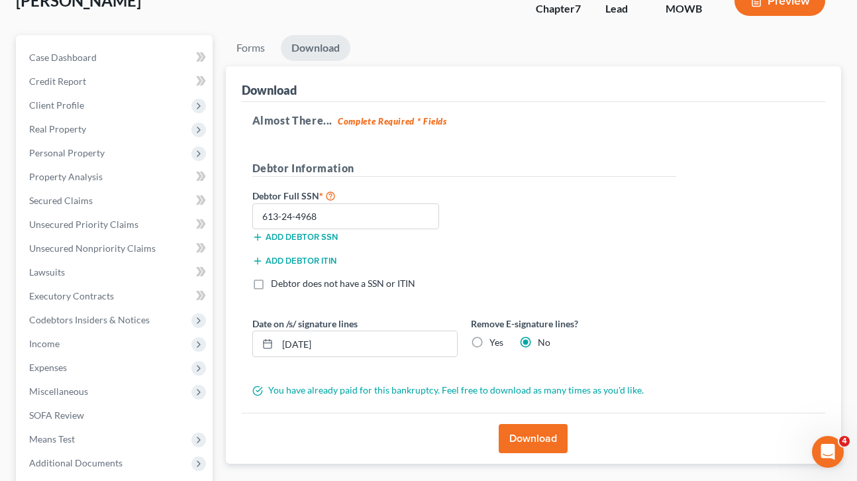
scroll to position [0, 0]
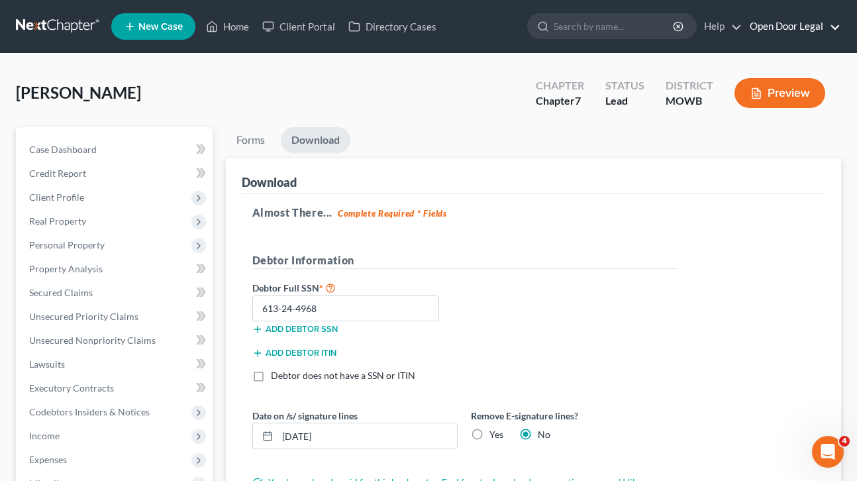
click at [809, 26] on link "Open Door Legal" at bounding box center [791, 27] width 97 height 24
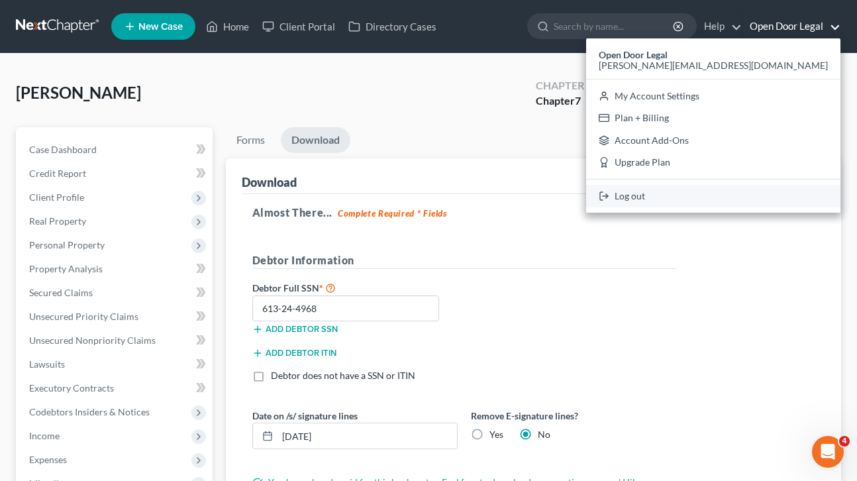
click at [745, 197] on link "Log out" at bounding box center [713, 196] width 254 height 23
